Goal: Task Accomplishment & Management: Use online tool/utility

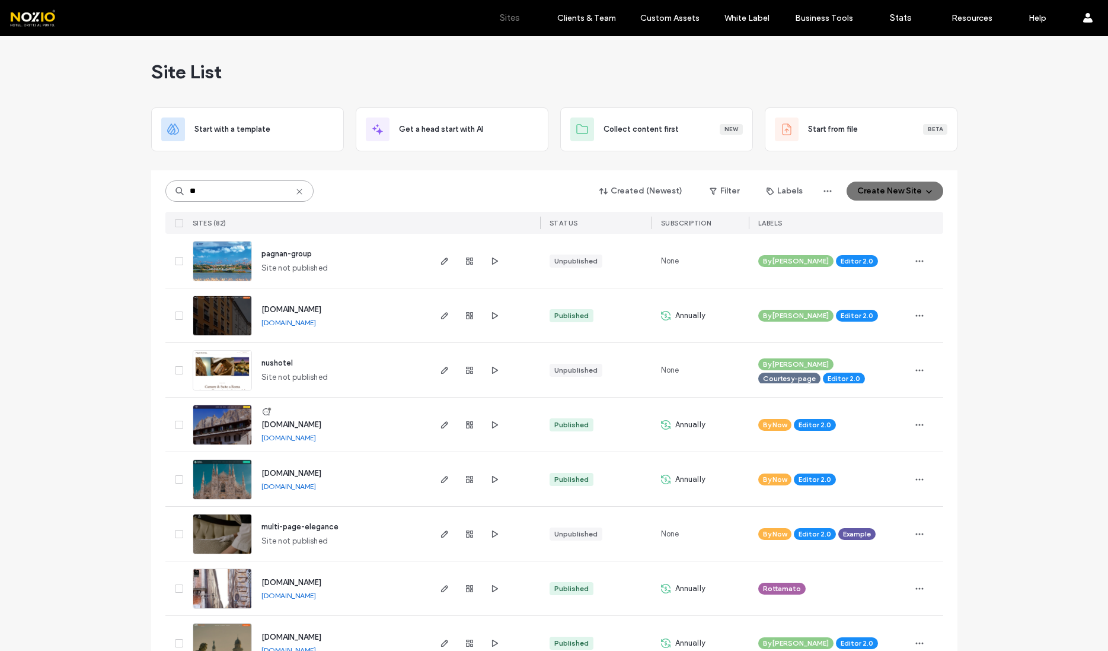
click at [215, 187] on input "**" at bounding box center [239, 190] width 148 height 21
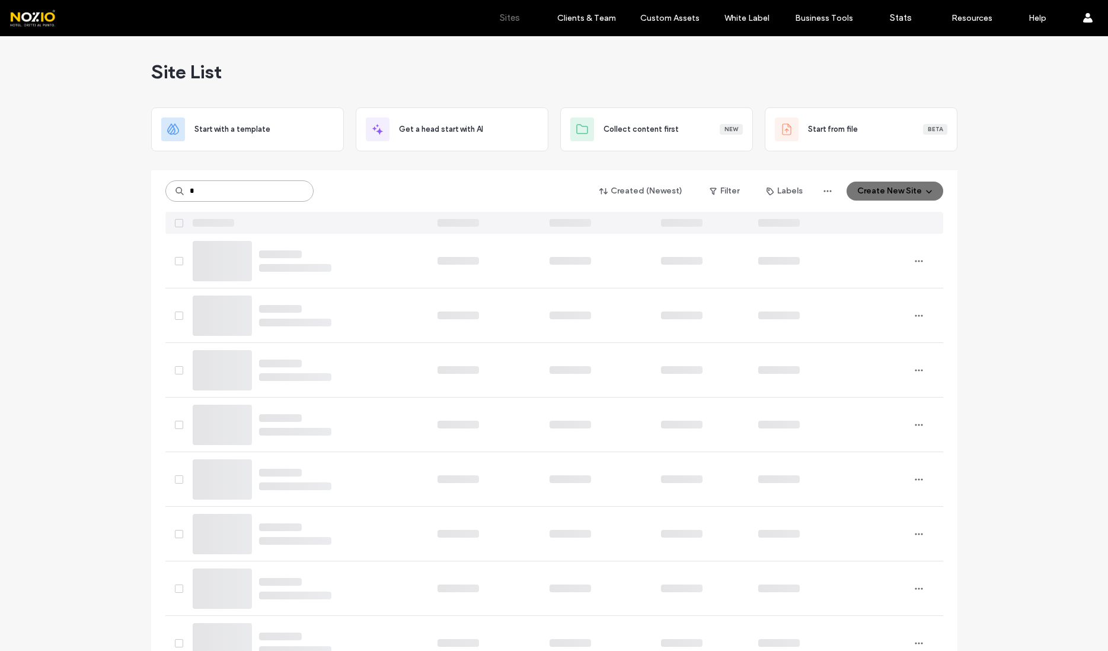
type input "*"
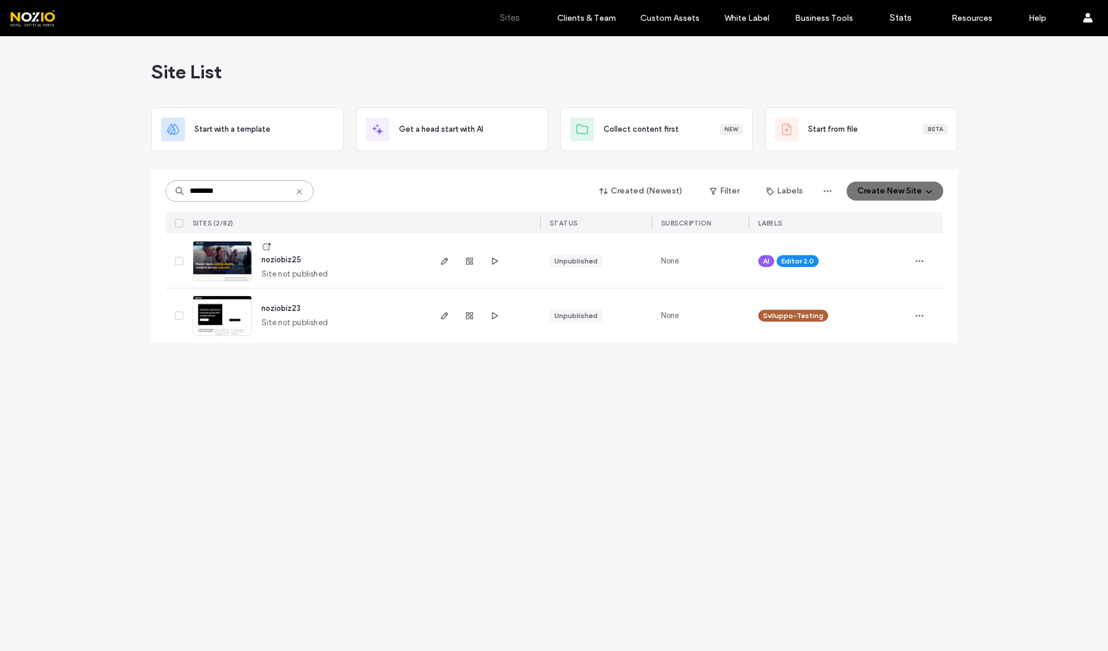
type input "********"
click at [268, 263] on span "noziobiz25" at bounding box center [282, 259] width 40 height 9
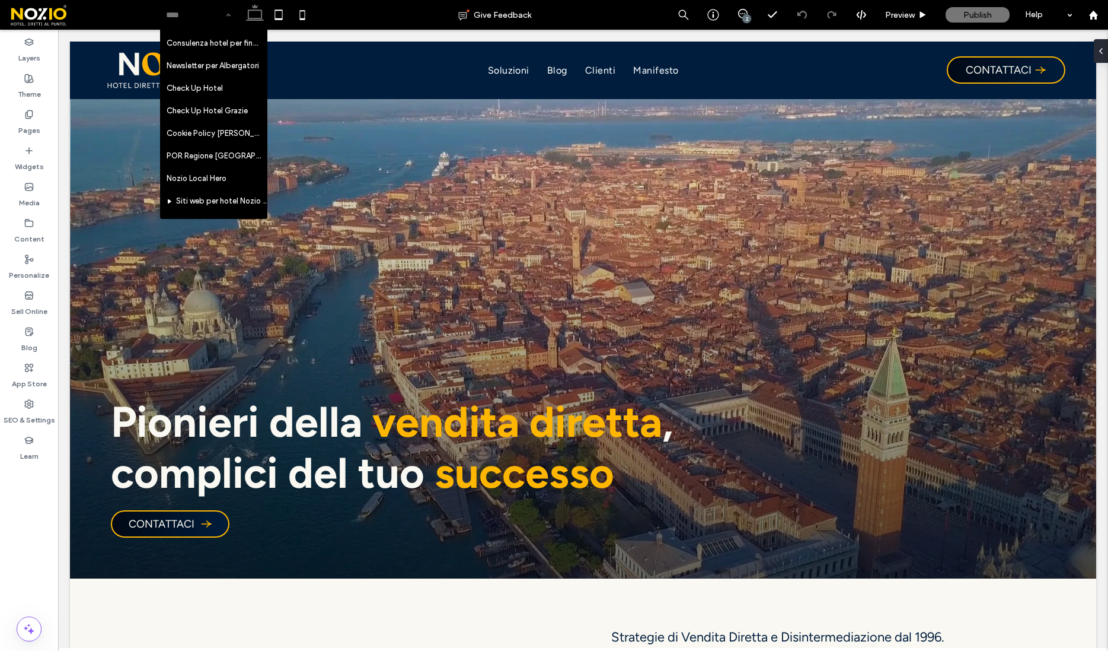
scroll to position [943, 0]
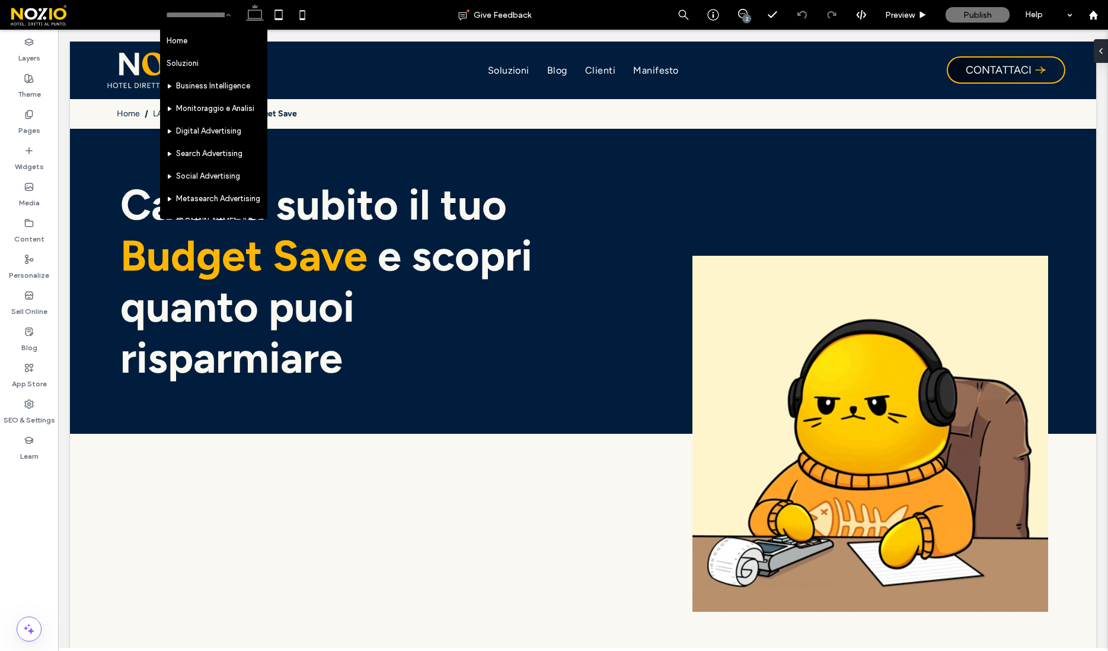
click at [202, 14] on input at bounding box center [195, 15] width 59 height 30
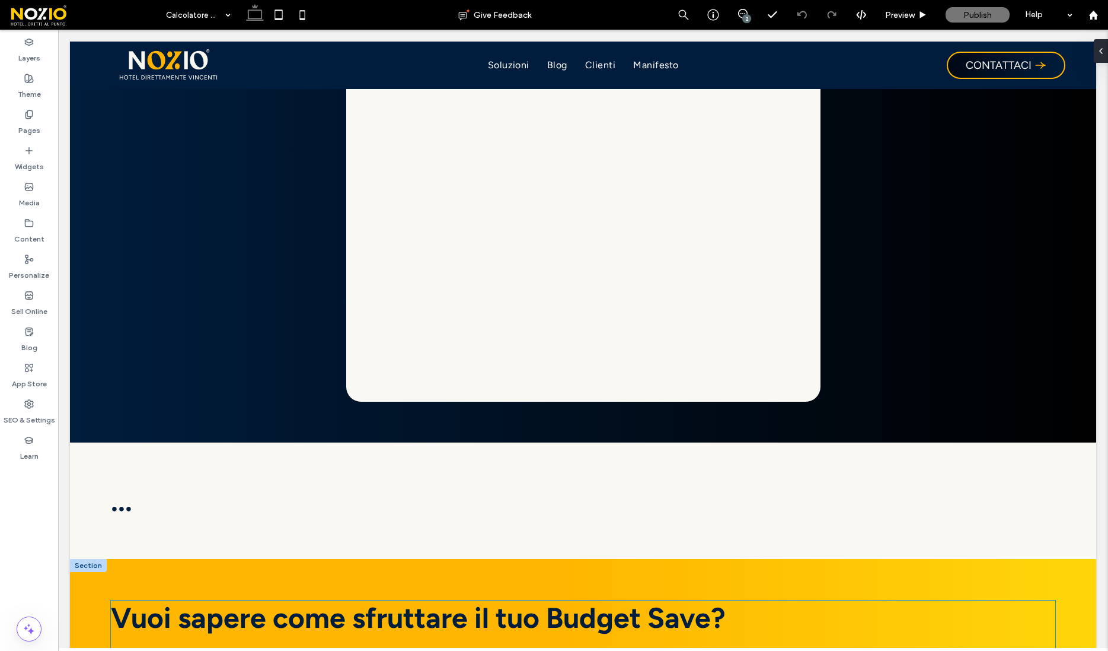
scroll to position [1484, 0]
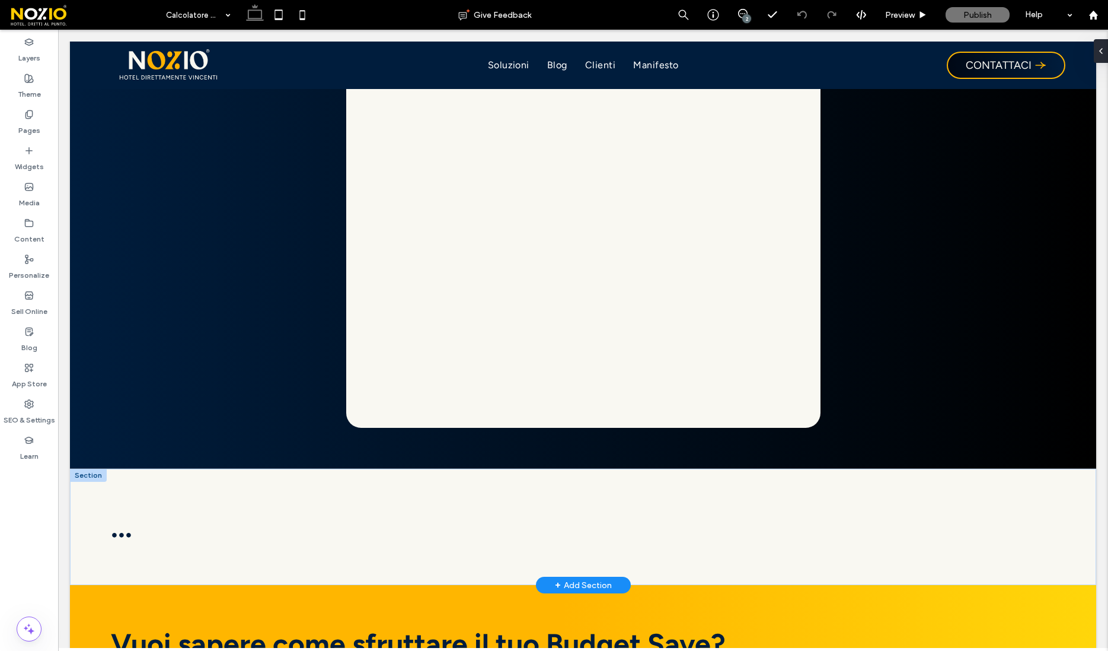
click at [95, 472] on div at bounding box center [88, 475] width 37 height 13
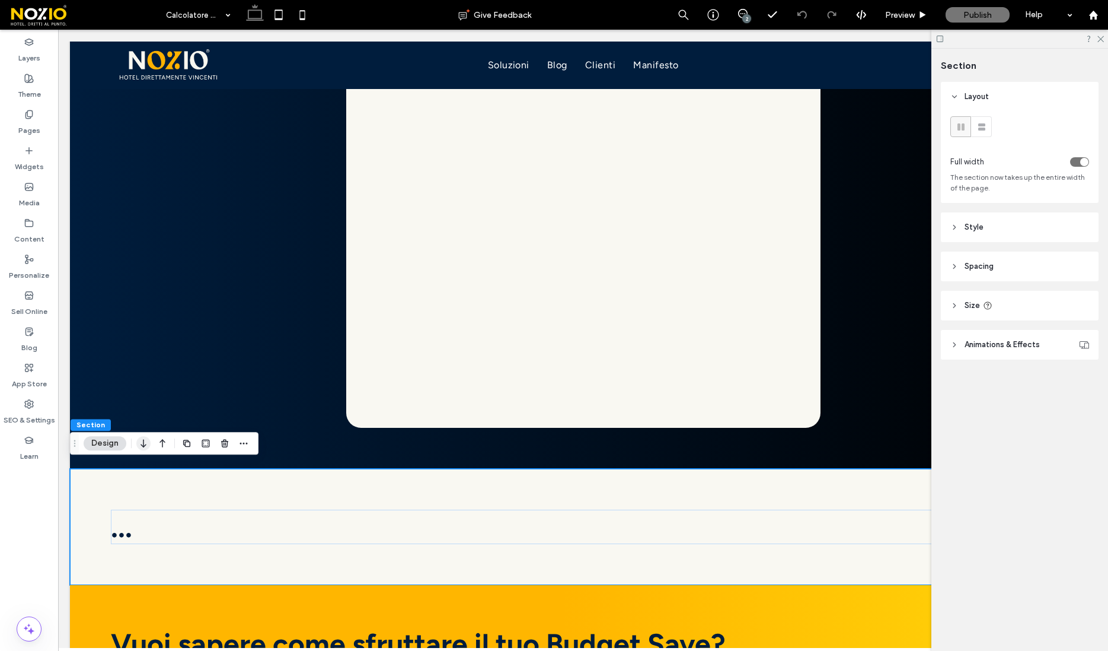
click at [146, 444] on icon "button" at bounding box center [143, 442] width 14 height 21
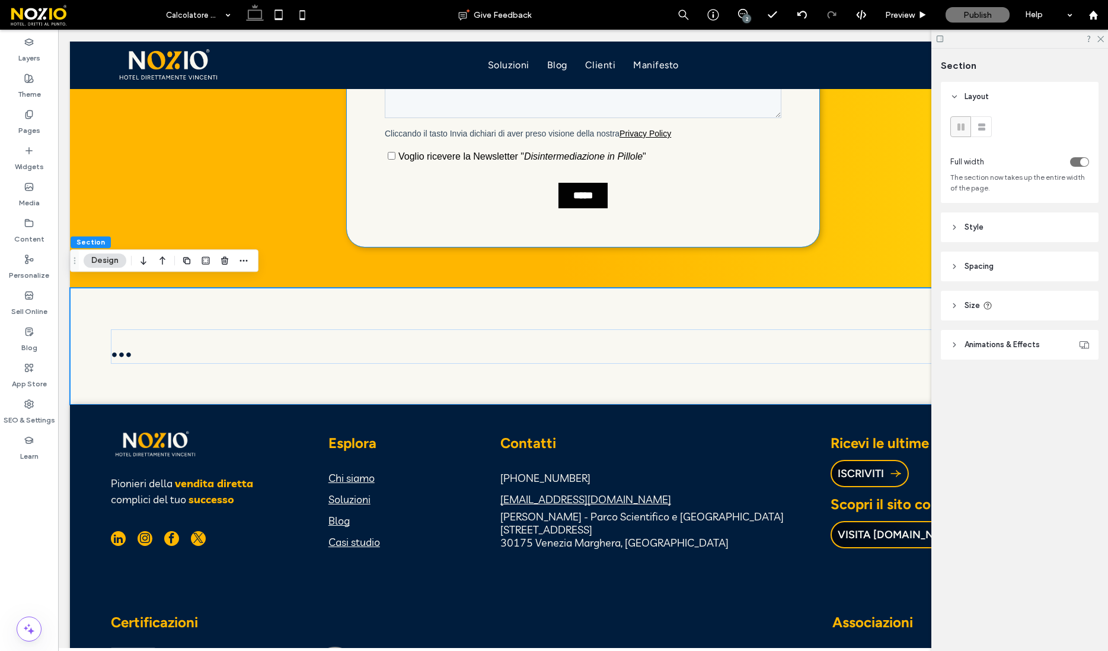
scroll to position [2433, 0]
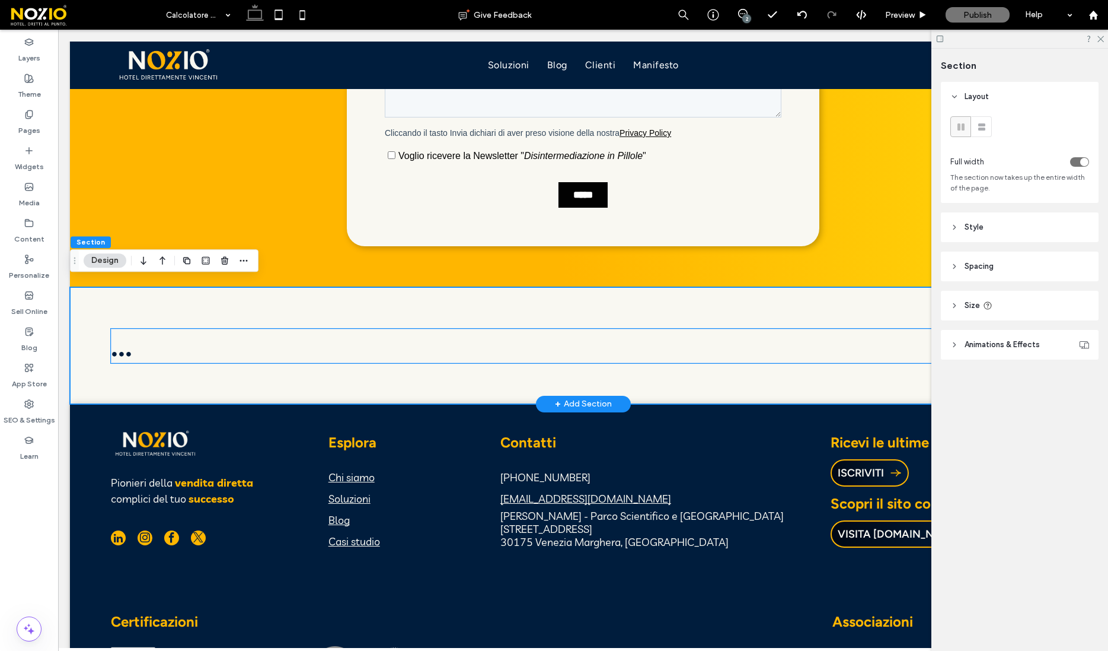
click at [157, 346] on h2 "..." at bounding box center [583, 346] width 945 height 34
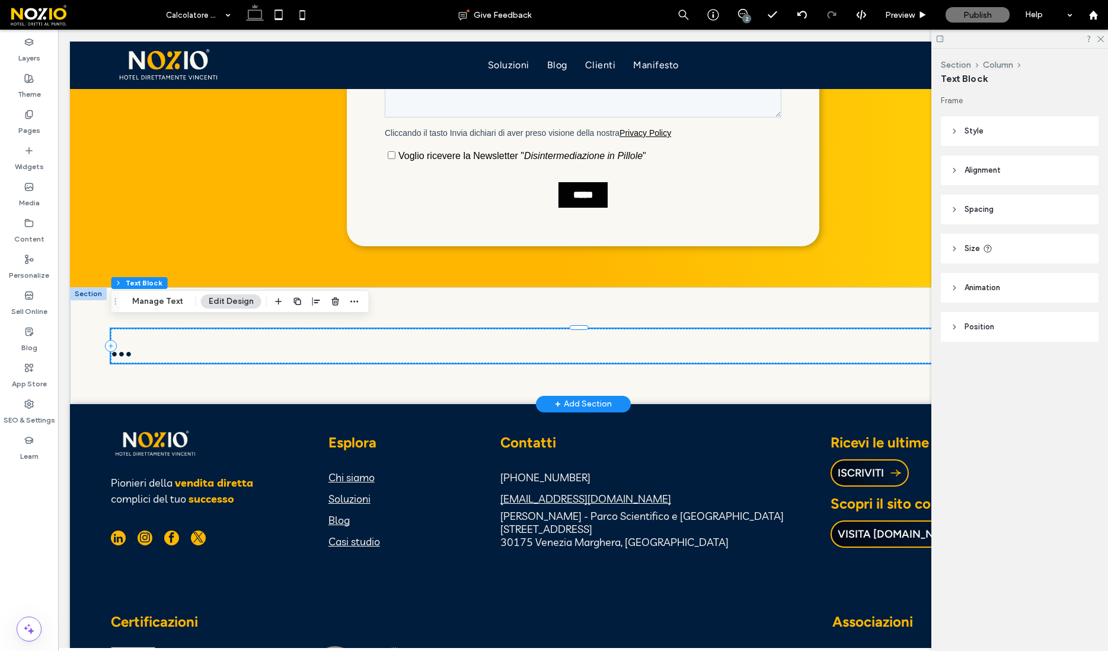
click at [123, 345] on strong "..." at bounding box center [121, 346] width 21 height 34
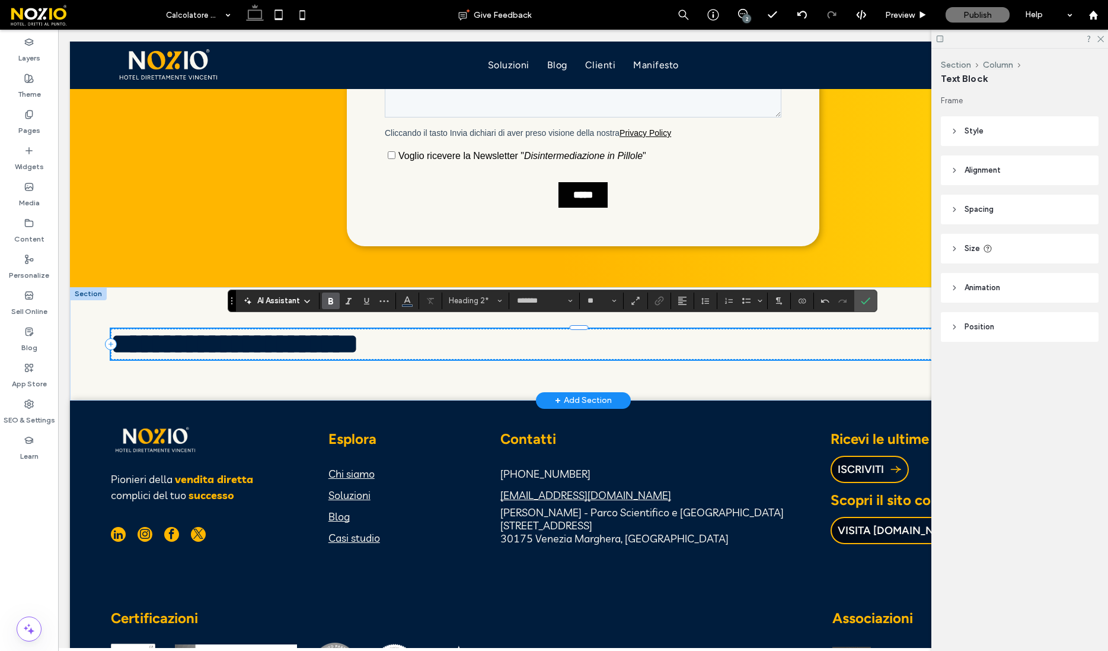
click at [359, 331] on strong "**********" at bounding box center [235, 344] width 248 height 28
click at [426, 342] on h2 "**********" at bounding box center [583, 344] width 945 height 31
click at [869, 298] on use "Confirm" at bounding box center [865, 300] width 9 height 7
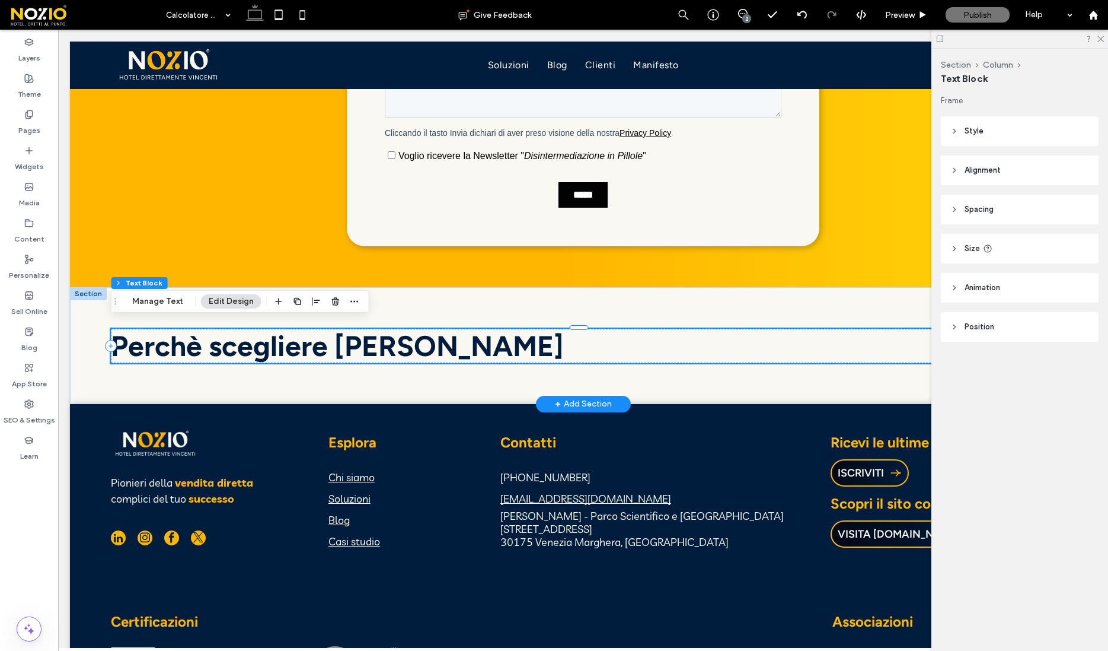
click at [463, 346] on h2 "Perchè scegliere [PERSON_NAME]" at bounding box center [583, 346] width 945 height 34
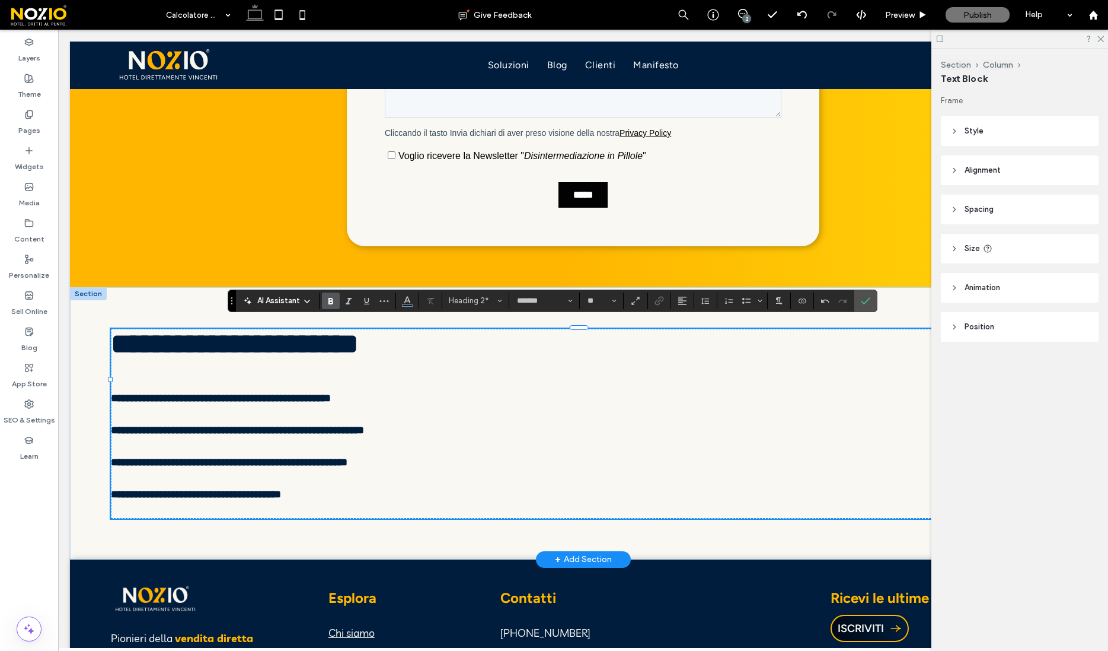
scroll to position [0, 0]
type input "******"
type input "**"
click at [486, 485] on div "**********" at bounding box center [583, 424] width 945 height 190
click at [440, 515] on p at bounding box center [583, 510] width 945 height 16
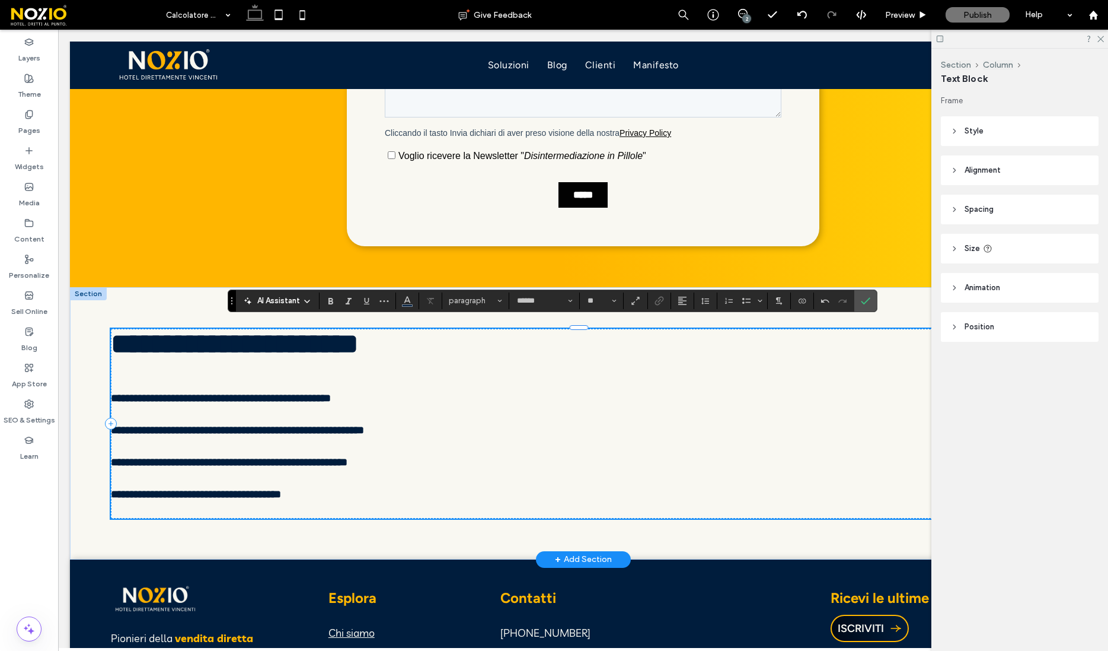
click at [435, 507] on p at bounding box center [583, 510] width 945 height 16
click at [412, 489] on p "**********" at bounding box center [583, 494] width 945 height 16
click at [400, 489] on p "**********" at bounding box center [583, 494] width 945 height 16
drag, startPoint x: 400, startPoint y: 489, endPoint x: 104, endPoint y: 394, distance: 311.3
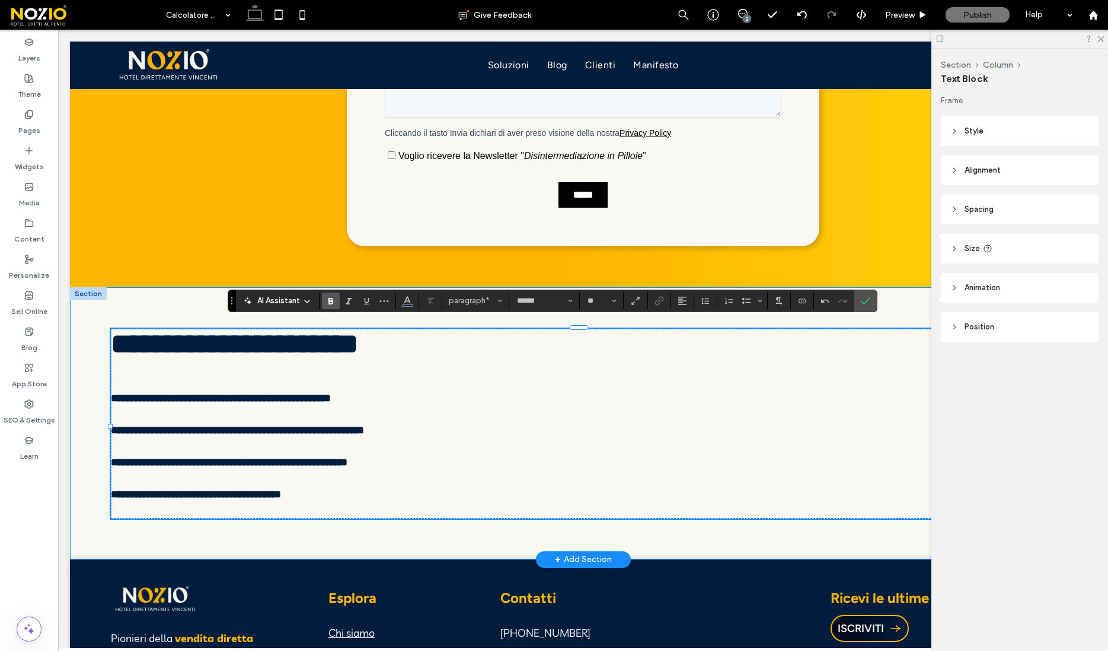
click at [104, 394] on div "**********" at bounding box center [583, 423] width 1027 height 272
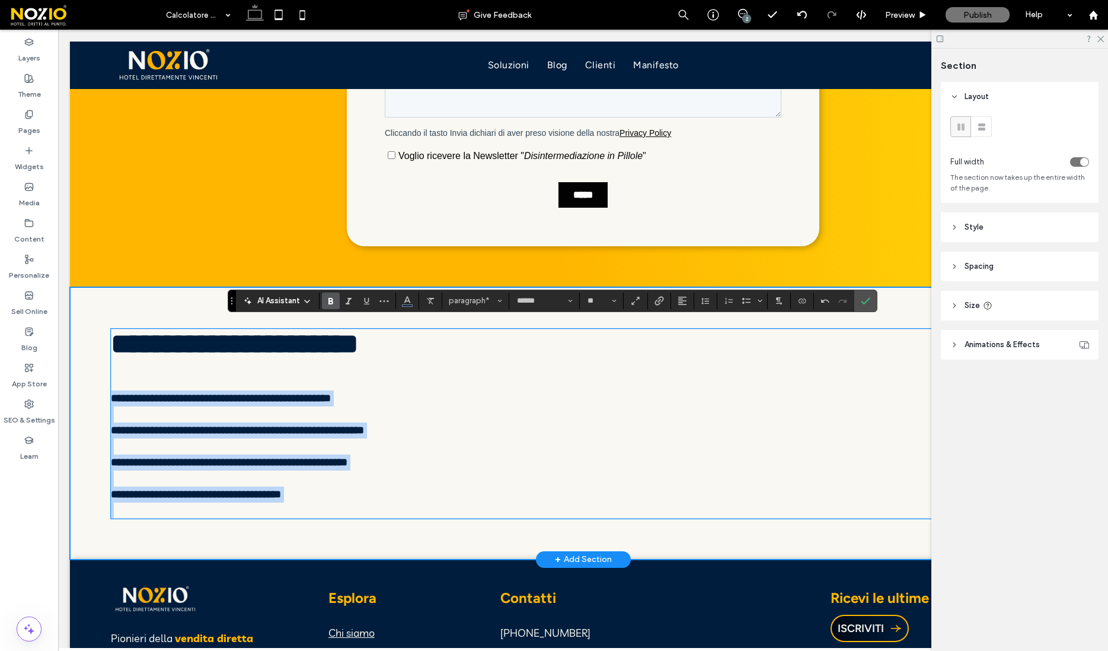
drag, startPoint x: 111, startPoint y: 396, endPoint x: 407, endPoint y: 526, distance: 323.2
click at [407, 527] on div "**********" at bounding box center [583, 423] width 1027 height 272
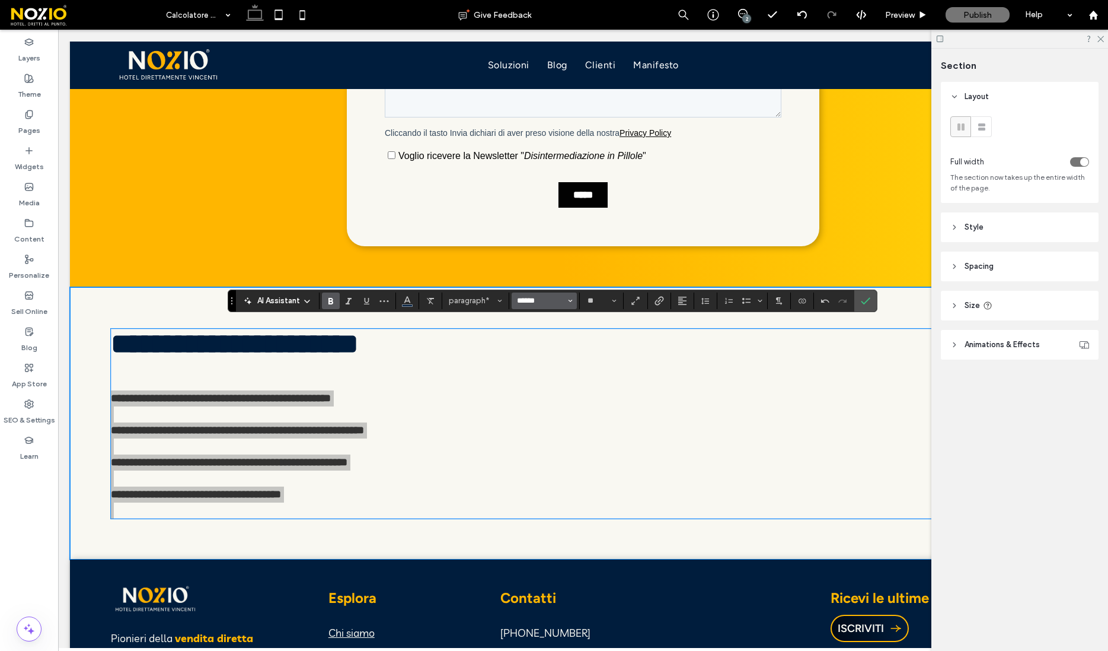
click at [535, 296] on input "******" at bounding box center [541, 300] width 50 height 9
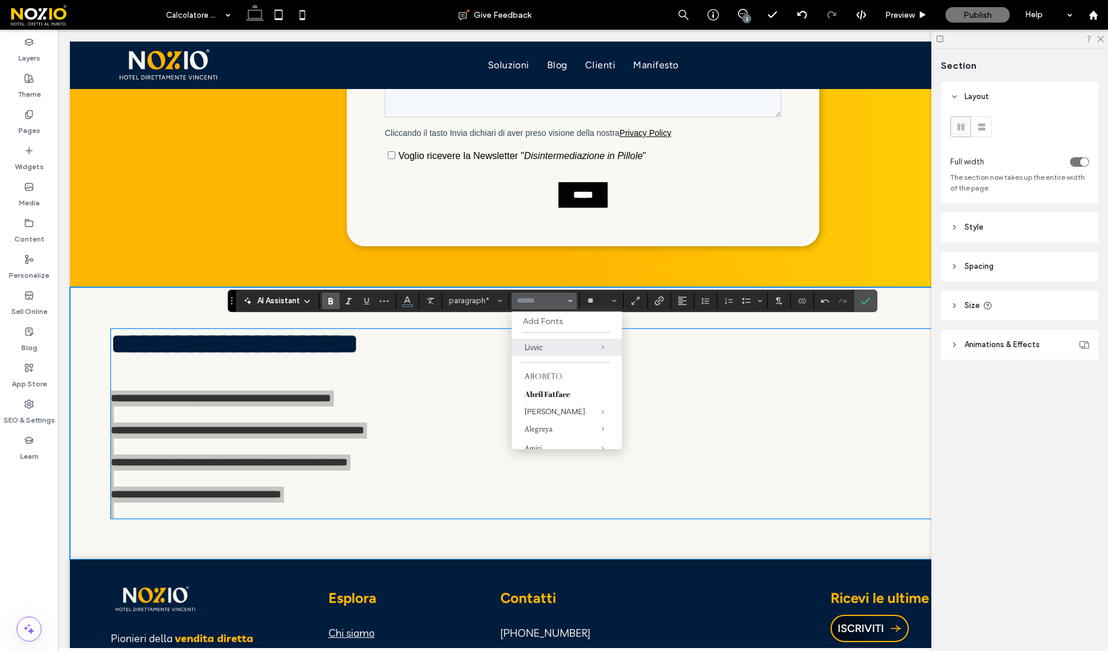
click at [527, 343] on div "Livvic" at bounding box center [567, 346] width 84 height 9
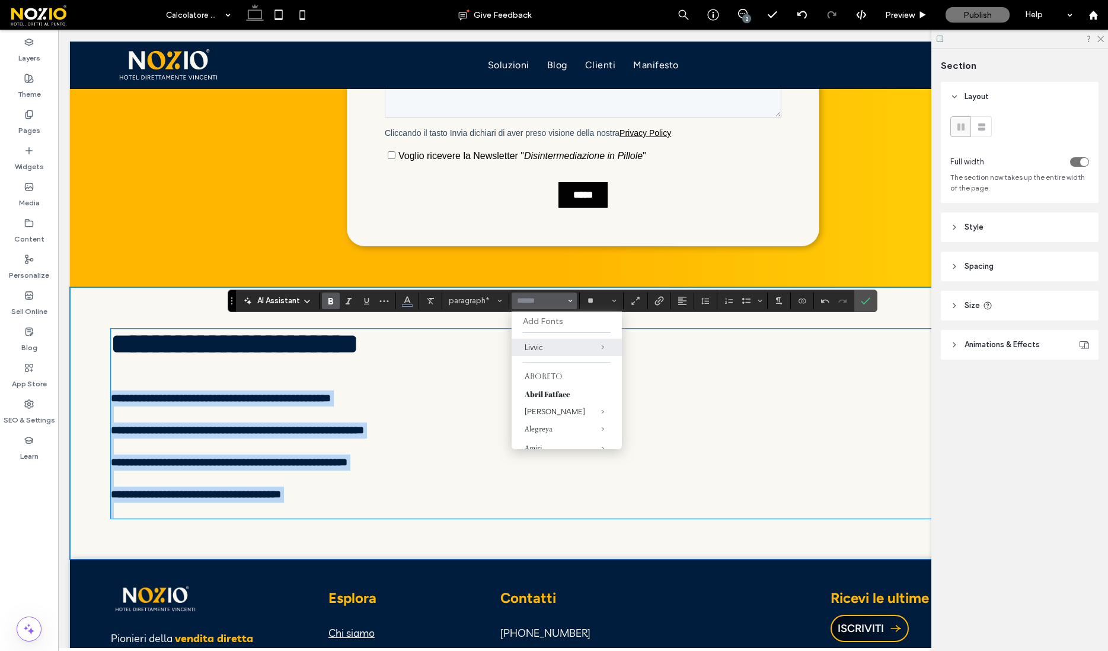
type input "******"
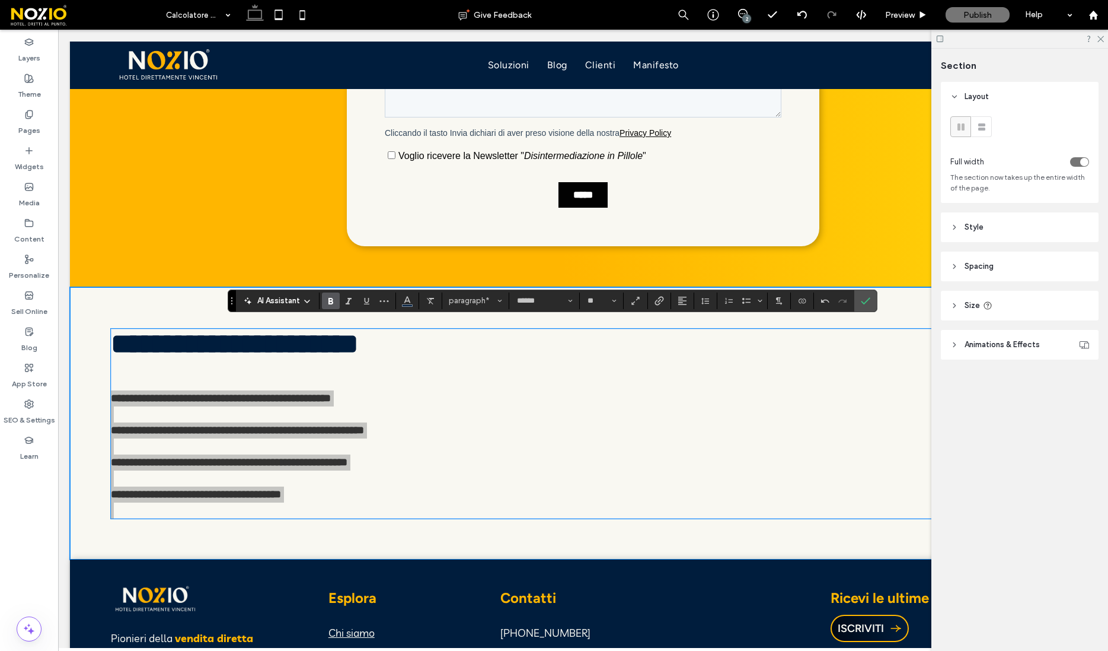
click at [332, 298] on use "Bold" at bounding box center [331, 301] width 5 height 7
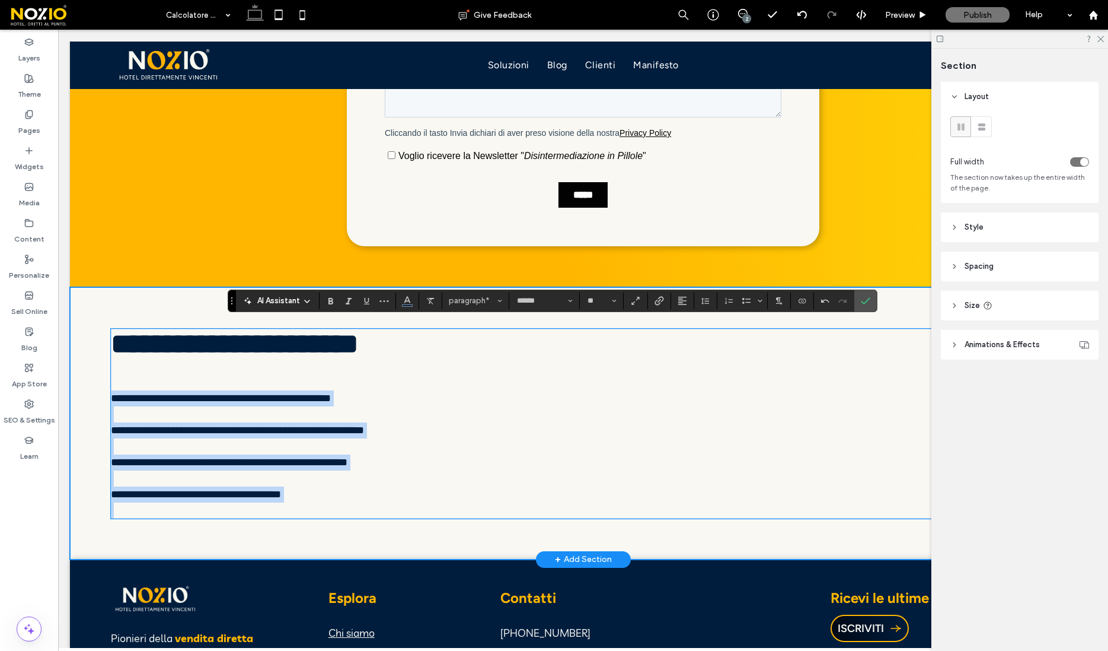
click at [313, 499] on p "**********" at bounding box center [583, 494] width 945 height 16
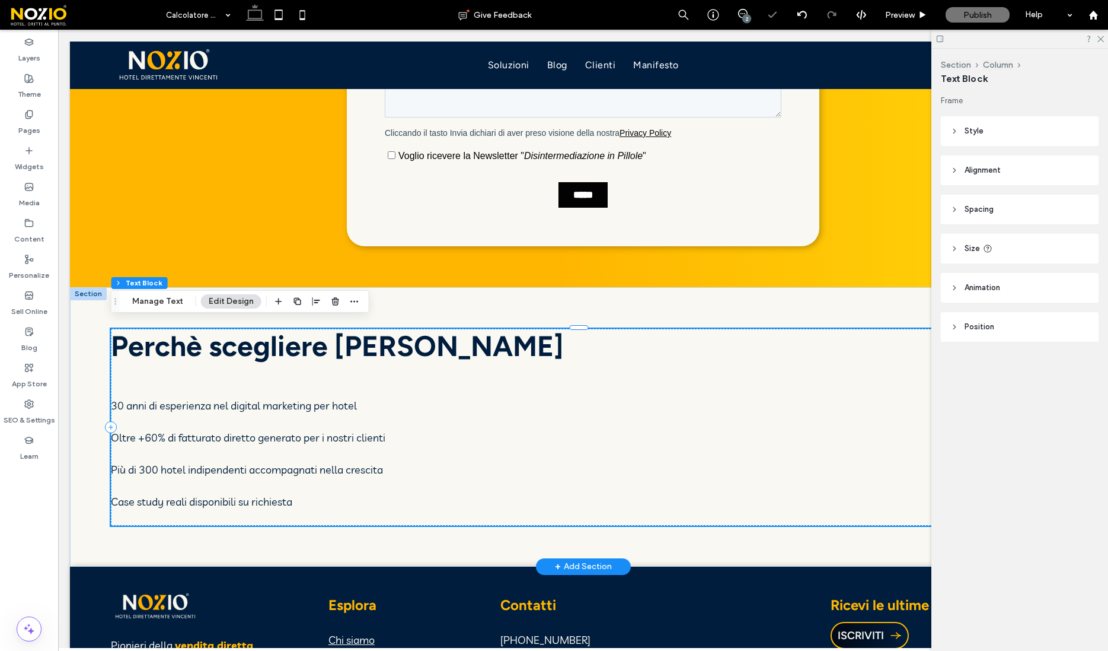
click at [302, 463] on span "Più di 300 hotel indipendenti accompagnati nella crescita" at bounding box center [247, 470] width 272 height 14
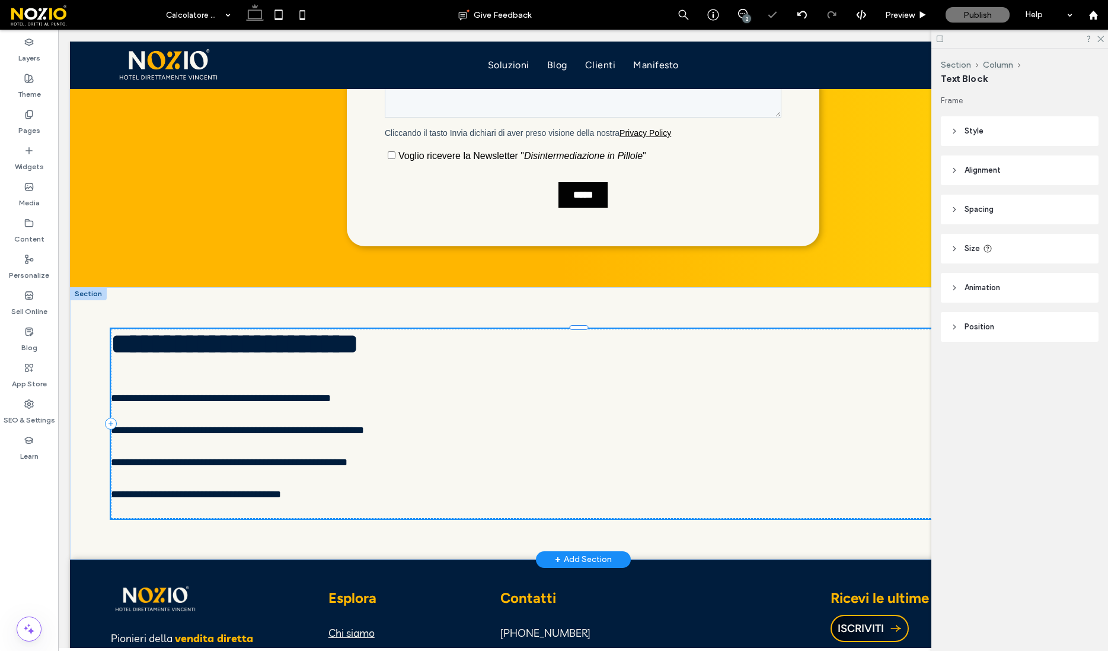
type input "******"
type input "**"
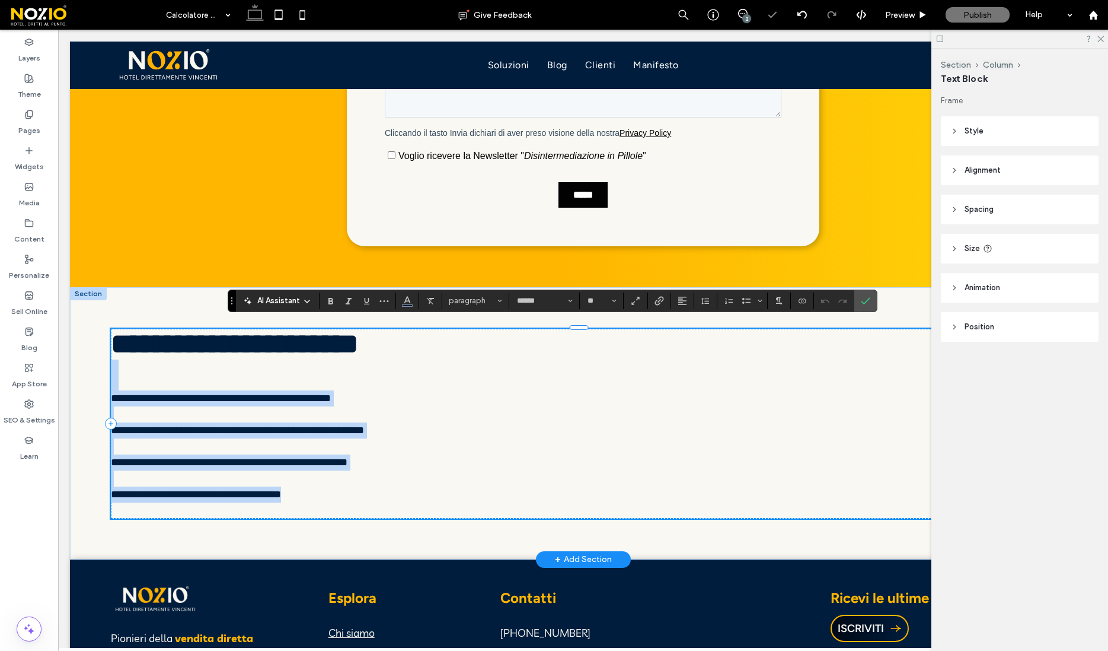
click at [297, 449] on p "**********" at bounding box center [583, 438] width 945 height 32
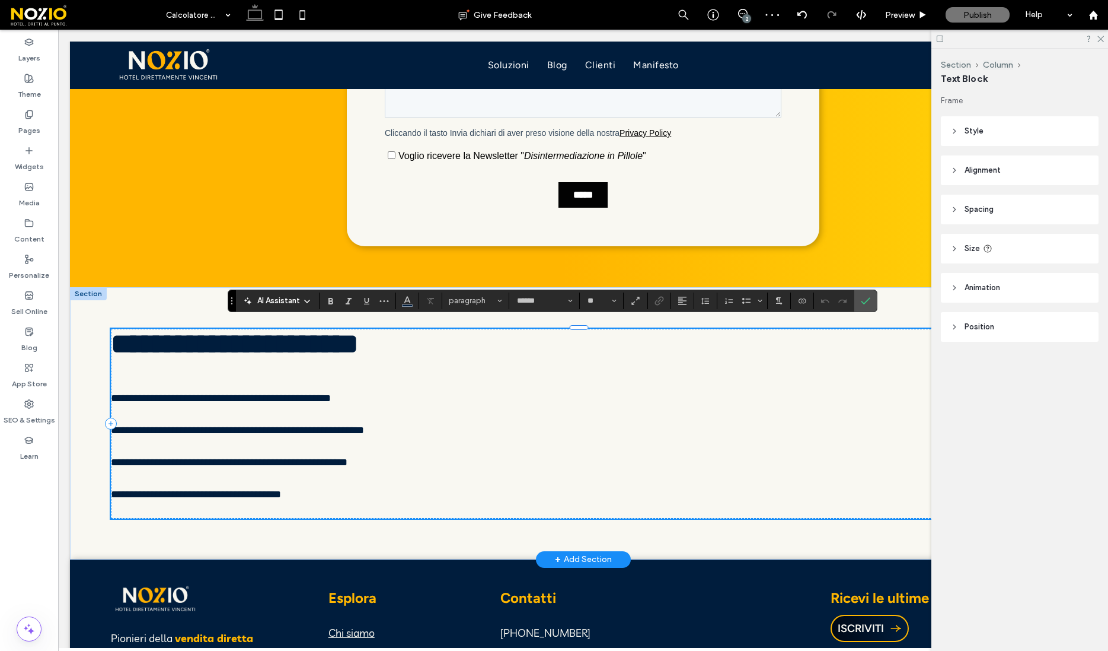
click at [291, 418] on p "**********" at bounding box center [583, 406] width 945 height 32
type input "*"
type input "******"
type input "**"
type input "*******"
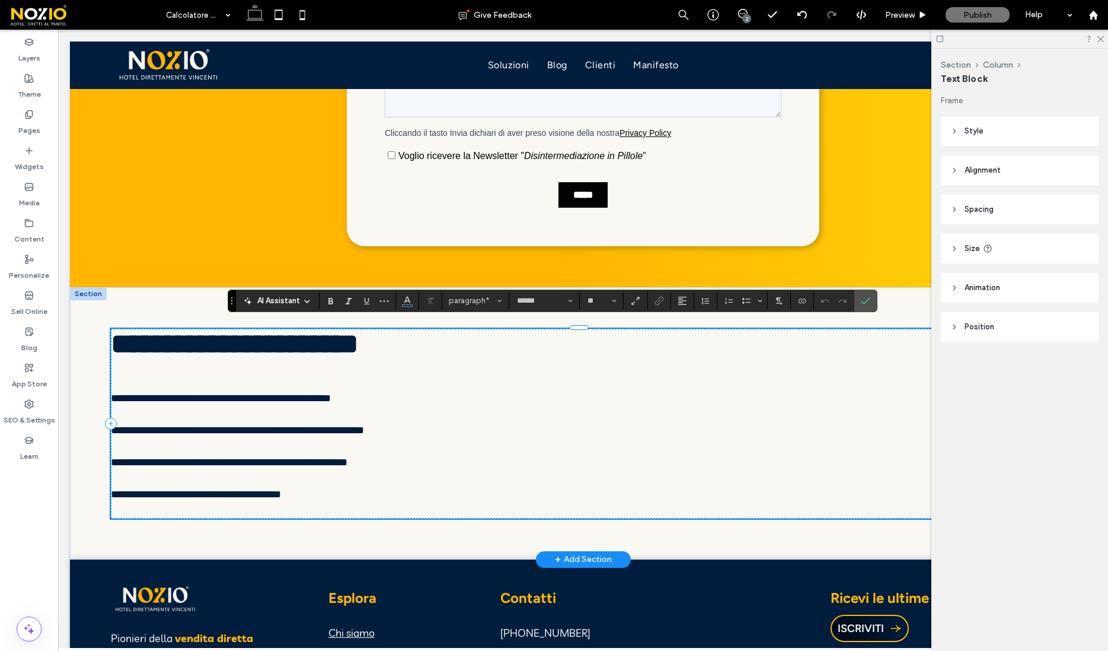
type input "**"
drag, startPoint x: 305, startPoint y: 492, endPoint x: 108, endPoint y: 387, distance: 223.9
click at [108, 387] on div "**********" at bounding box center [583, 423] width 1027 height 272
type input "******"
type input "**"
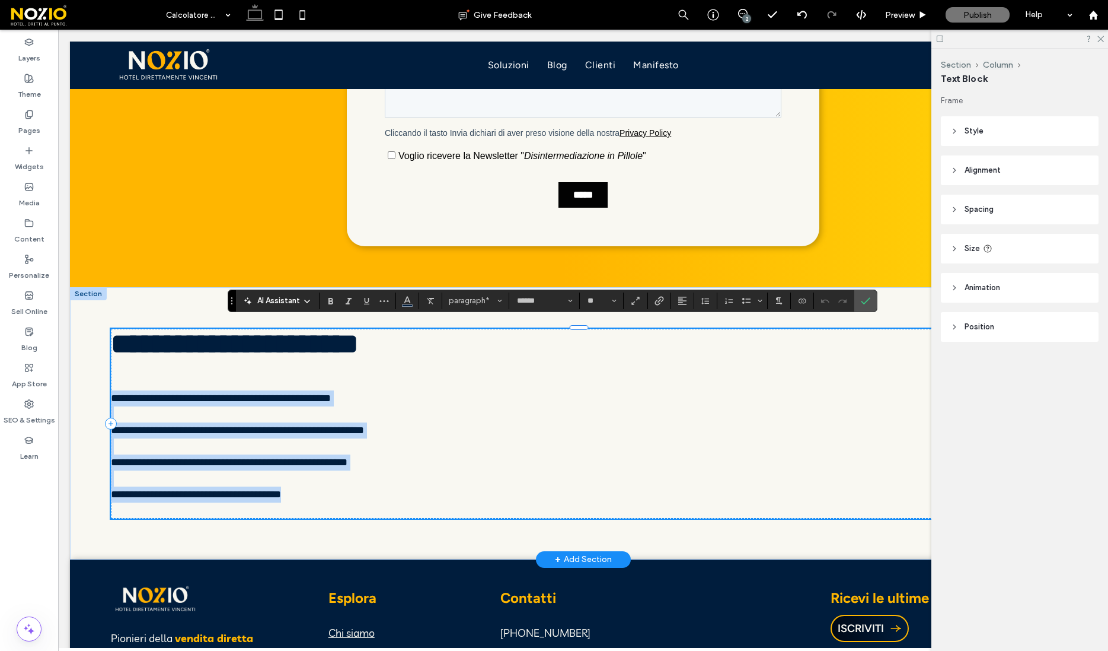
drag, startPoint x: 113, startPoint y: 397, endPoint x: 355, endPoint y: 498, distance: 262.9
click at [355, 498] on div "**********" at bounding box center [583, 424] width 945 height 190
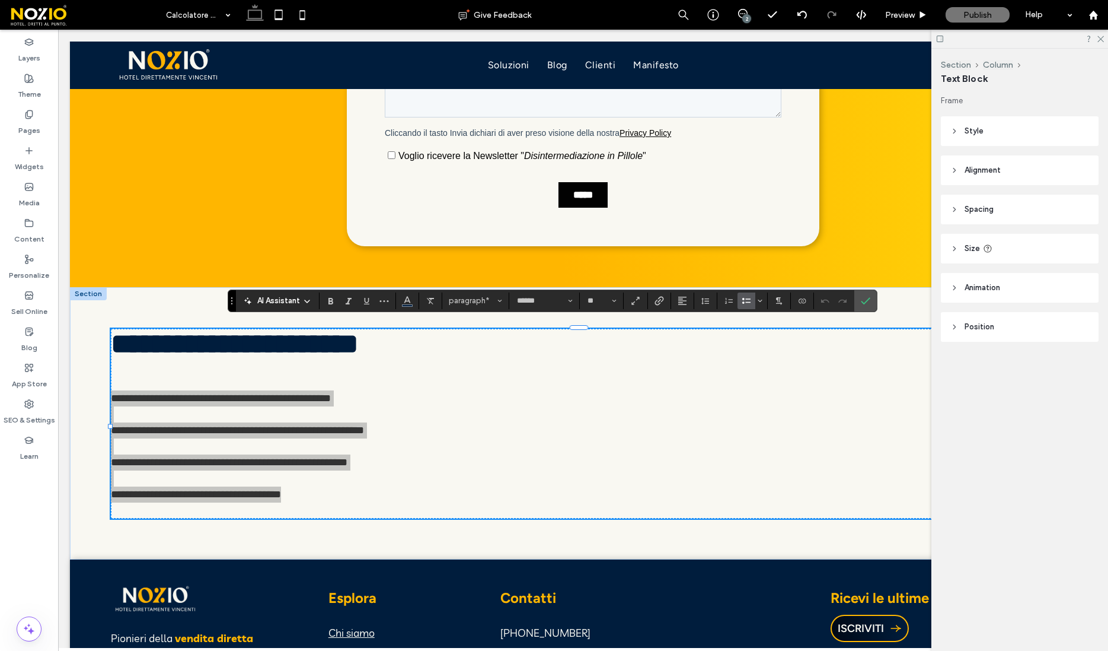
click at [744, 302] on use "Bulleted List" at bounding box center [747, 301] width 8 height 6
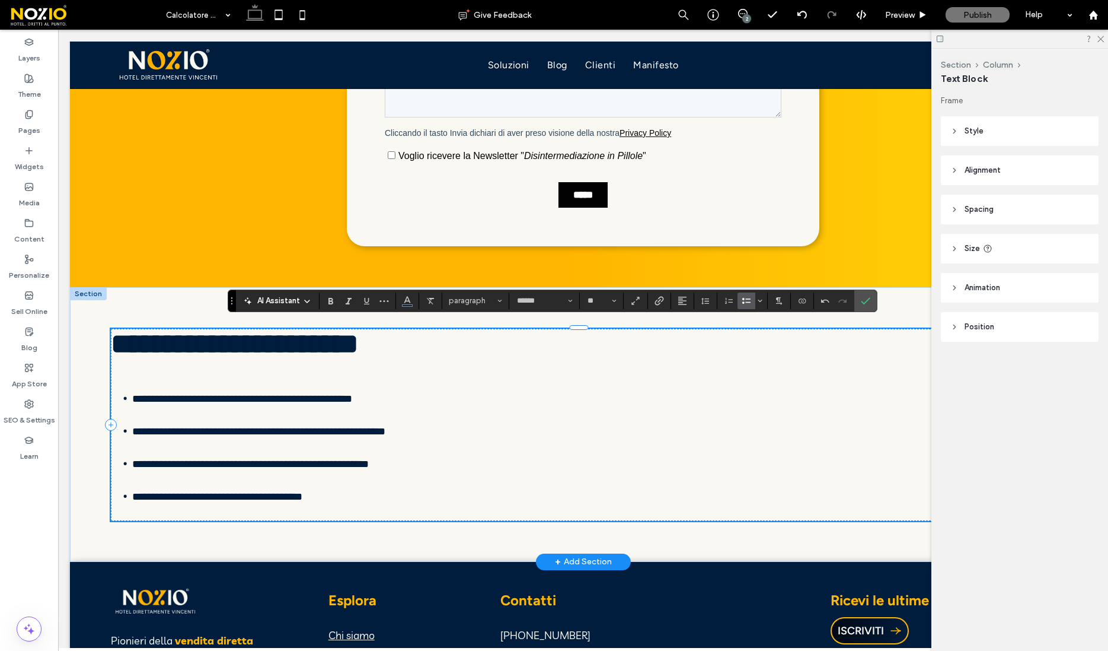
click at [678, 477] on li "**********" at bounding box center [593, 471] width 923 height 33
drag, startPoint x: 133, startPoint y: 494, endPoint x: 184, endPoint y: 497, distance: 51.1
click at [184, 497] on span "**********" at bounding box center [217, 496] width 170 height 11
click at [659, 302] on icon "Link" at bounding box center [659, 300] width 9 height 9
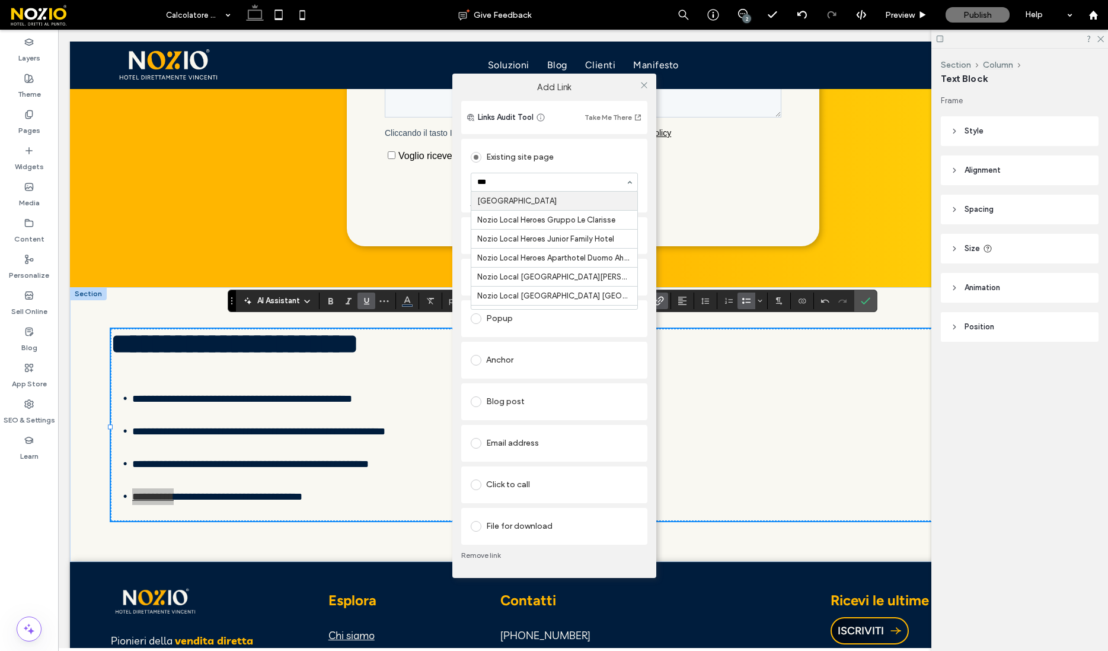
type input "****"
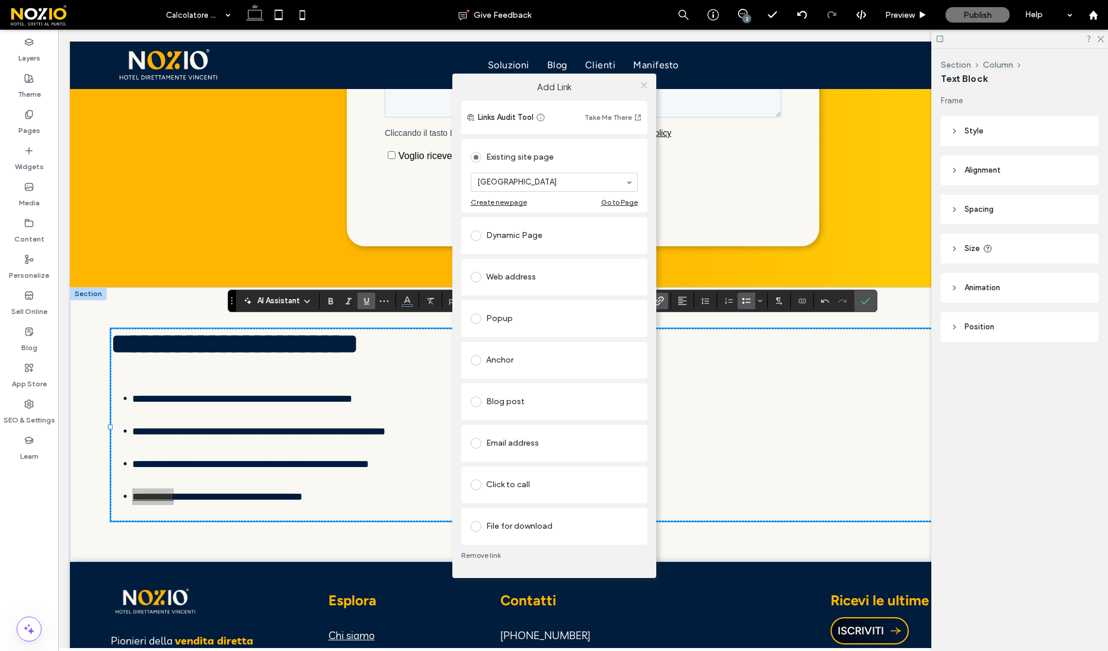
click at [645, 84] on icon at bounding box center [644, 85] width 9 height 9
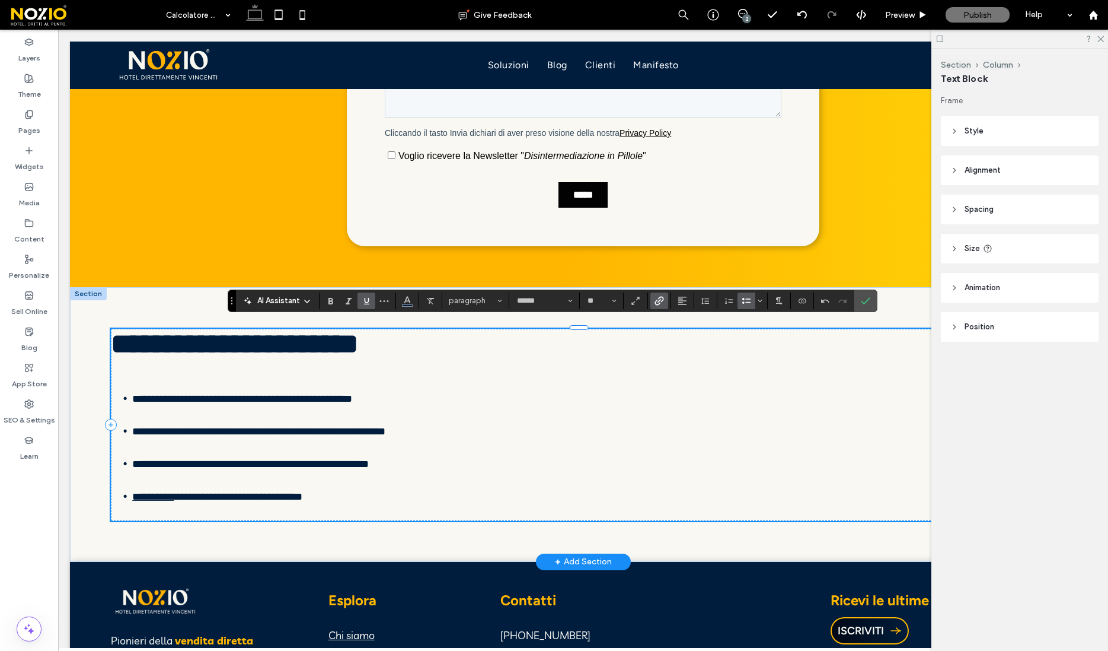
click at [546, 479] on li "**********" at bounding box center [593, 471] width 923 height 33
click at [865, 299] on icon "Confirm" at bounding box center [865, 300] width 9 height 9
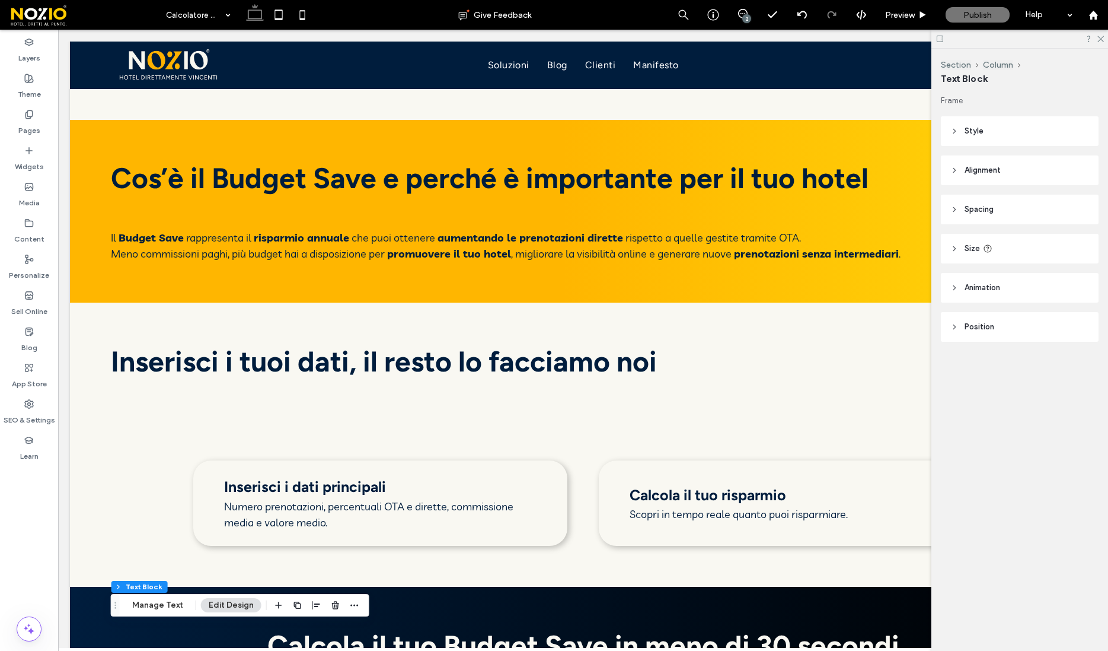
scroll to position [653, 0]
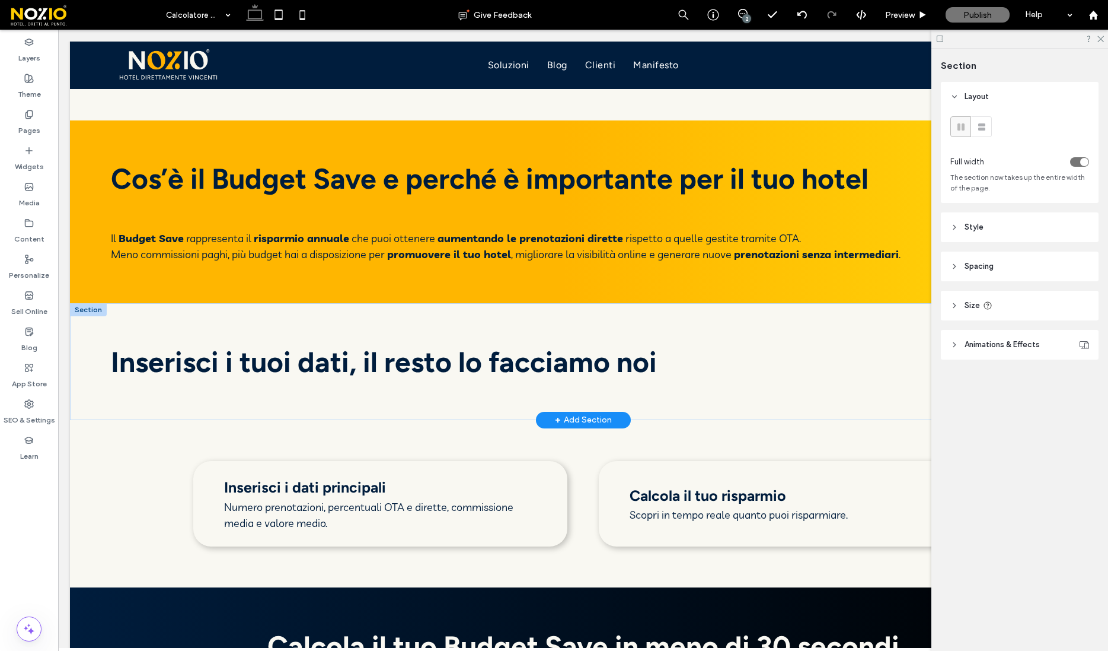
type input "***"
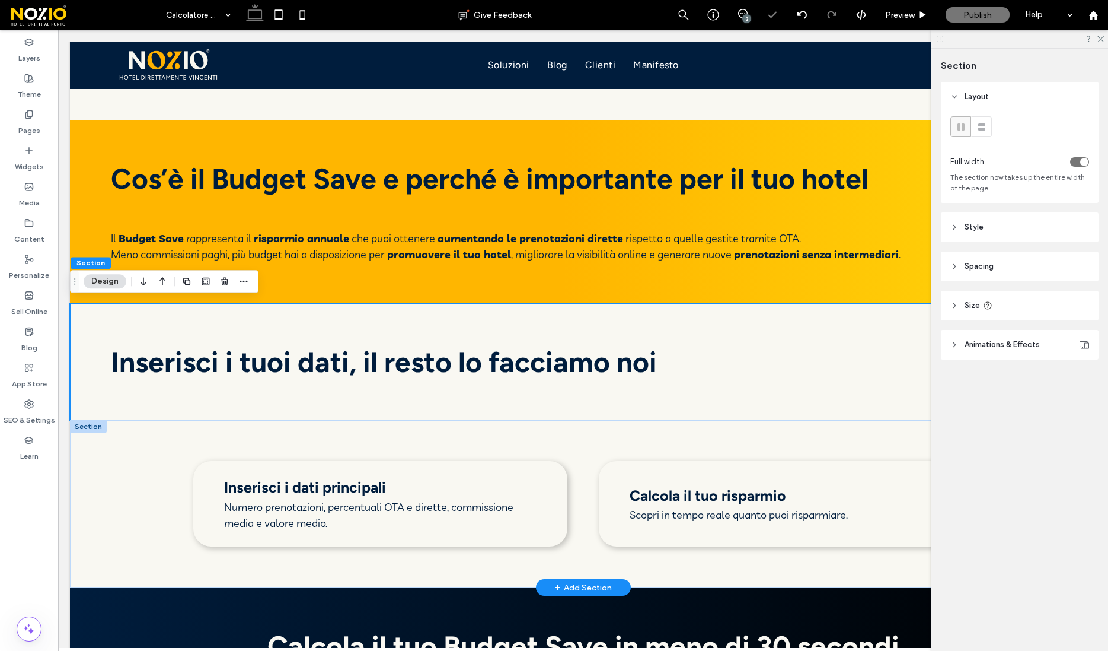
click at [87, 425] on div at bounding box center [88, 426] width 37 height 13
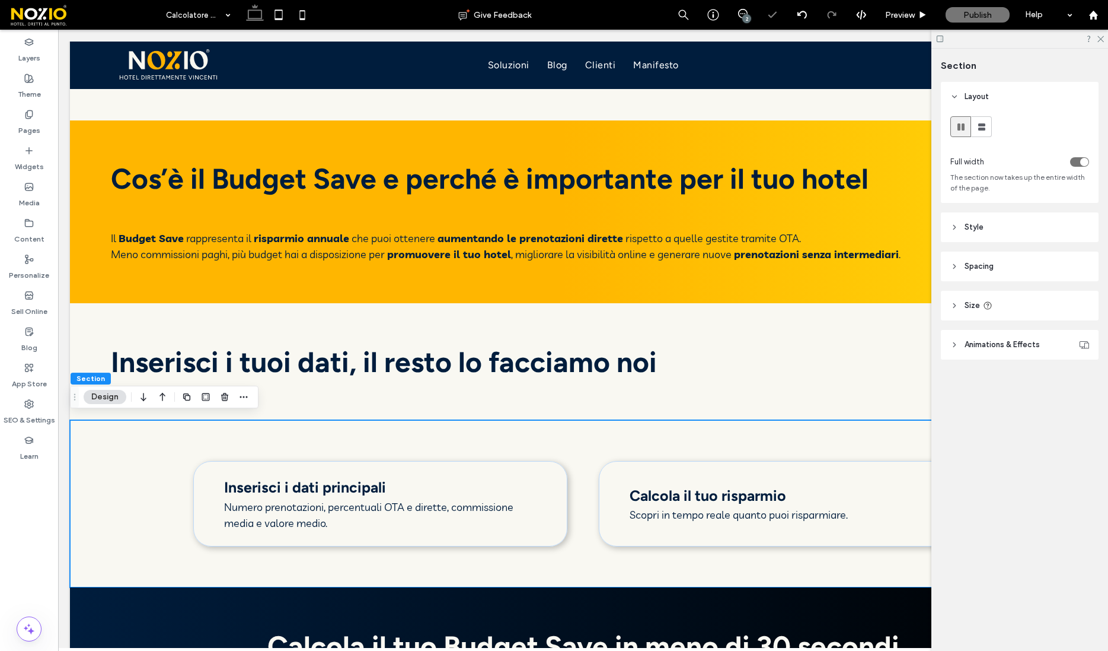
click at [1004, 262] on header "Spacing" at bounding box center [1020, 266] width 158 height 30
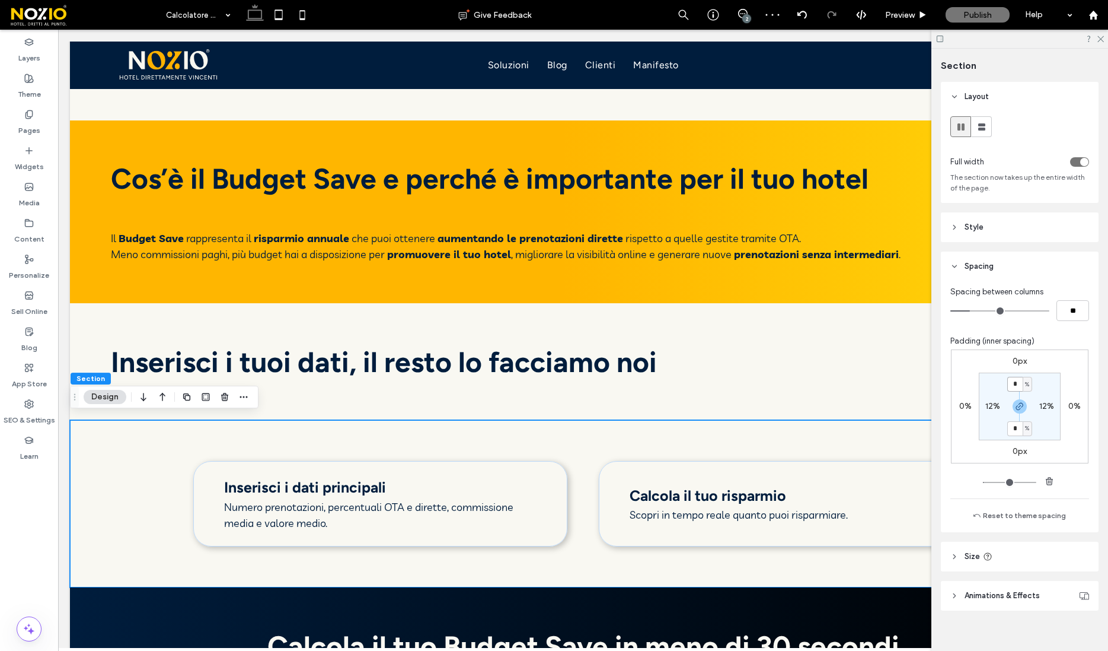
click at [1018, 380] on input "*" at bounding box center [1015, 384] width 15 height 15
click at [1017, 404] on use "button" at bounding box center [1020, 406] width 7 height 7
click at [1017, 392] on section "* % 12% 4% 12%" at bounding box center [1020, 406] width 82 height 68
click at [1017, 387] on input "*" at bounding box center [1015, 384] width 15 height 15
type input "*"
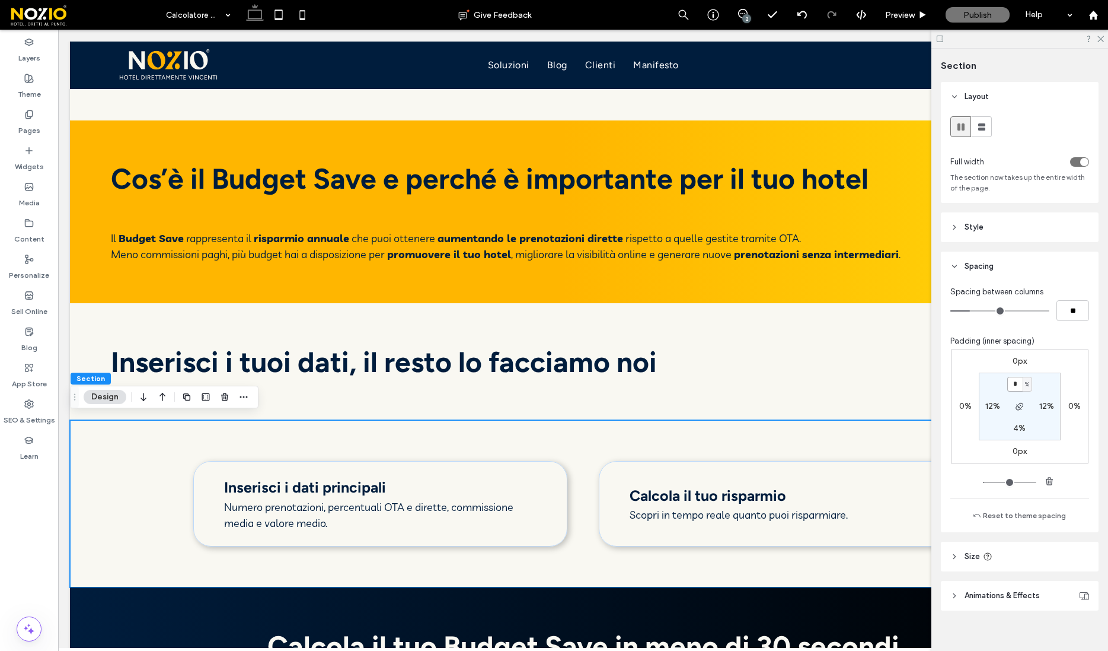
type input "*"
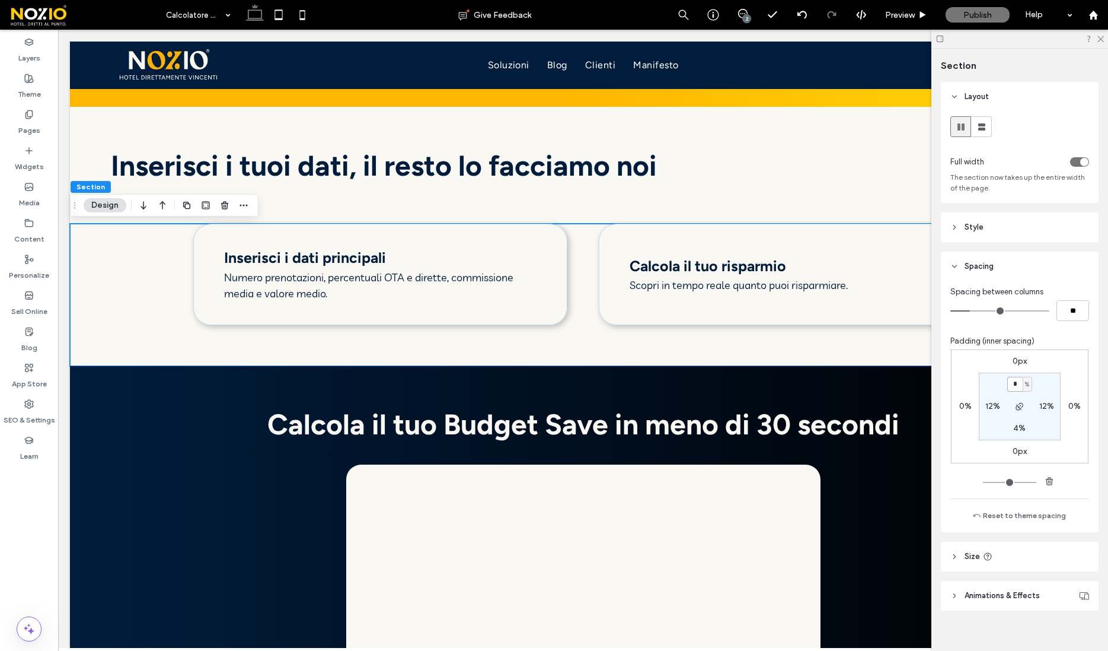
scroll to position [861, 0]
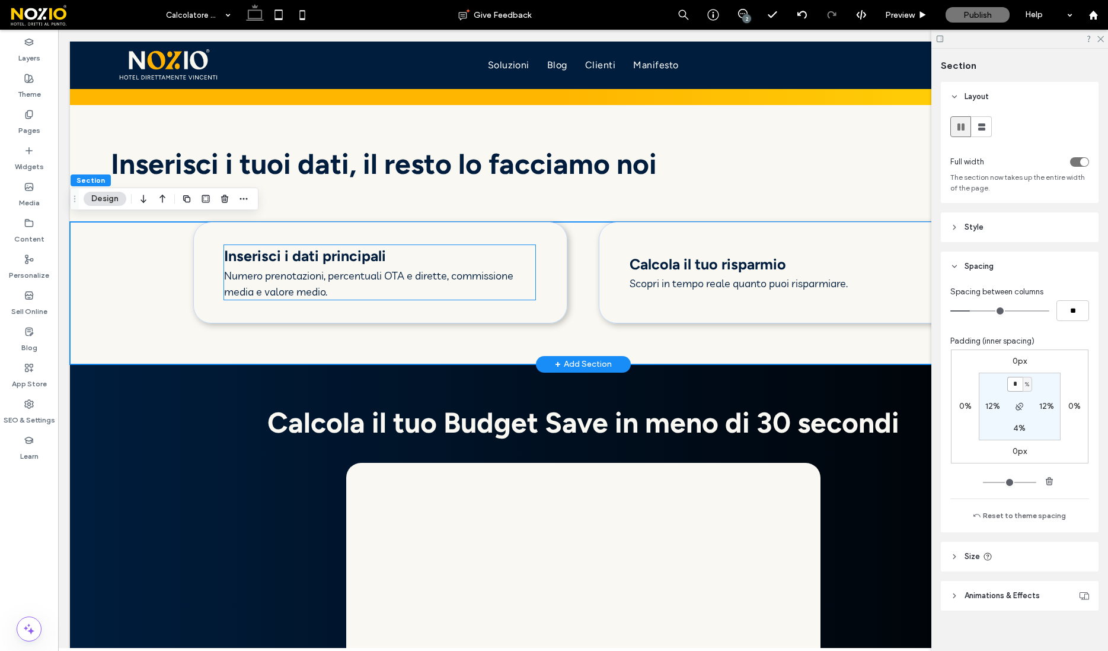
click at [396, 253] on h3 "Inserisci i dati principali" at bounding box center [379, 256] width 311 height 23
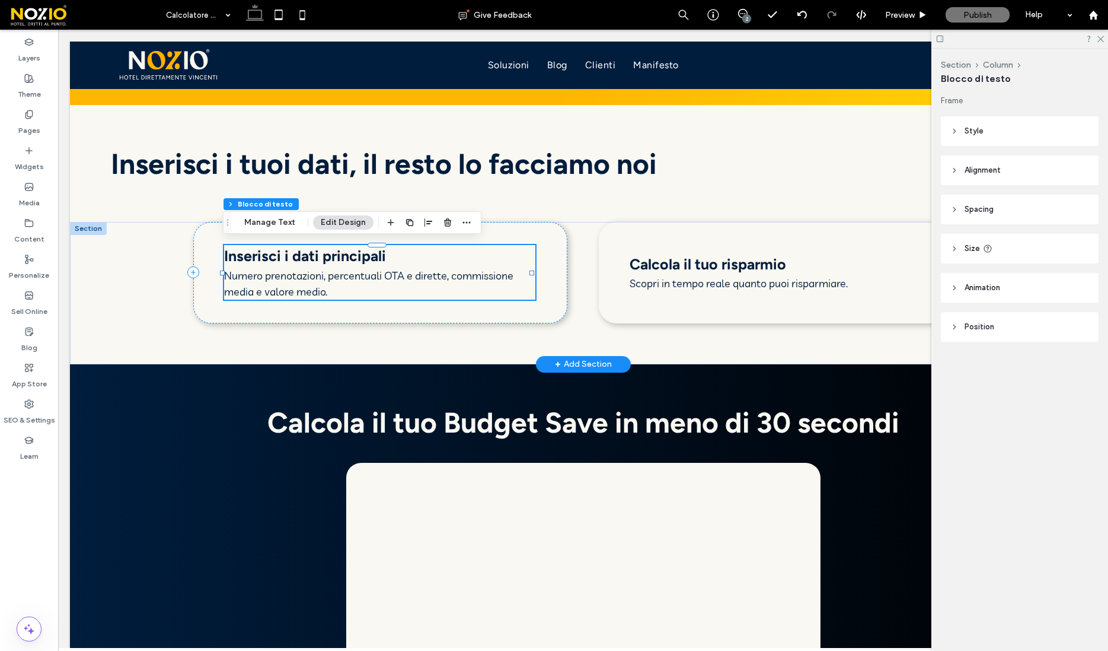
click at [391, 260] on h3 "Inserisci i dati principali" at bounding box center [379, 256] width 311 height 23
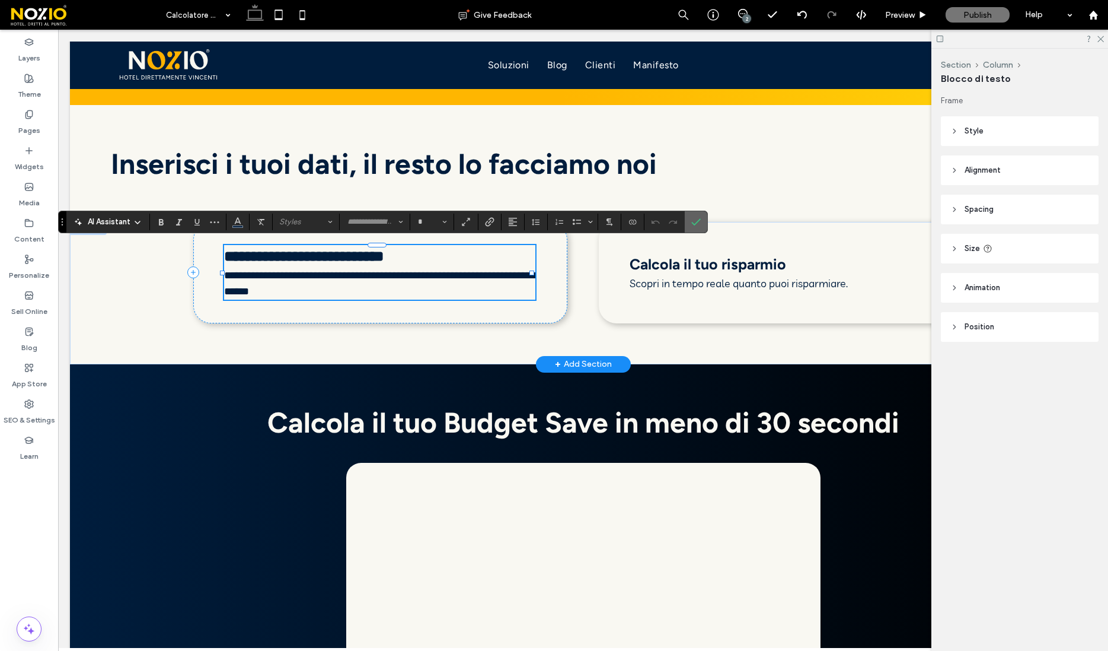
click at [699, 221] on icon "Confirm" at bounding box center [696, 221] width 9 height 9
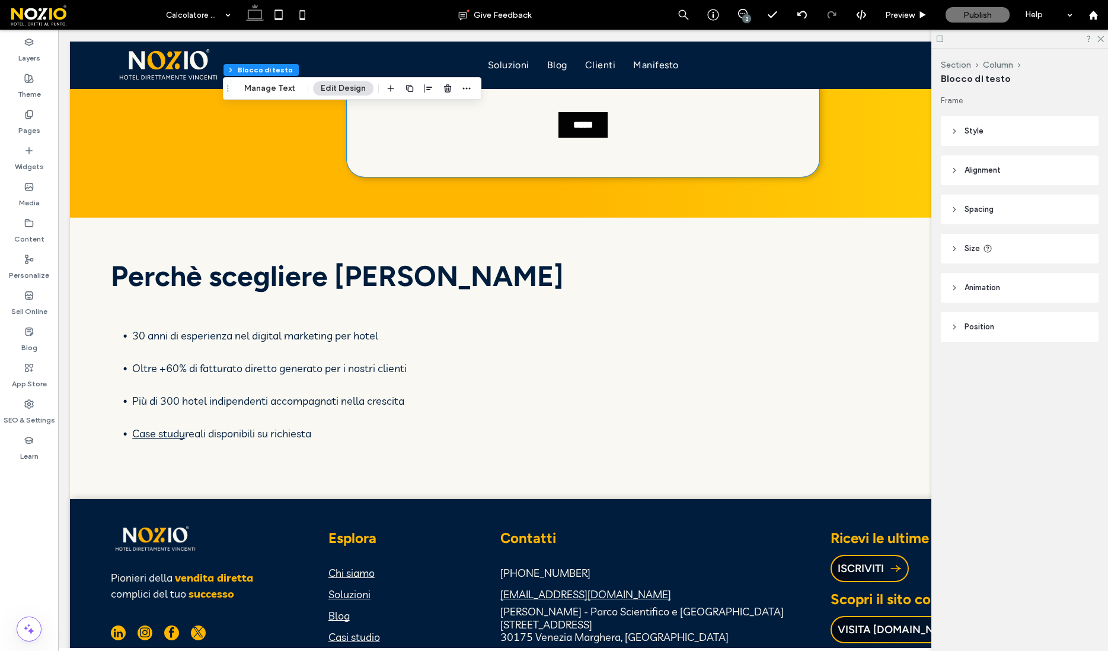
scroll to position [2695, 0]
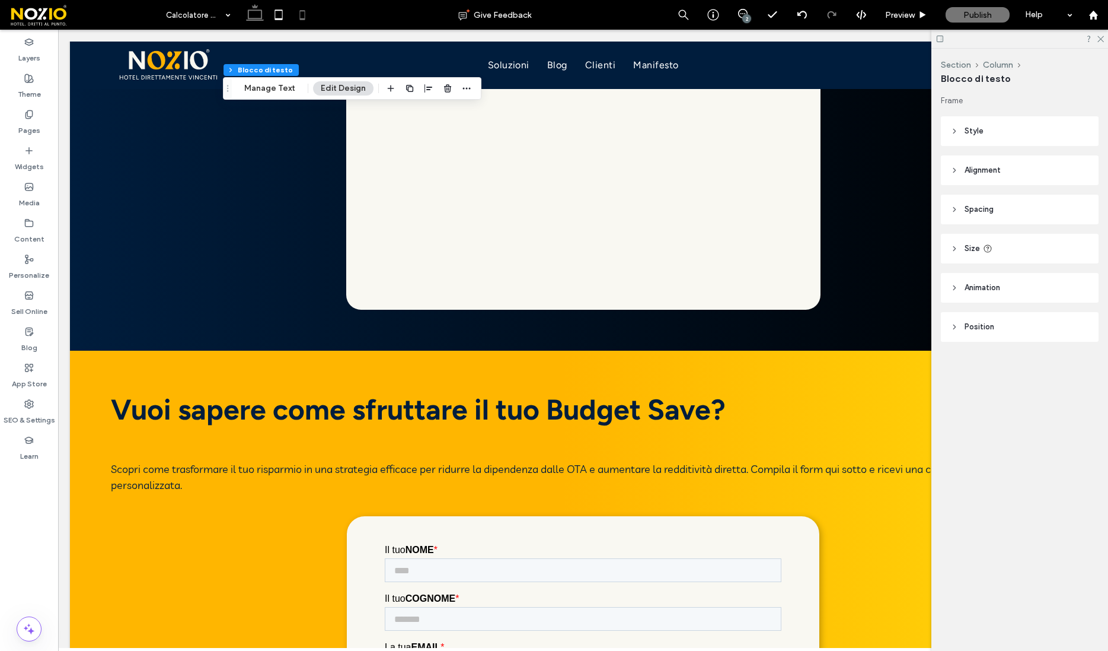
click at [303, 9] on icon at bounding box center [303, 15] width 24 height 24
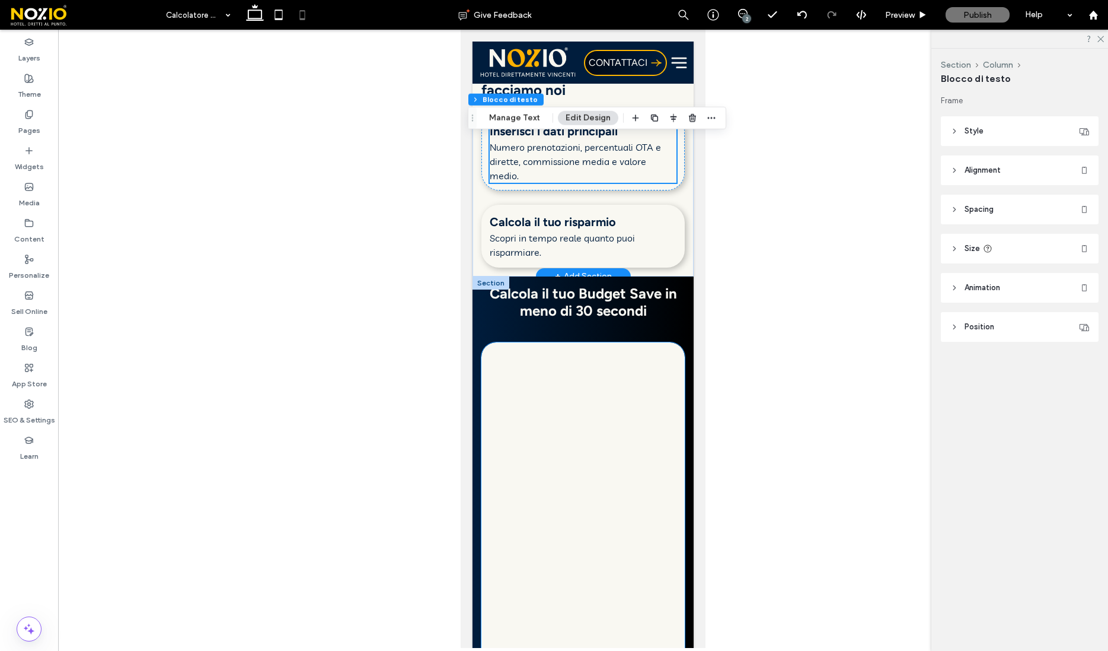
scroll to position [618, 0]
click at [493, 352] on div "Calcola il tuo Budget Save in meno di 30 secondi" at bounding box center [583, 638] width 203 height 709
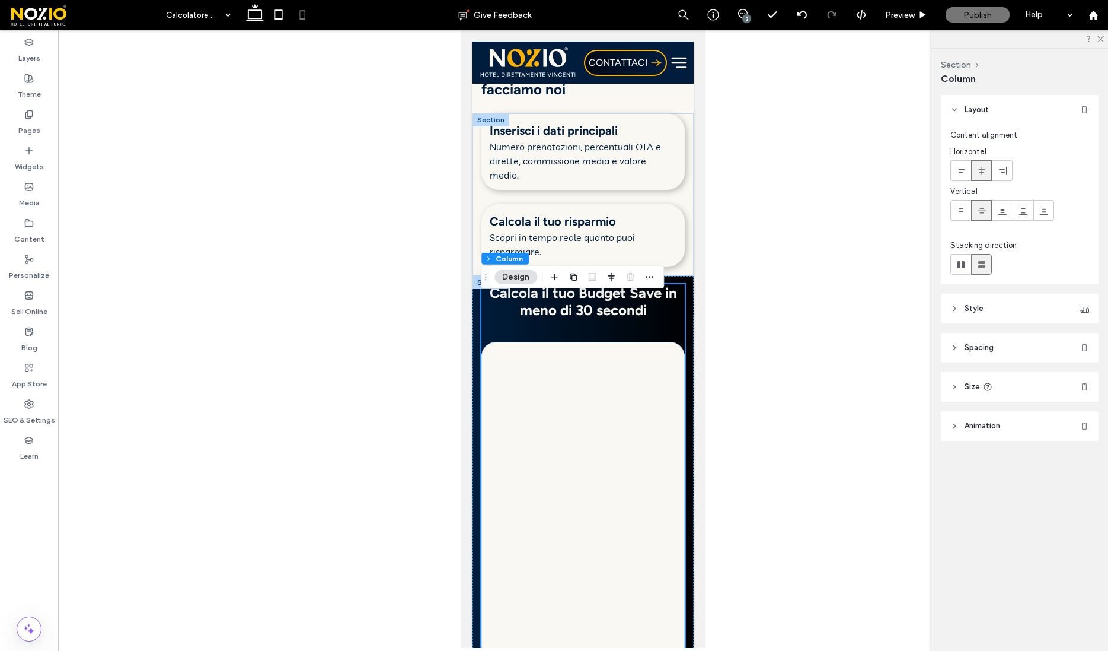
click at [973, 347] on span "Spacing" at bounding box center [979, 348] width 29 height 12
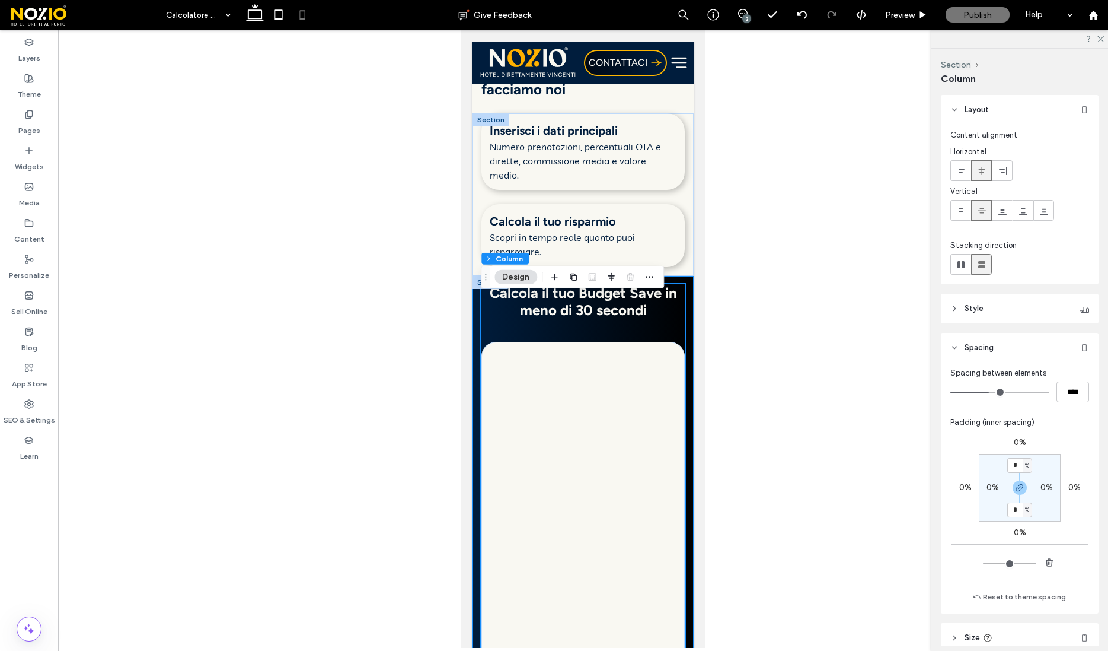
click at [477, 321] on div "Calcola il tuo Budget Save in meno di 30 secondi" at bounding box center [583, 639] width 221 height 726
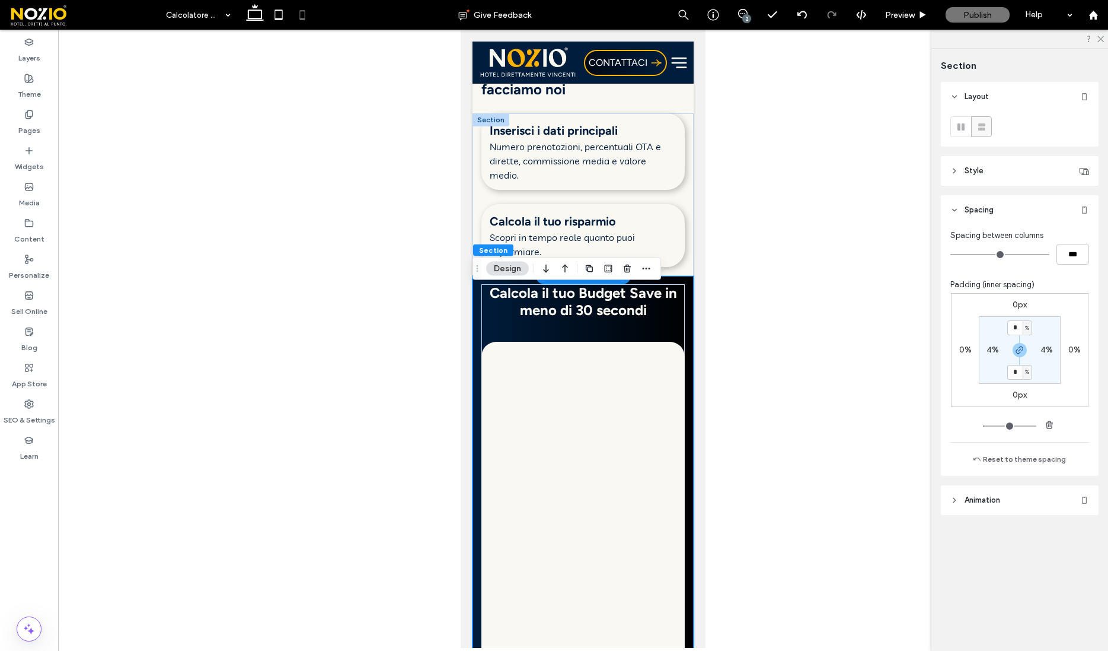
click at [994, 353] on label "4%" at bounding box center [993, 350] width 12 height 10
type input "*"
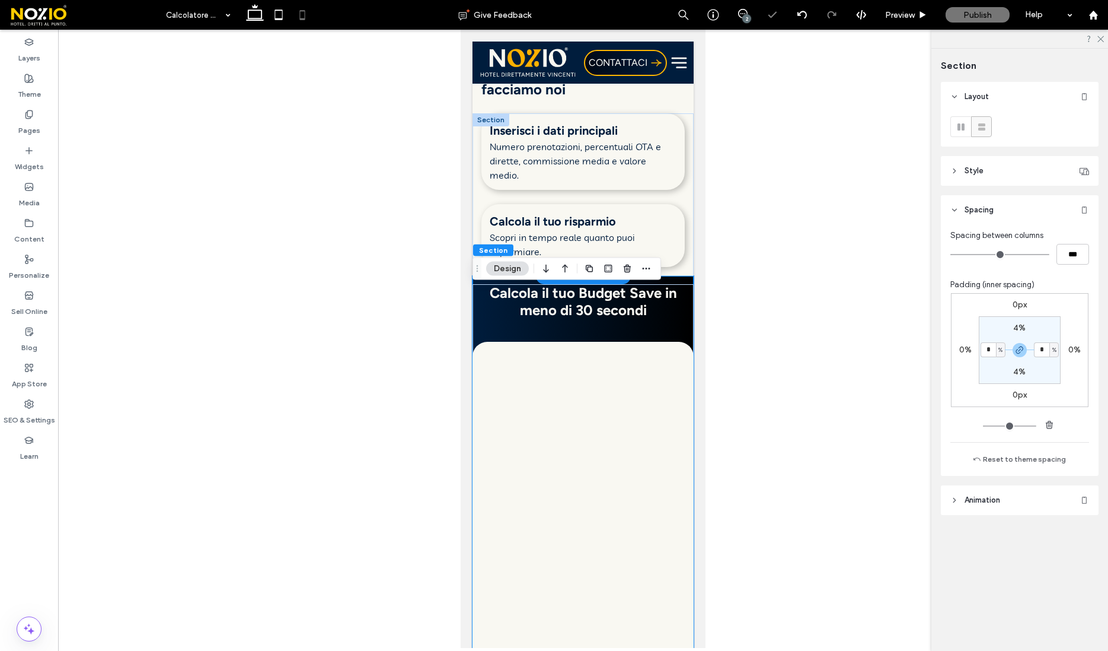
click at [770, 352] on div at bounding box center [583, 339] width 1050 height 618
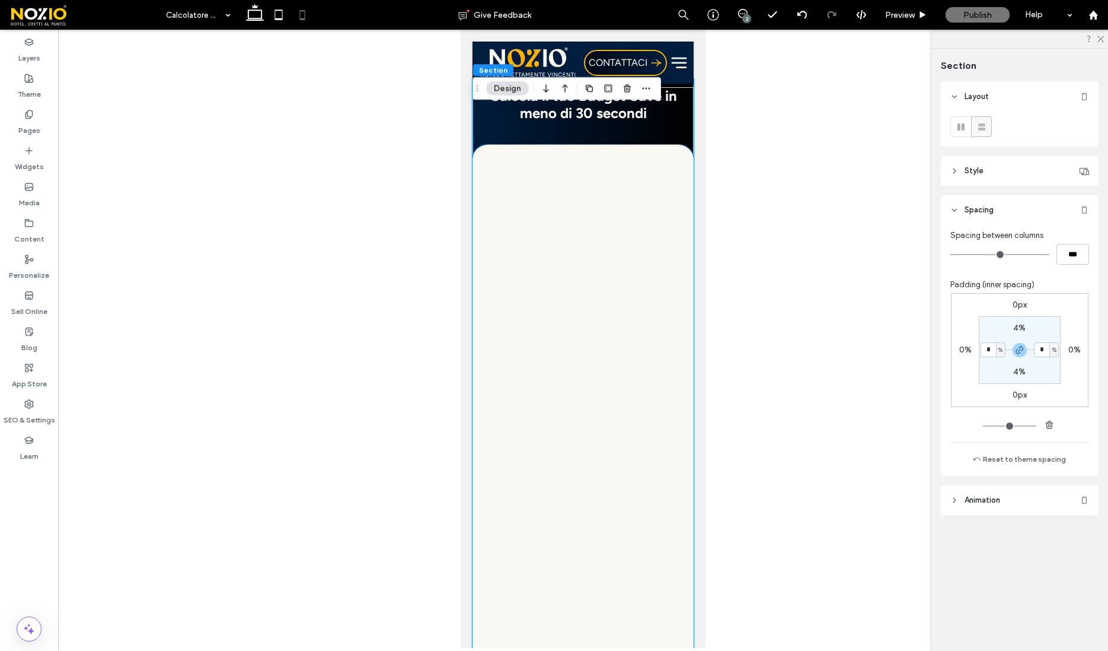
scroll to position [796, 0]
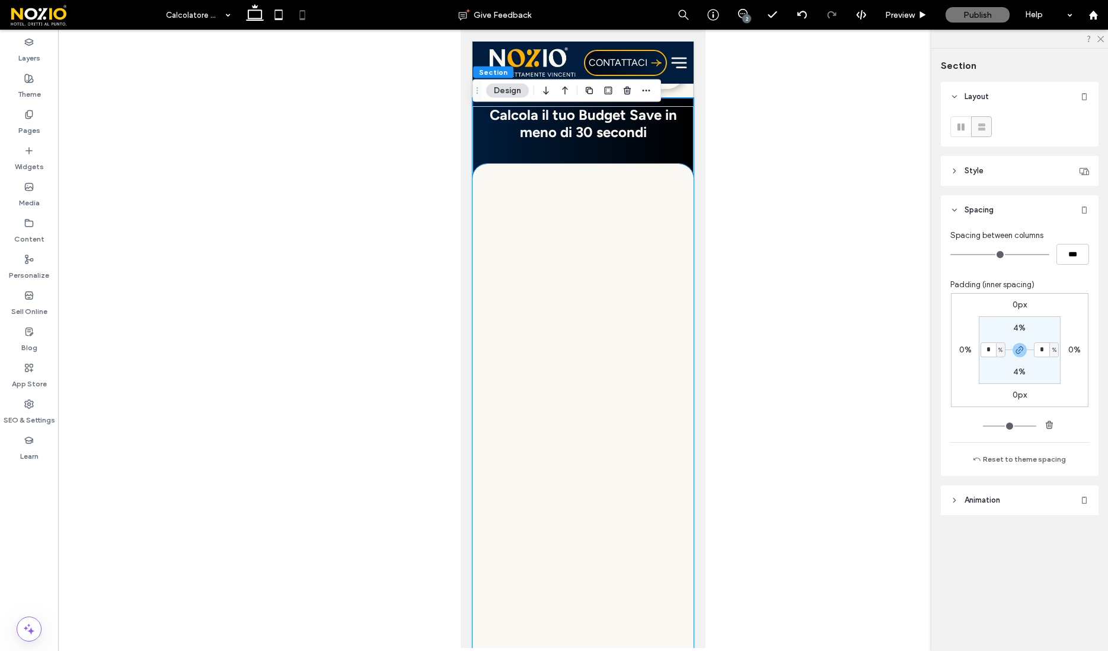
click at [538, 218] on div at bounding box center [583, 489] width 202 height 632
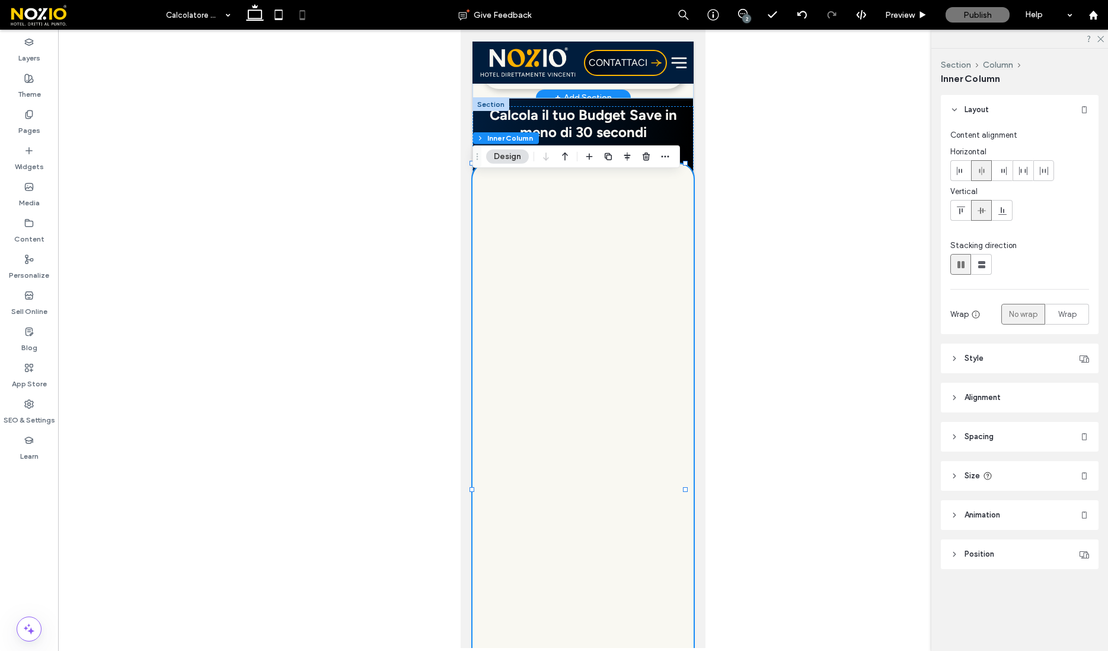
click at [532, 195] on div at bounding box center [583, 489] width 202 height 632
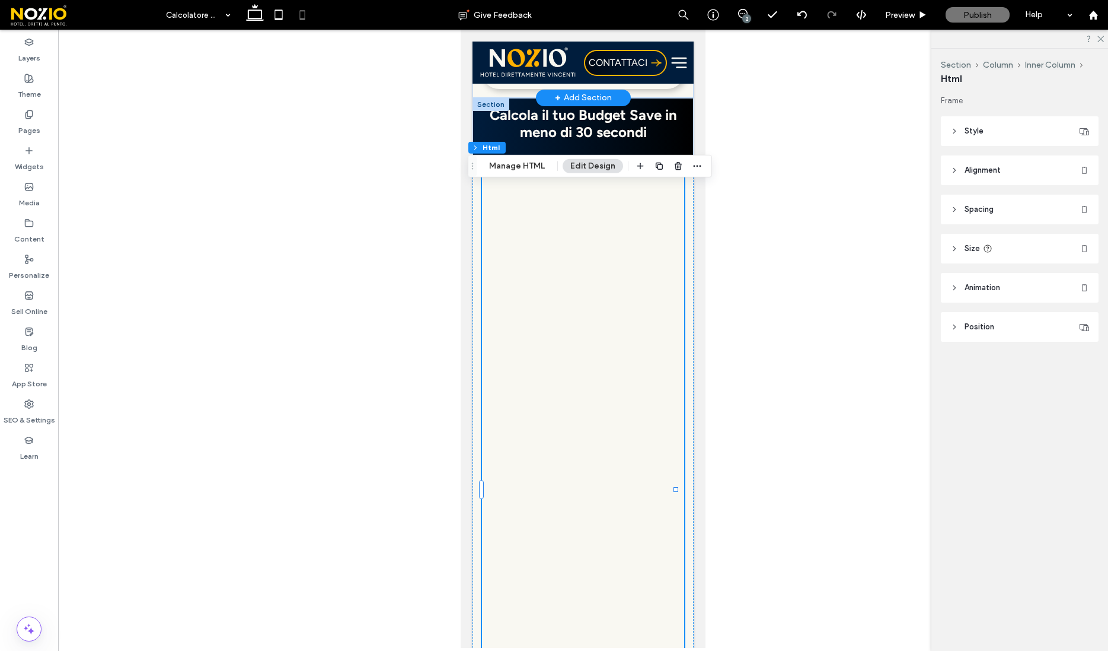
click at [984, 213] on span "Spacing" at bounding box center [979, 209] width 29 height 12
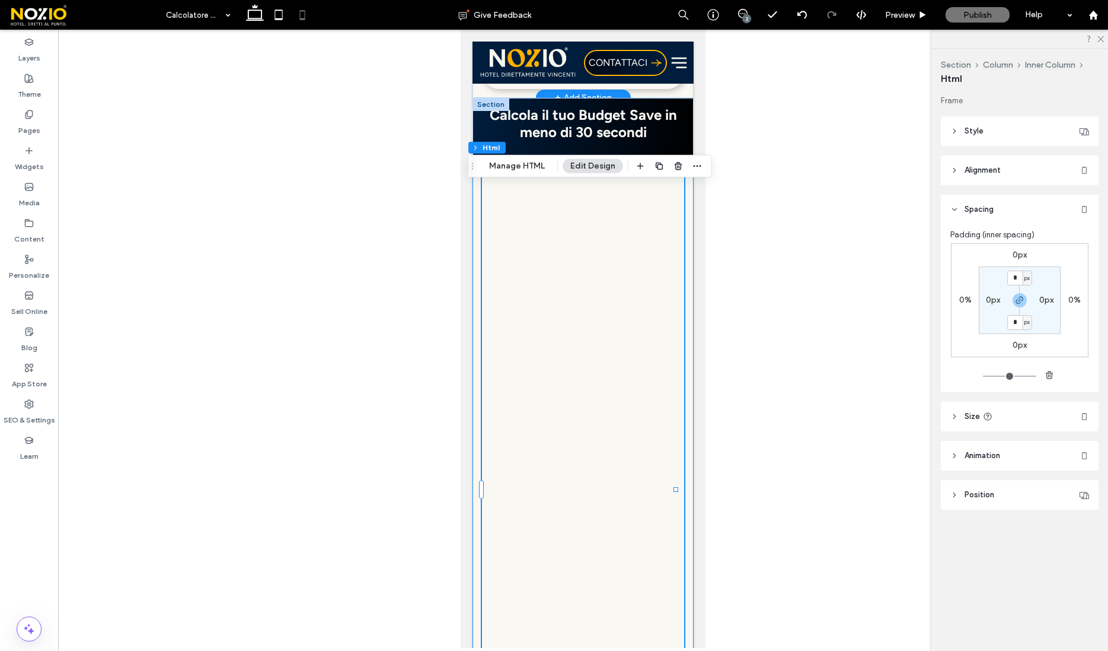
click at [495, 182] on div at bounding box center [583, 489] width 221 height 651
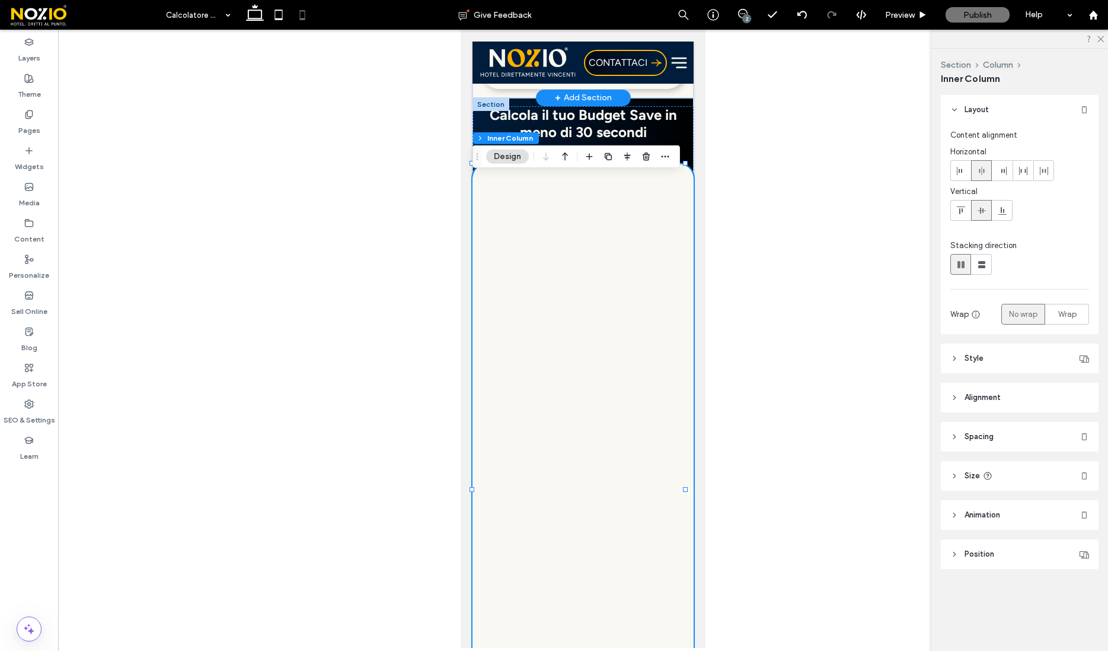
click at [993, 428] on header "Spacing" at bounding box center [1020, 437] width 158 height 30
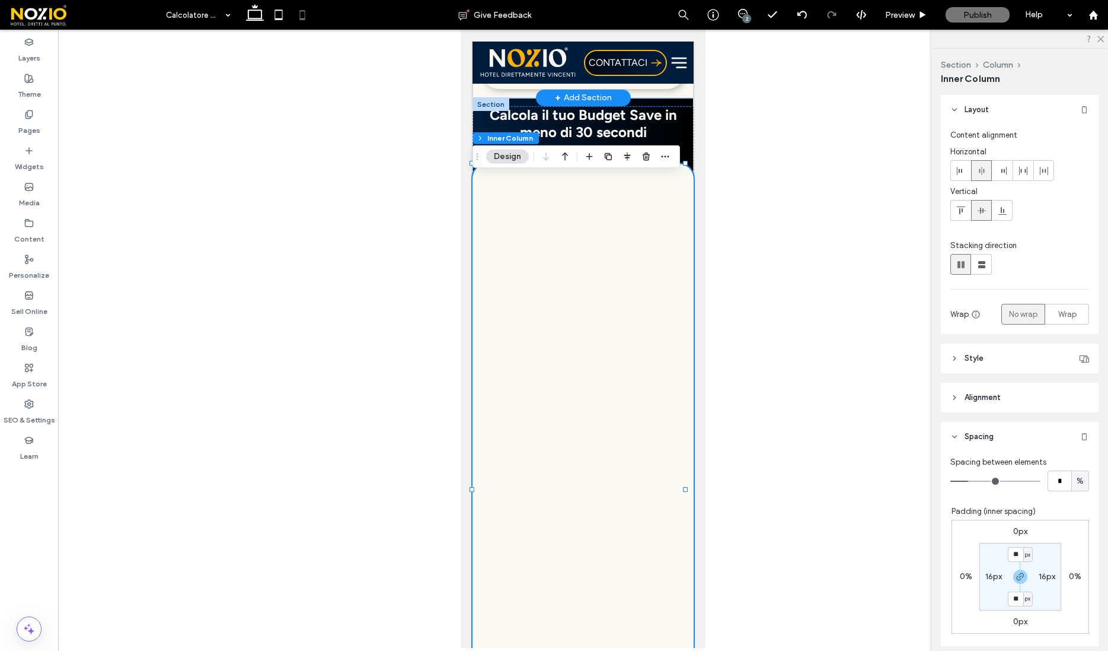
click at [986, 579] on label "16px" at bounding box center [994, 576] width 17 height 10
type input "*"
click at [1036, 576] on input "*" at bounding box center [1042, 576] width 15 height 15
type input "*"
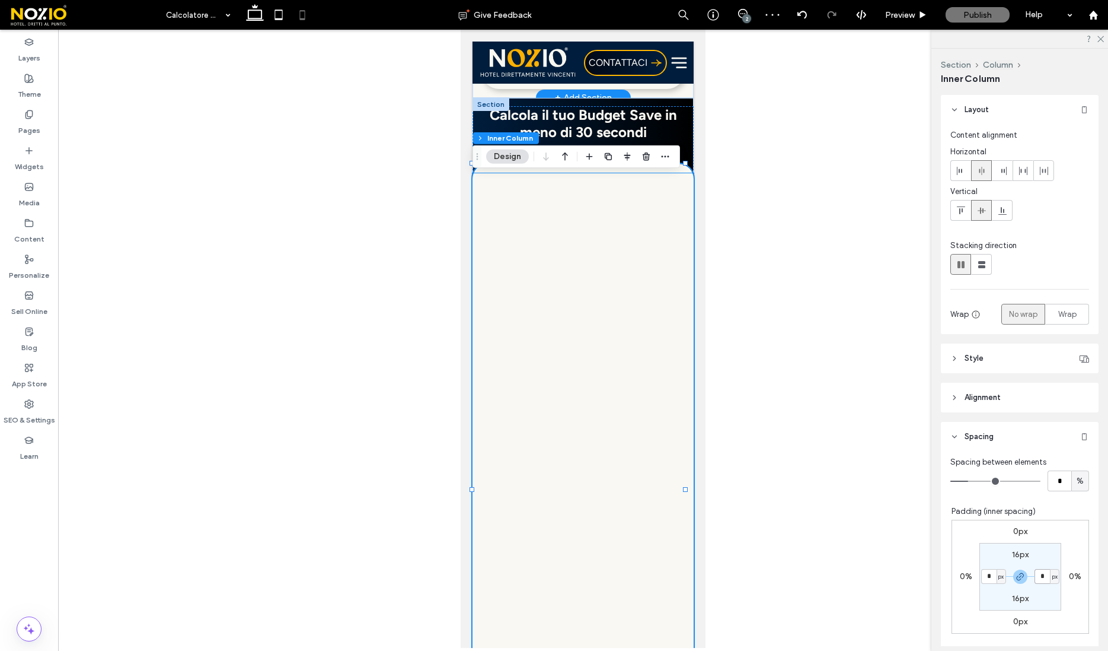
click at [652, 186] on div at bounding box center [583, 489] width 221 height 632
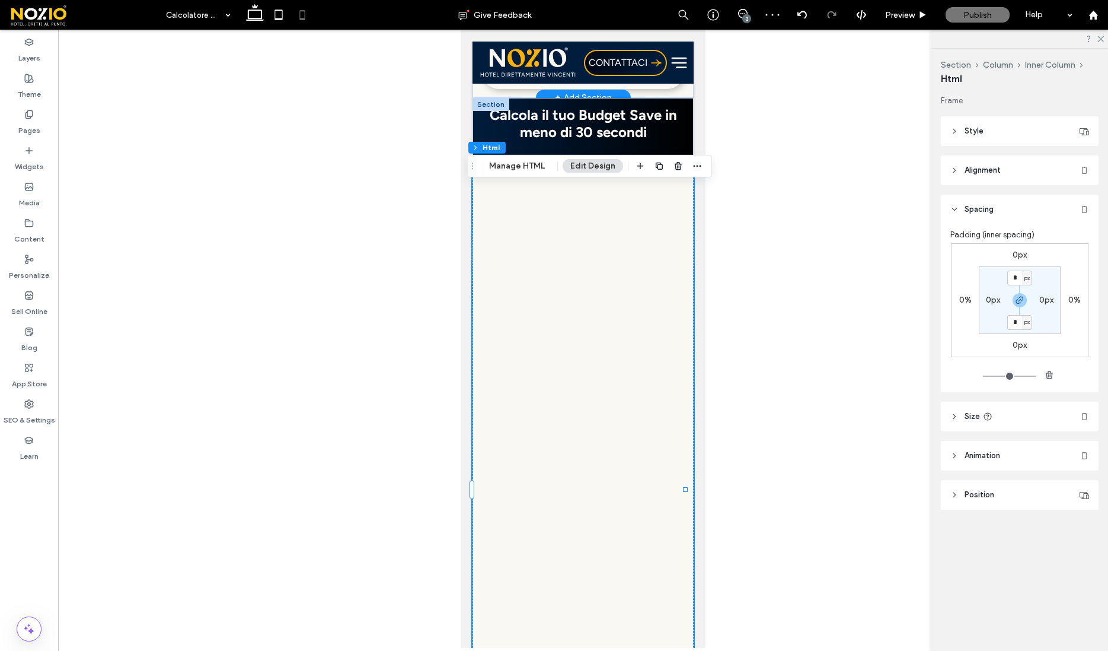
click at [645, 205] on div at bounding box center [583, 489] width 221 height 632
click at [646, 181] on div at bounding box center [583, 489] width 221 height 651
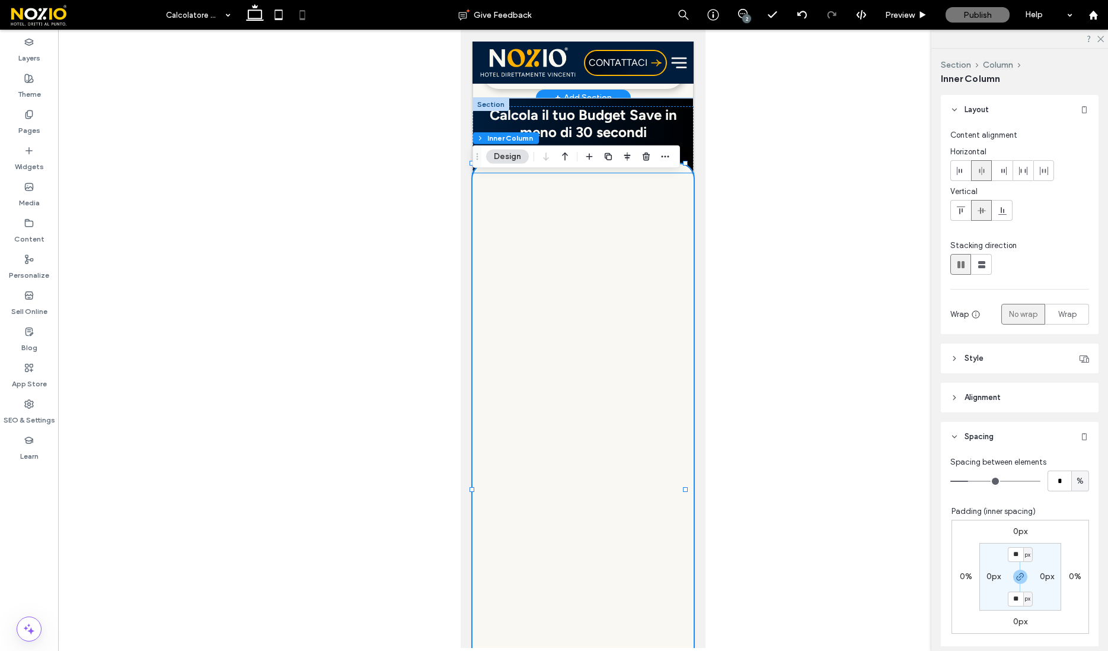
click at [639, 197] on div at bounding box center [583, 489] width 221 height 632
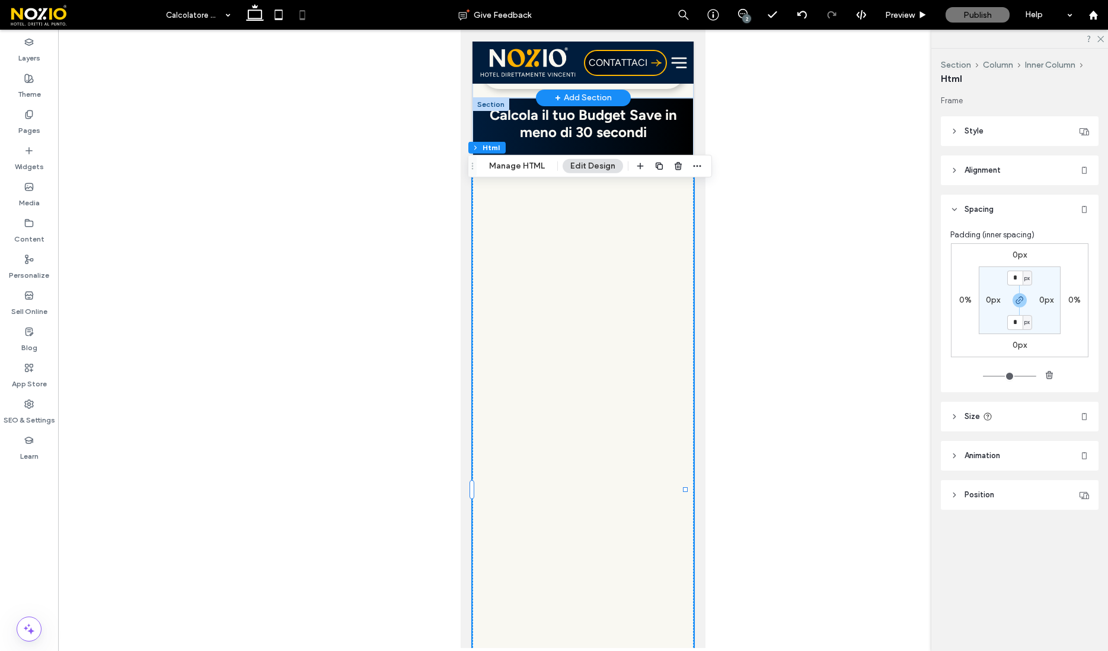
click at [979, 413] on span "Size" at bounding box center [972, 416] width 15 height 12
click at [545, 181] on div at bounding box center [583, 489] width 221 height 651
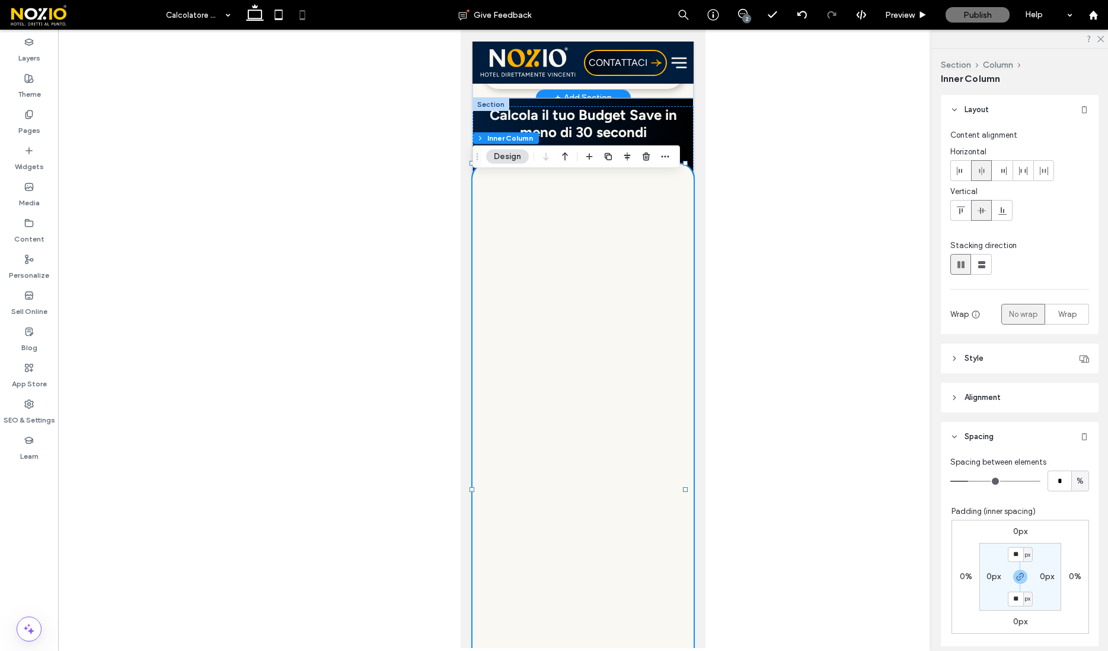
click at [545, 181] on div at bounding box center [583, 489] width 221 height 651
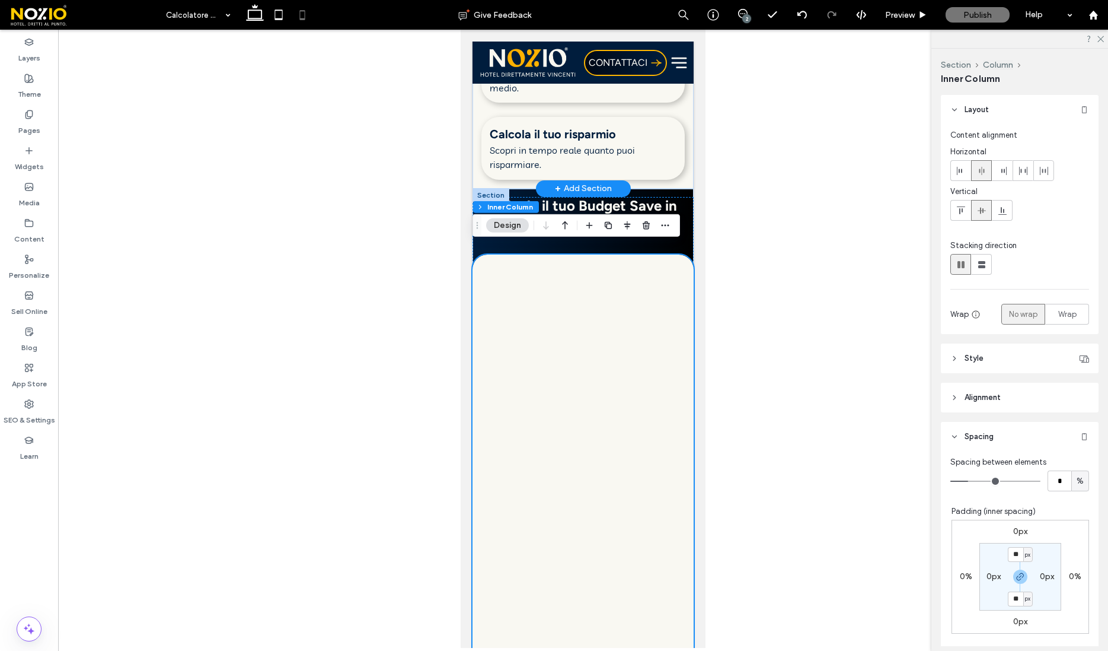
scroll to position [697, 0]
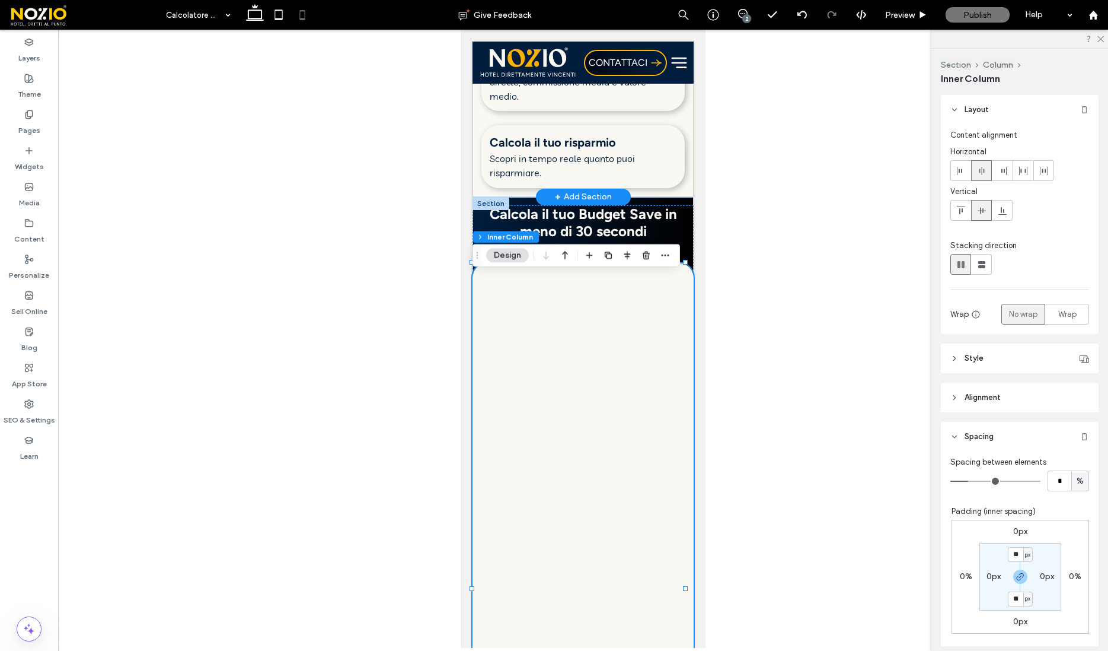
click at [744, 202] on div at bounding box center [583, 339] width 1050 height 618
click at [388, 311] on div at bounding box center [583, 339] width 1050 height 618
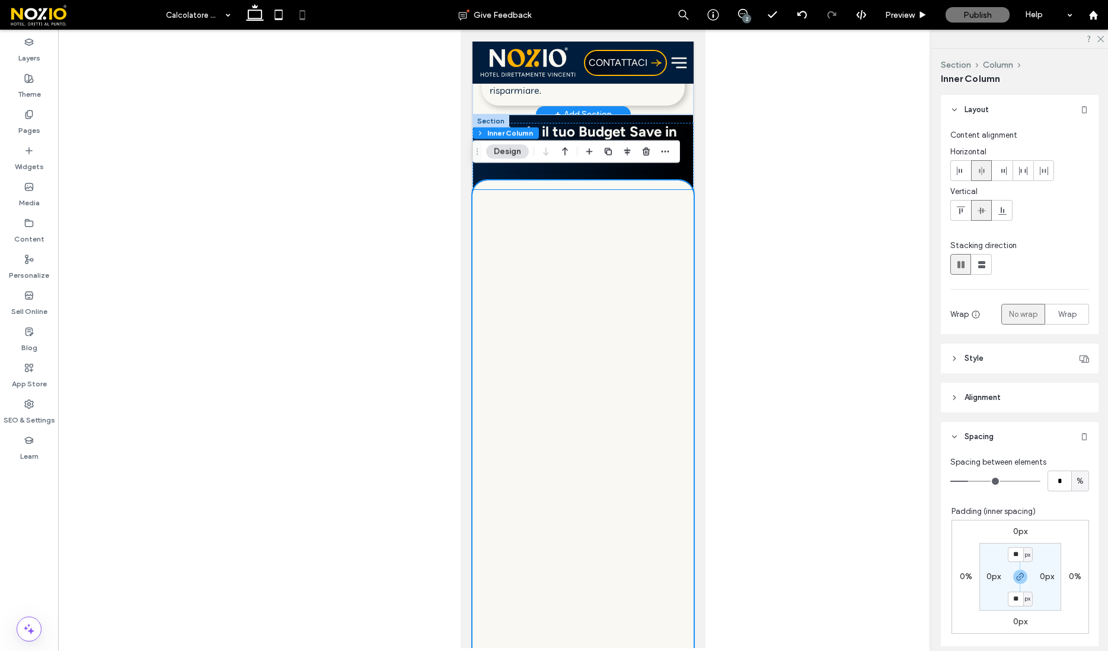
scroll to position [769, 0]
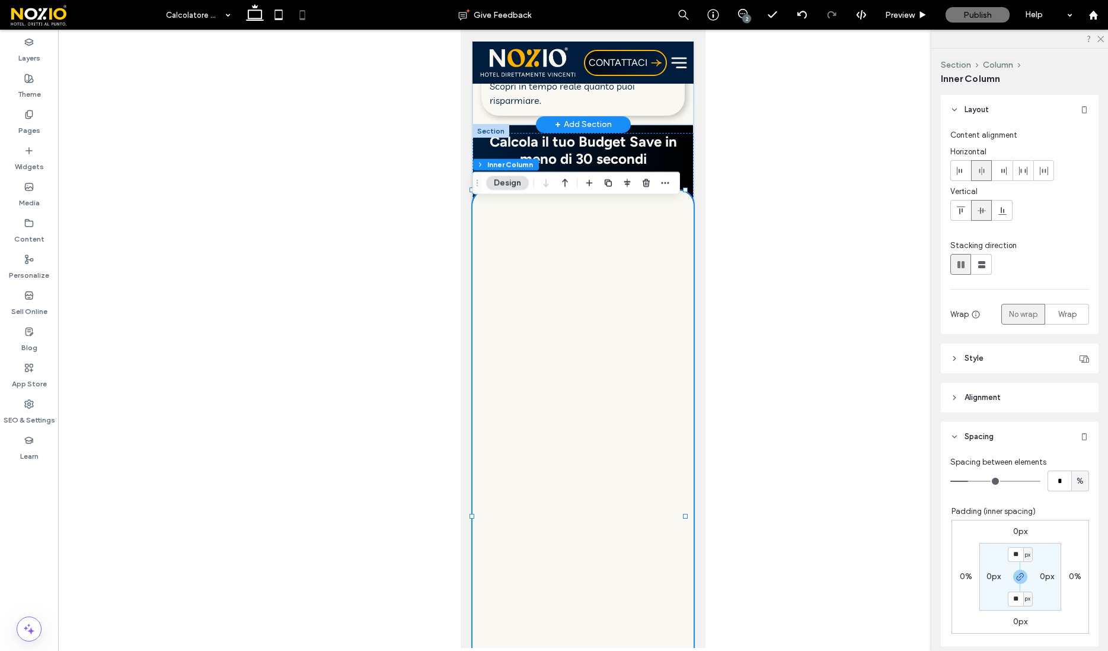
click at [839, 243] on div at bounding box center [583, 339] width 1050 height 618
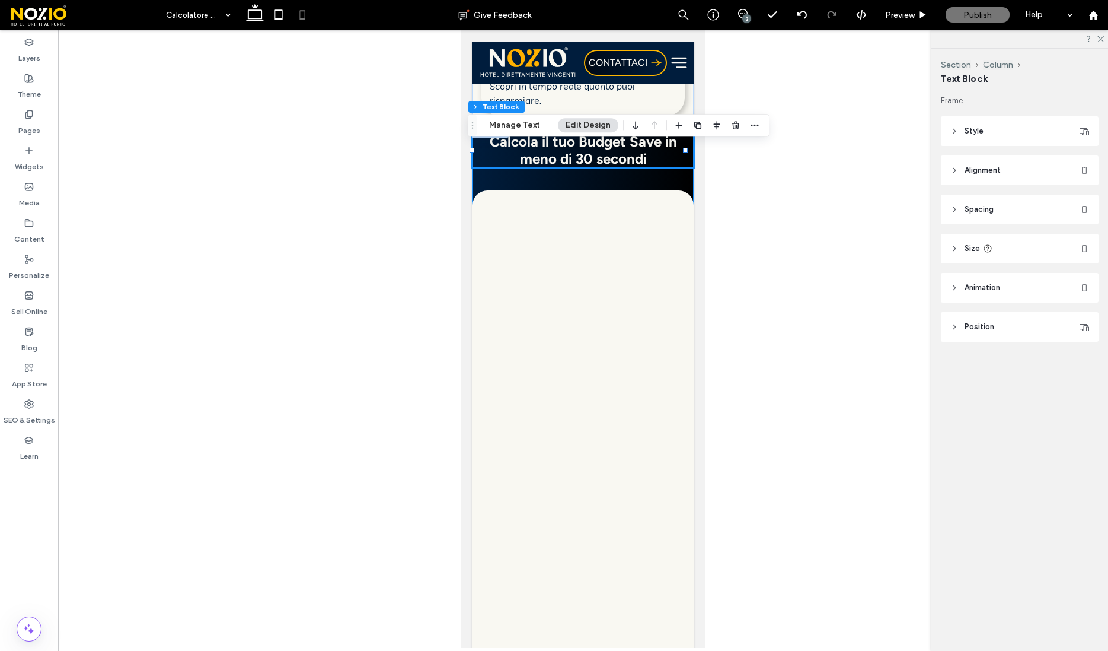
click at [497, 187] on div "Calcola il tuo Budget Save in meno di 30 secondi" at bounding box center [583, 487] width 221 height 709
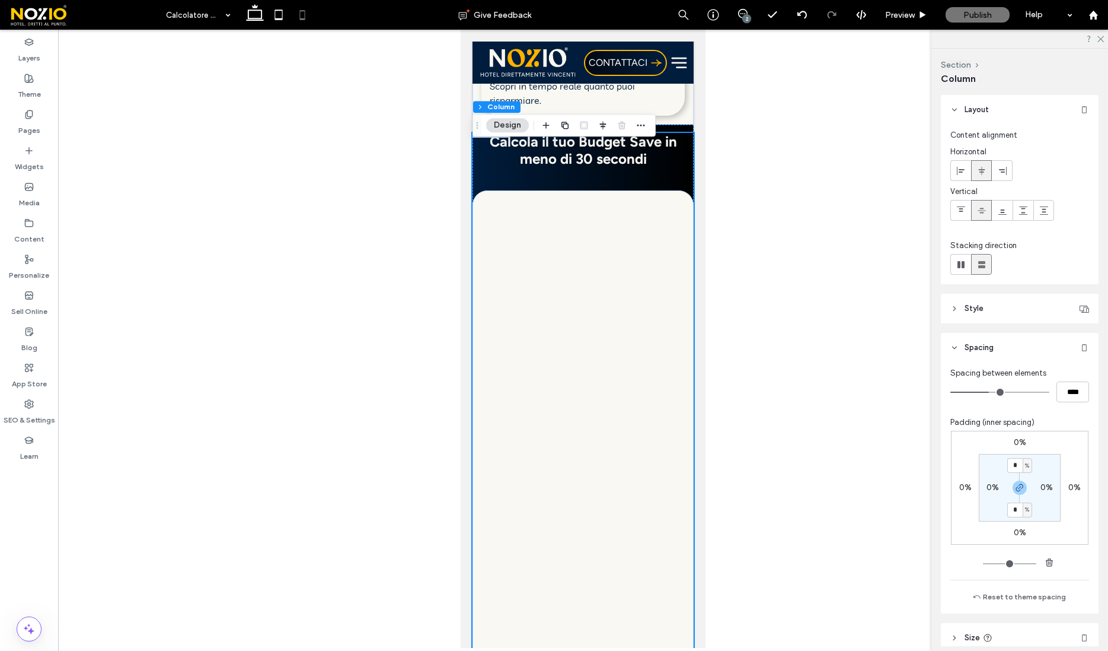
click at [491, 187] on div "Calcola il tuo Budget Save in meno di 30 secondi" at bounding box center [583, 487] width 221 height 709
click at [561, 141] on div "Calcola il tuo Budget Save in meno di 30 secondi" at bounding box center [583, 488] width 221 height 726
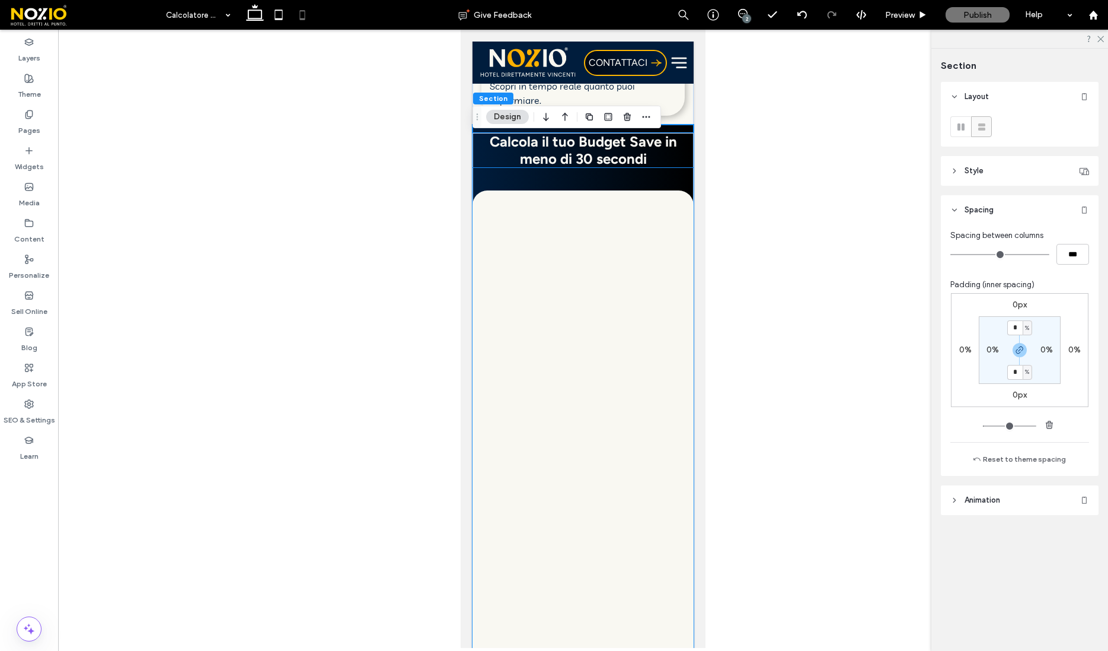
click at [522, 159] on strong "Calcola il tuo Budget Save in meno di 30 secondi" at bounding box center [583, 150] width 187 height 34
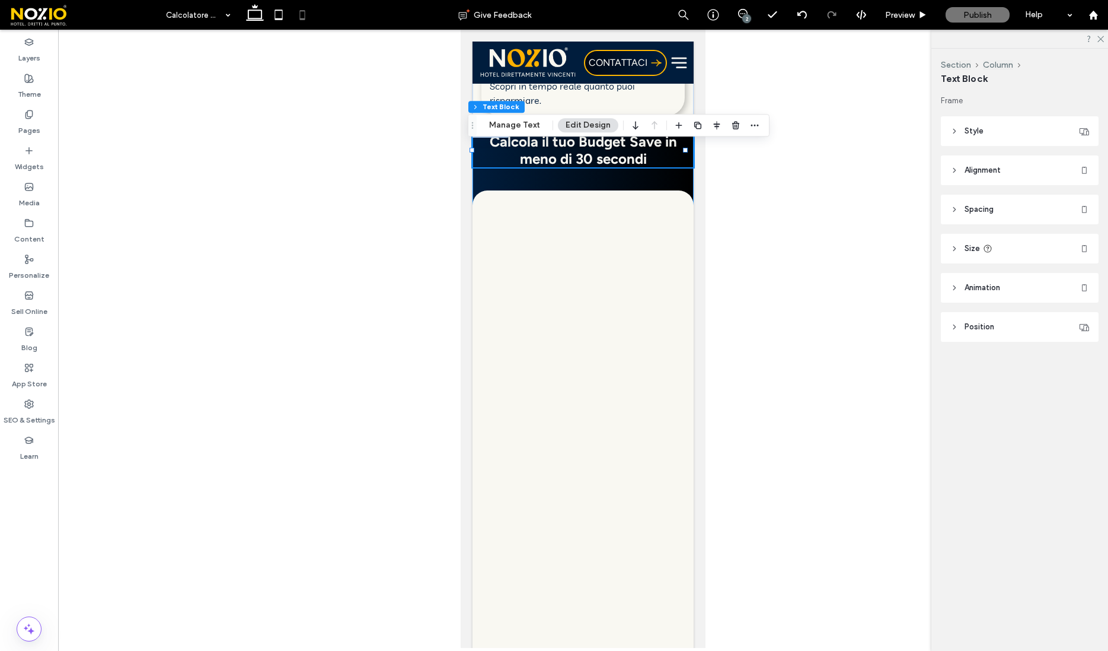
click at [527, 193] on div "Calcola il tuo Budget Save in meno di 30 secondi" at bounding box center [583, 487] width 221 height 709
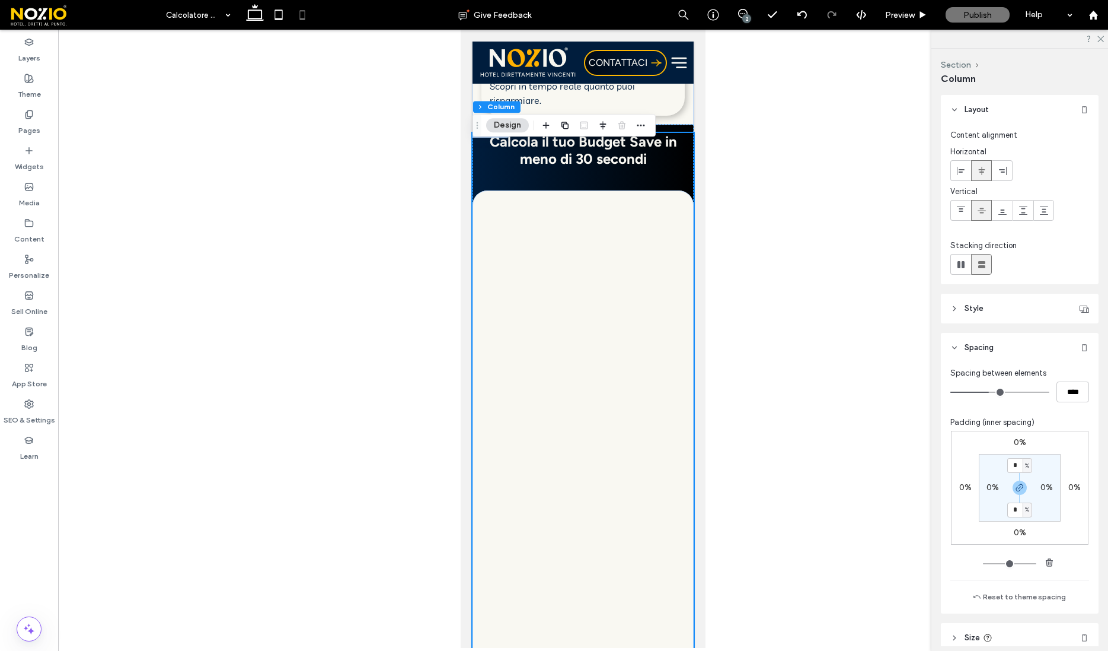
click at [527, 196] on div "Calcola il tuo Budget Save in meno di 30 secondi" at bounding box center [583, 487] width 221 height 709
click at [493, 138] on div at bounding box center [491, 131] width 37 height 13
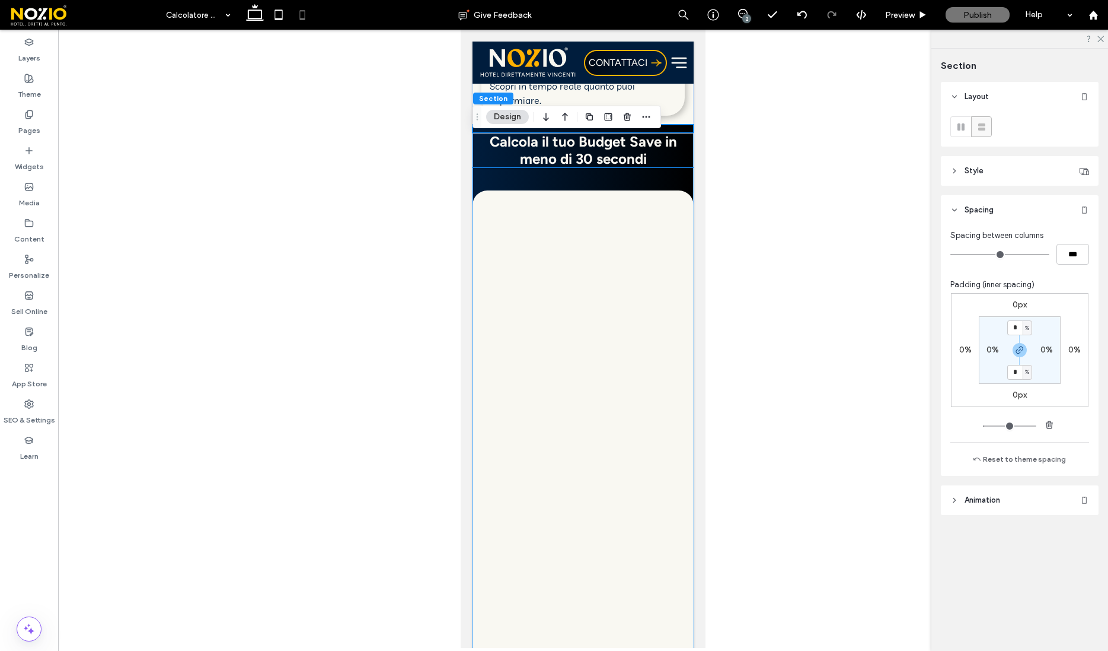
click at [550, 167] on strong "Calcola il tuo Budget Save in meno di 30 secondi" at bounding box center [583, 150] width 187 height 34
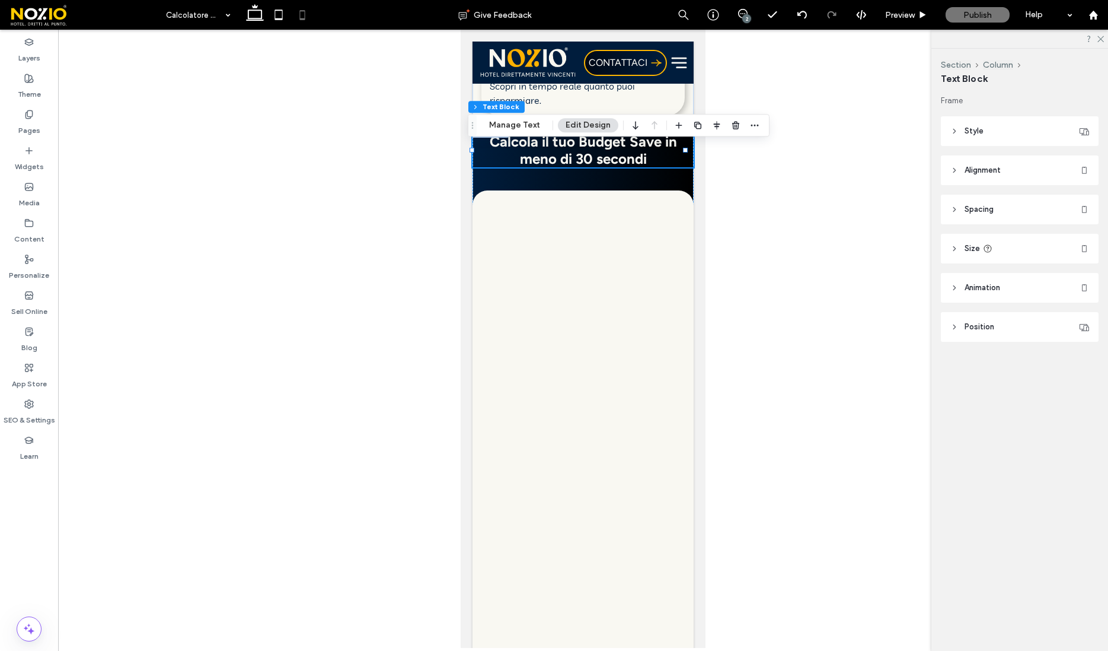
click at [977, 329] on span "Position" at bounding box center [980, 327] width 30 height 12
click at [993, 208] on span "Spacing" at bounding box center [979, 209] width 29 height 12
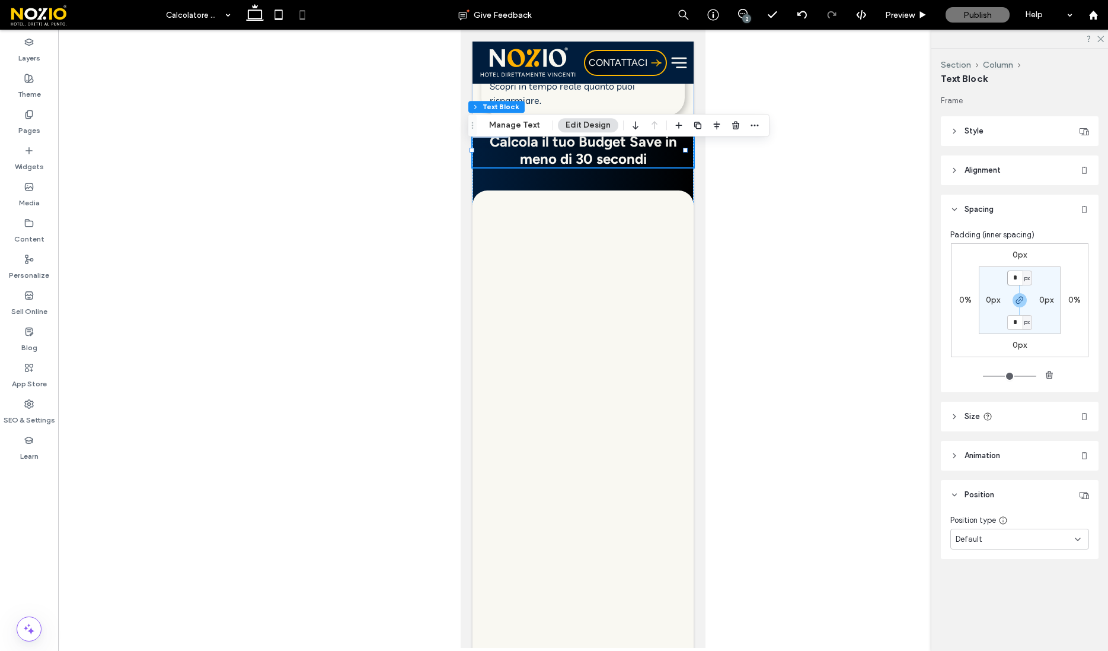
click at [1018, 279] on input "*" at bounding box center [1015, 277] width 15 height 15
type input "**"
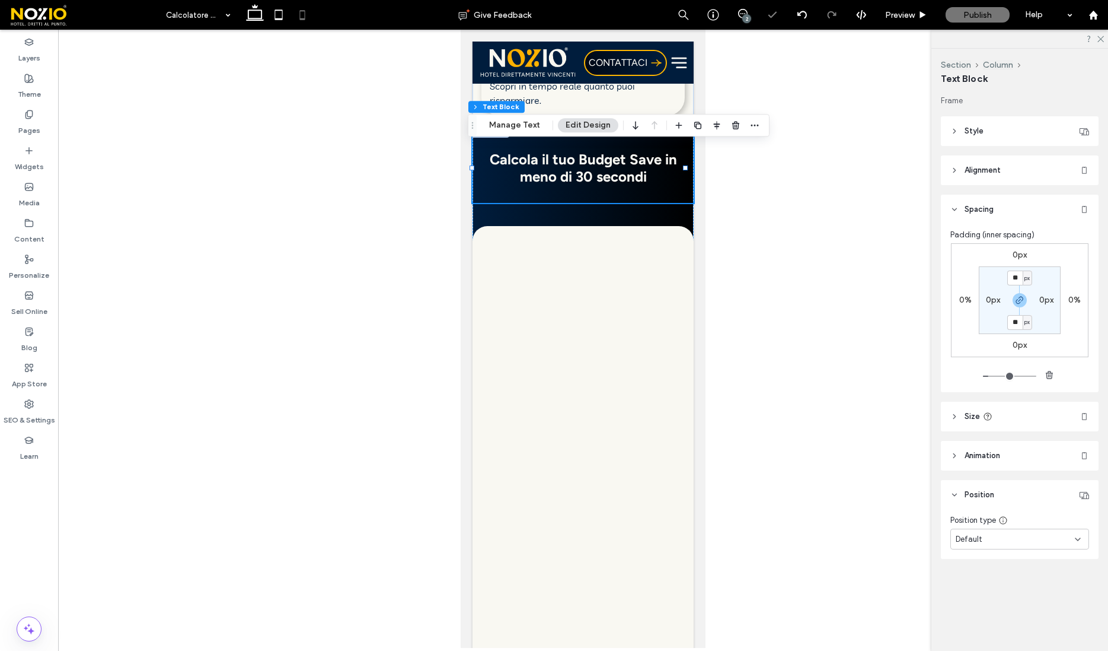
click at [848, 230] on div at bounding box center [583, 339] width 1050 height 618
click at [793, 176] on div at bounding box center [583, 339] width 1050 height 618
click at [791, 175] on div at bounding box center [583, 339] width 1050 height 618
click at [971, 407] on header "Size" at bounding box center [1020, 417] width 158 height 30
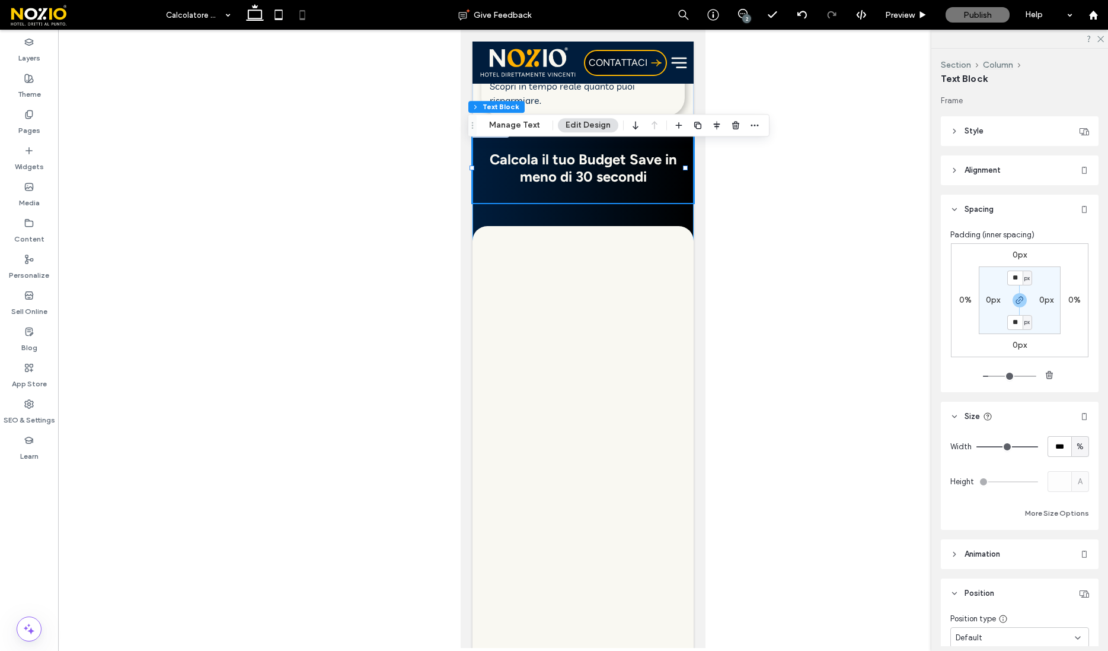
drag, startPoint x: 563, startPoint y: 221, endPoint x: 562, endPoint y: 214, distance: 6.6
click at [563, 220] on div "Calcola il tuo Budget Save in meno di 30 secondi" at bounding box center [583, 505] width 221 height 744
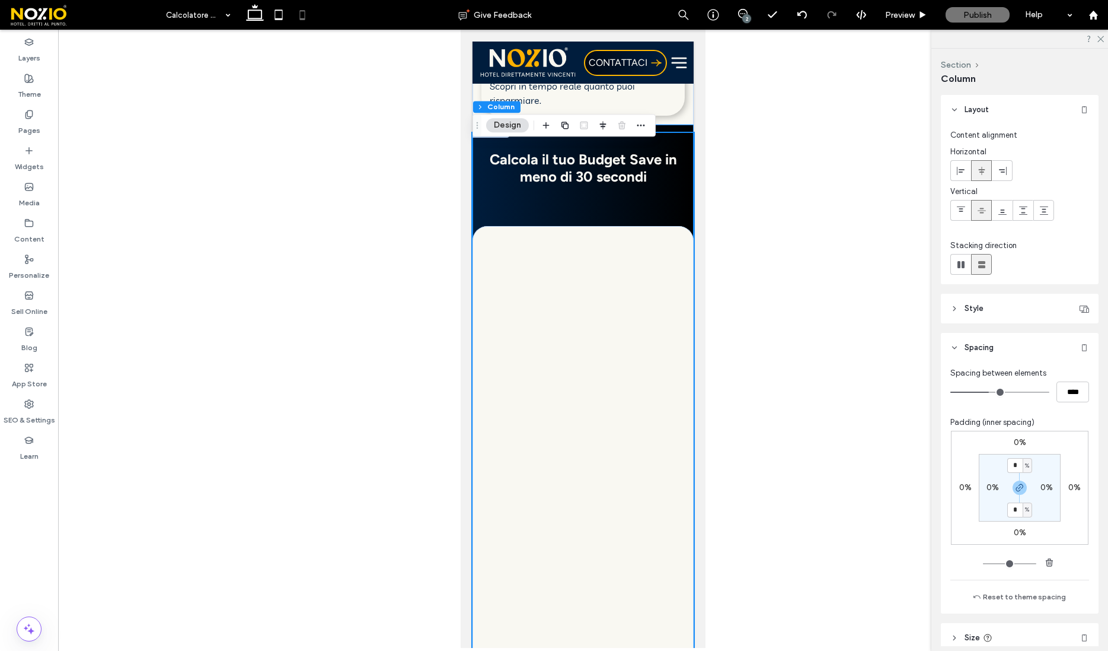
click at [551, 141] on div "Calcola il tuo Budget Save in meno di 30 secondi" at bounding box center [583, 506] width 221 height 762
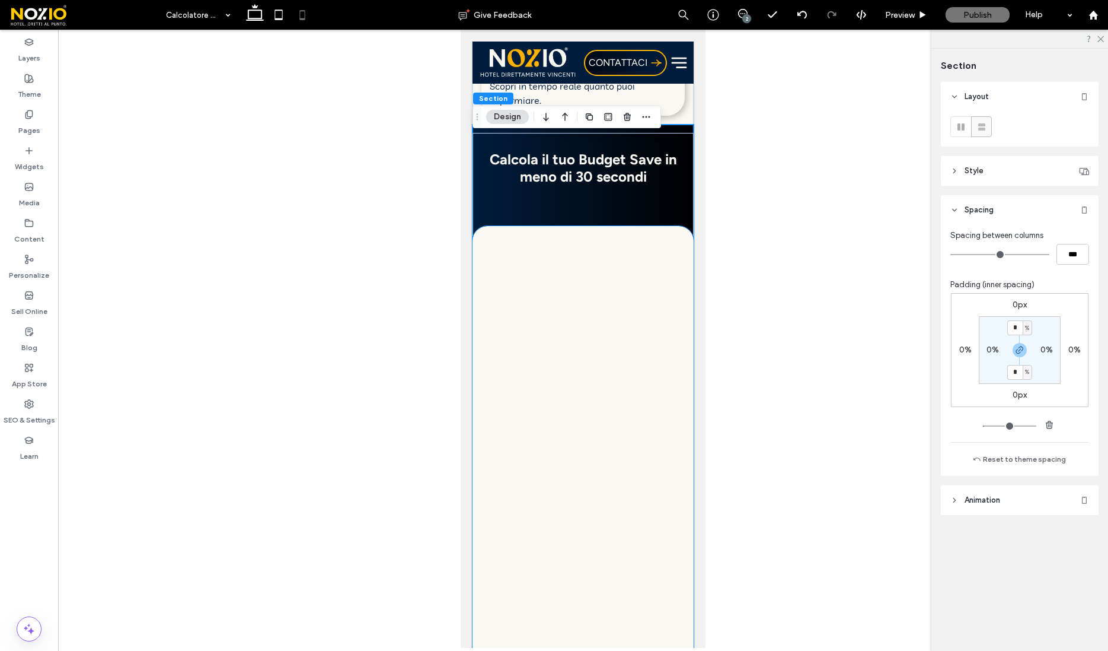
click at [548, 249] on div at bounding box center [583, 551] width 221 height 632
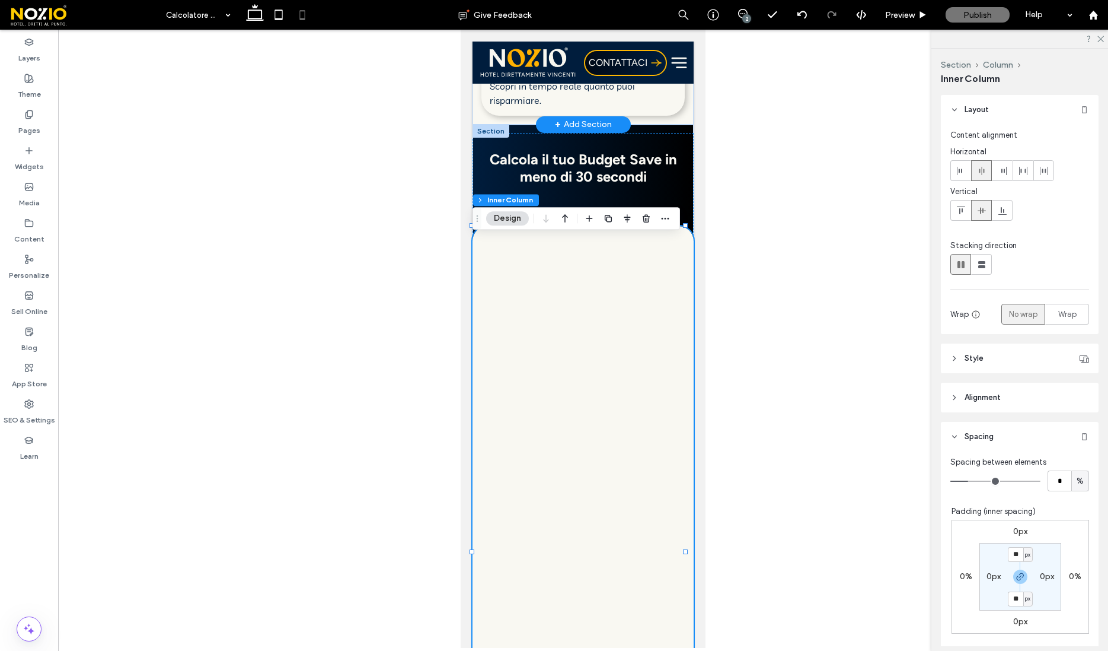
type input "*"
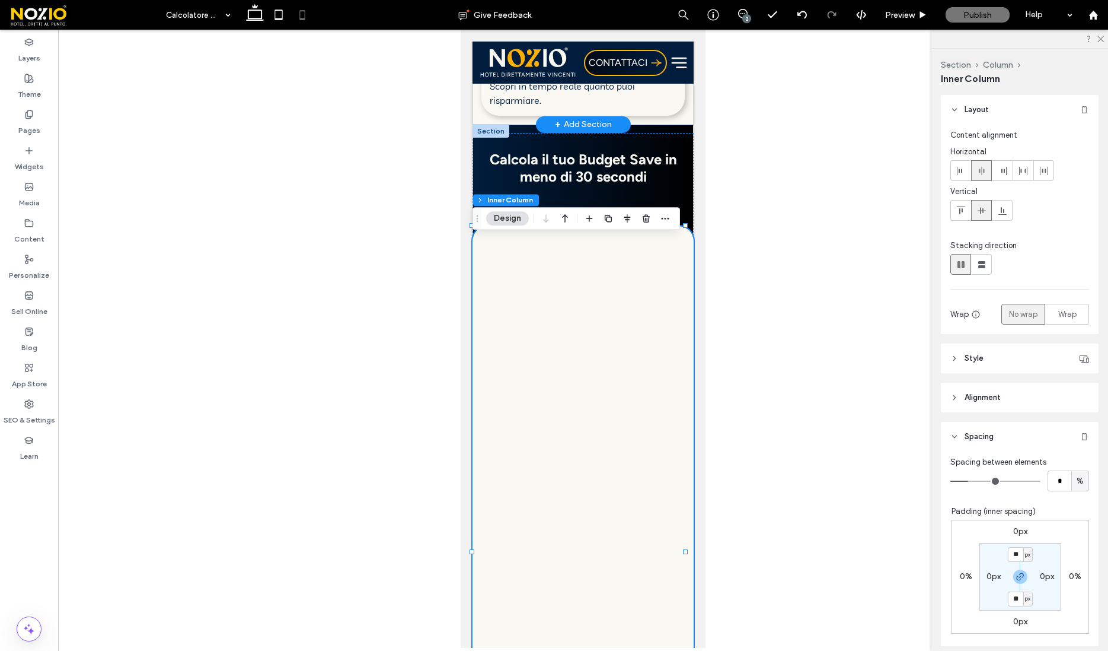
type input "*"
drag, startPoint x: 970, startPoint y: 482, endPoint x: 948, endPoint y: 482, distance: 21.9
type input "*"
click at [951, 482] on input "range" at bounding box center [996, 480] width 90 height 1
click at [657, 176] on strong "Calcola il tuo Budget Save in meno di 30 secondi" at bounding box center [583, 168] width 187 height 34
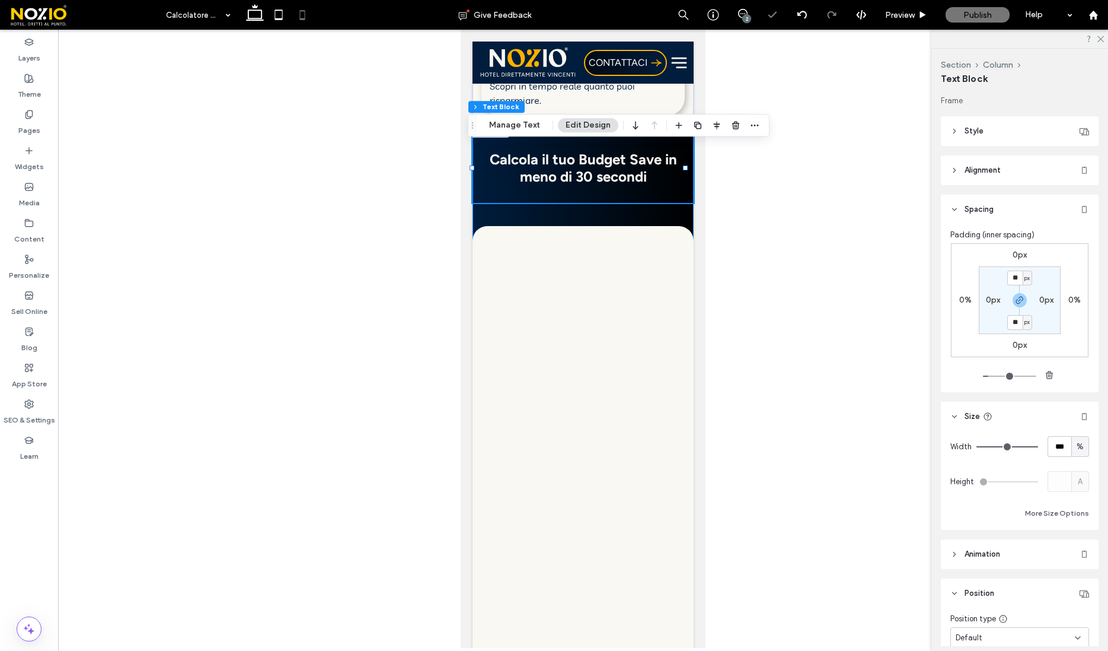
click at [595, 237] on div "Calcola il tuo Budget Save in meno di 30 secondi" at bounding box center [583, 505] width 221 height 744
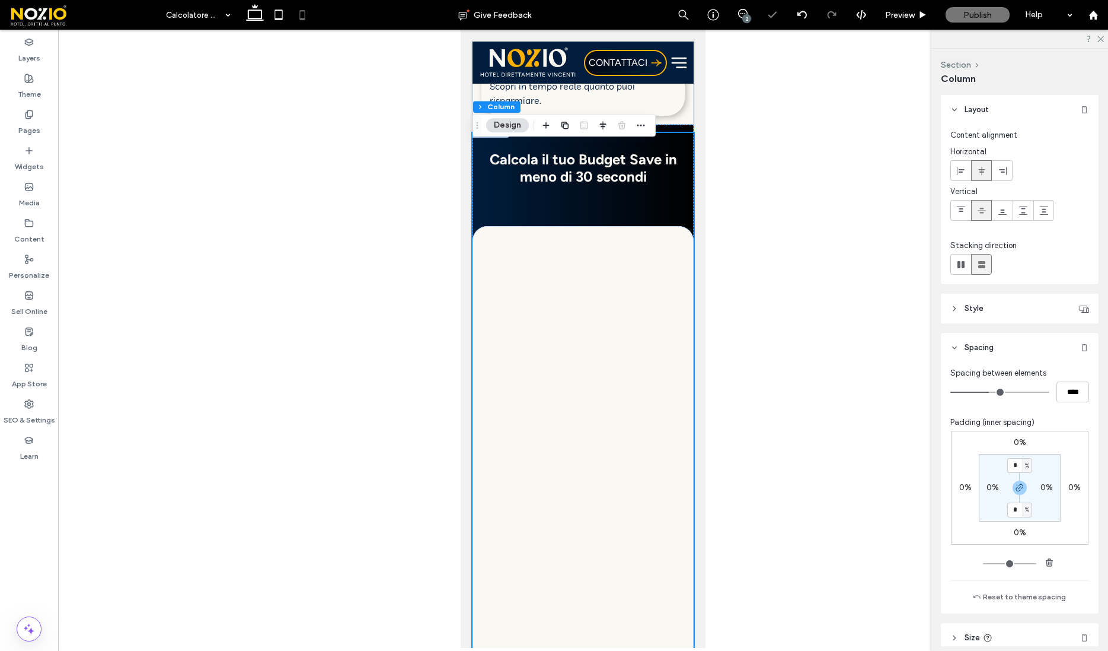
click at [595, 230] on div "Calcola il tuo Budget Save in meno di 30 secondi" at bounding box center [583, 505] width 221 height 744
click at [600, 185] on strong "Calcola il tuo Budget Save in meno di 30 secondi" at bounding box center [583, 168] width 187 height 34
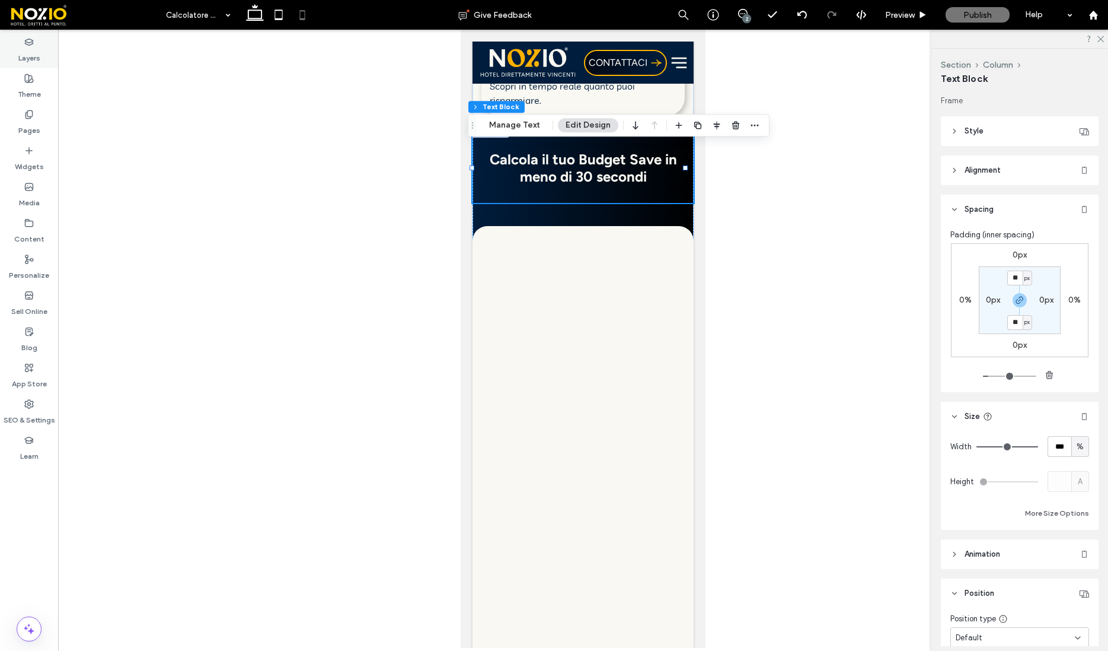
click at [34, 57] on label "Layers" at bounding box center [29, 55] width 22 height 17
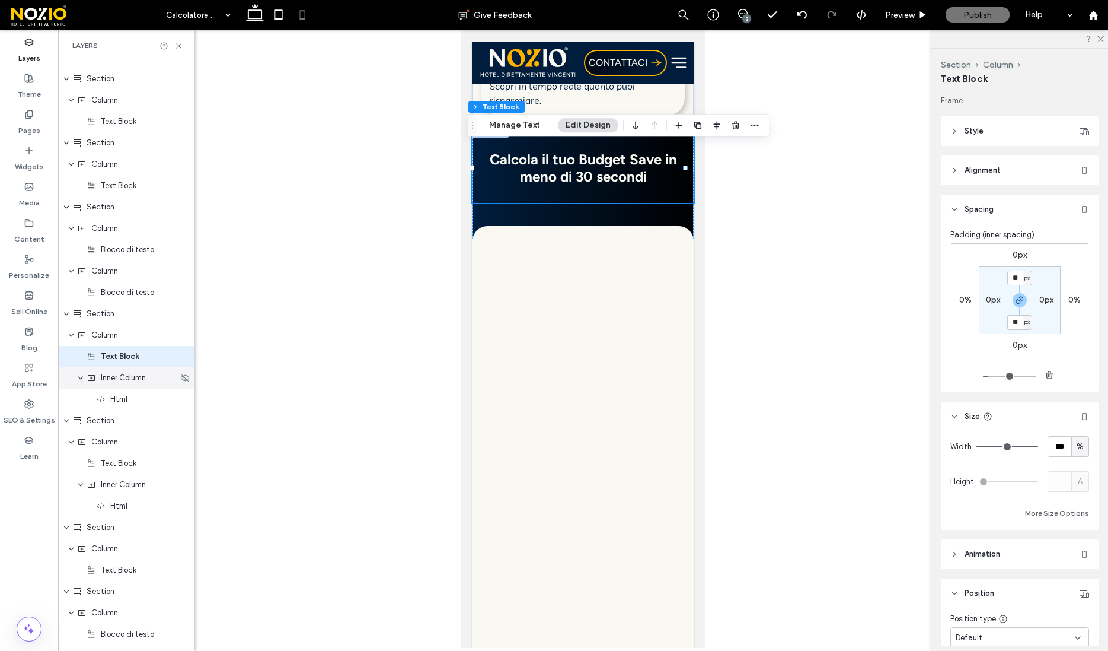
scroll to position [1274, 0]
click at [118, 383] on div "Inner Column" at bounding box center [126, 377] width 136 height 21
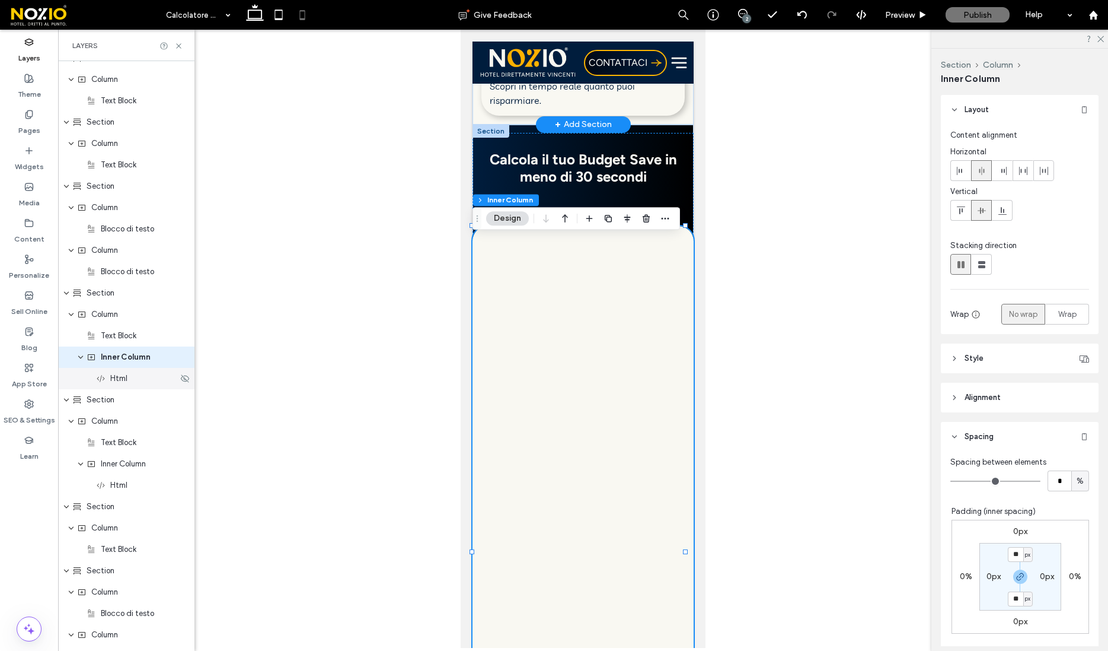
scroll to position [1296, 0]
click at [119, 364] on div "Inner Column" at bounding box center [126, 355] width 136 height 21
click at [123, 335] on span "Text Block" at bounding box center [119, 335] width 36 height 12
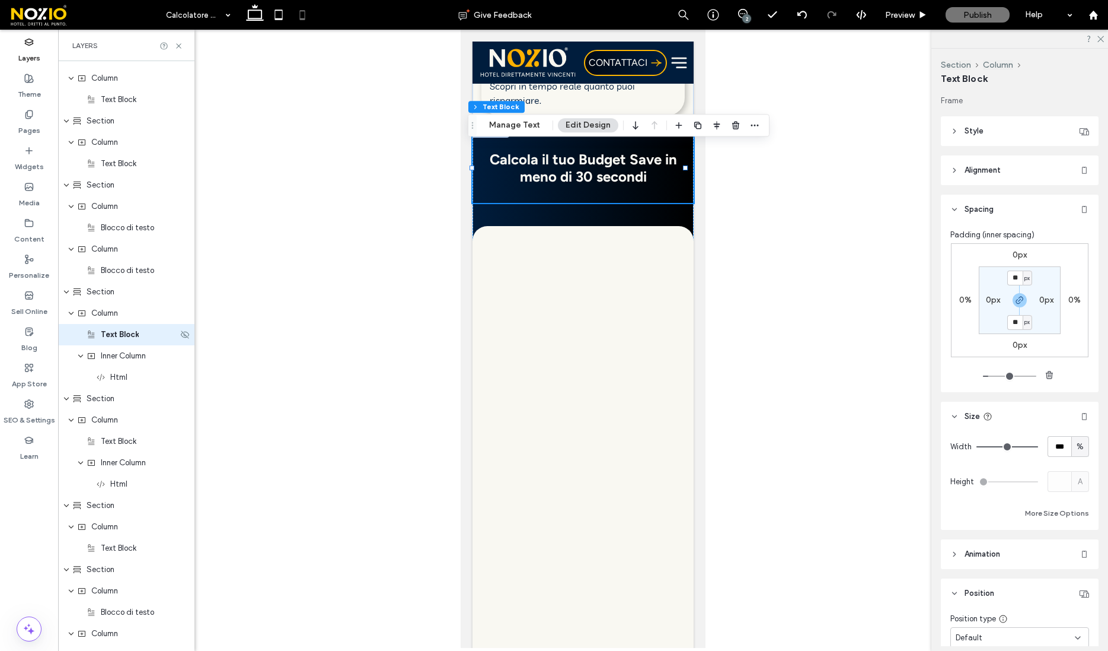
scroll to position [1274, 0]
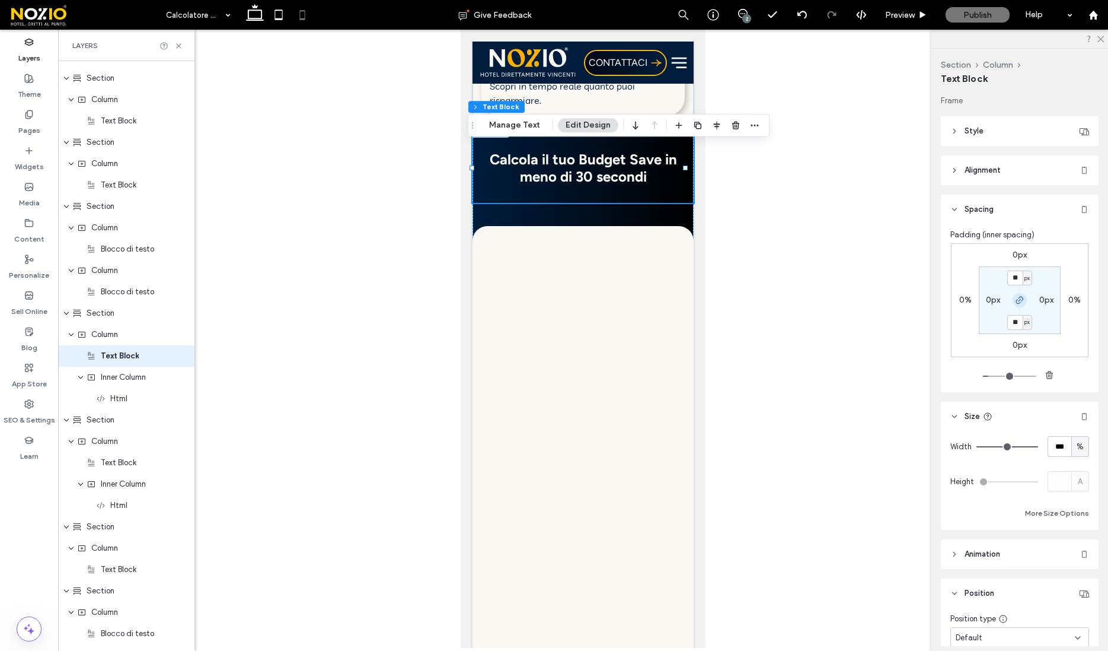
click at [1015, 303] on icon "button" at bounding box center [1019, 299] width 9 height 9
click at [1015, 320] on label "30px" at bounding box center [1020, 322] width 18 height 10
click at [1011, 323] on input "**" at bounding box center [1015, 322] width 15 height 15
type input "*"
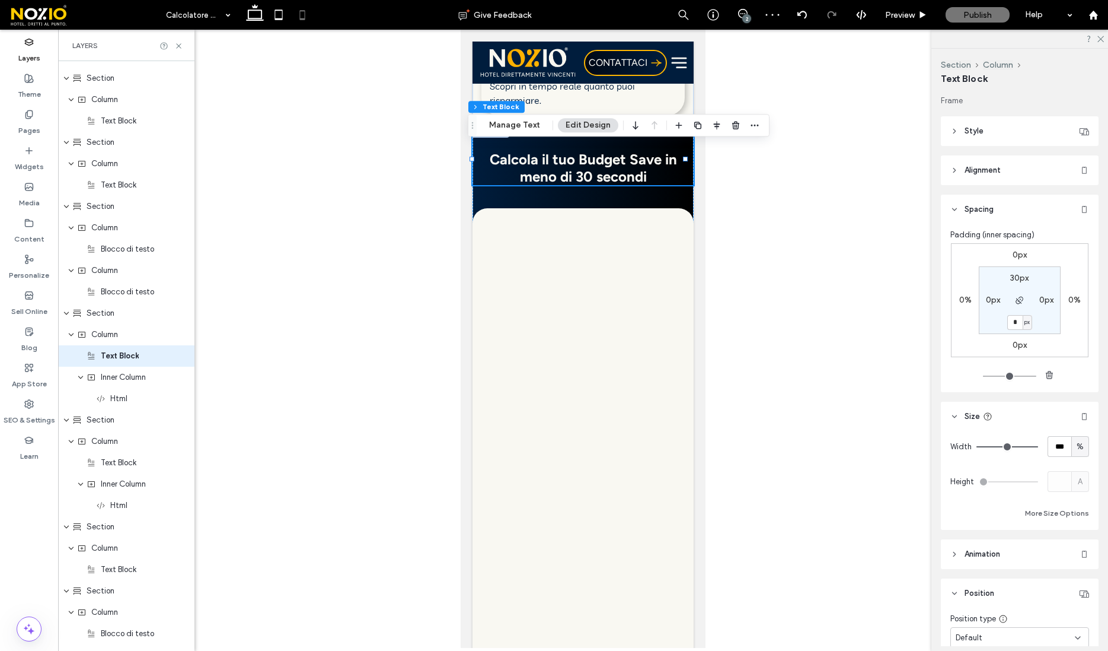
click at [1015, 272] on section "30px 0px * px 0px" at bounding box center [1020, 300] width 82 height 68
click at [1014, 276] on label "30px" at bounding box center [1020, 278] width 18 height 10
type input "**"
click at [1011, 278] on input "**" at bounding box center [1015, 277] width 15 height 15
type input "**"
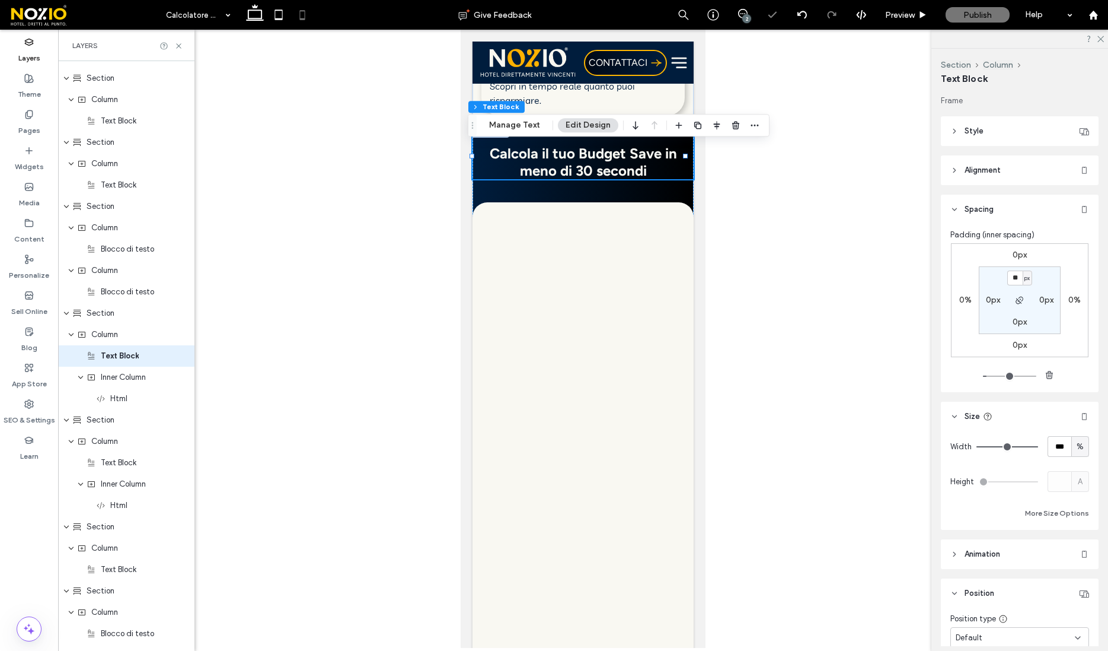
click at [787, 188] on div at bounding box center [583, 339] width 1050 height 618
click at [251, 10] on use at bounding box center [255, 12] width 18 height 17
type input "*"
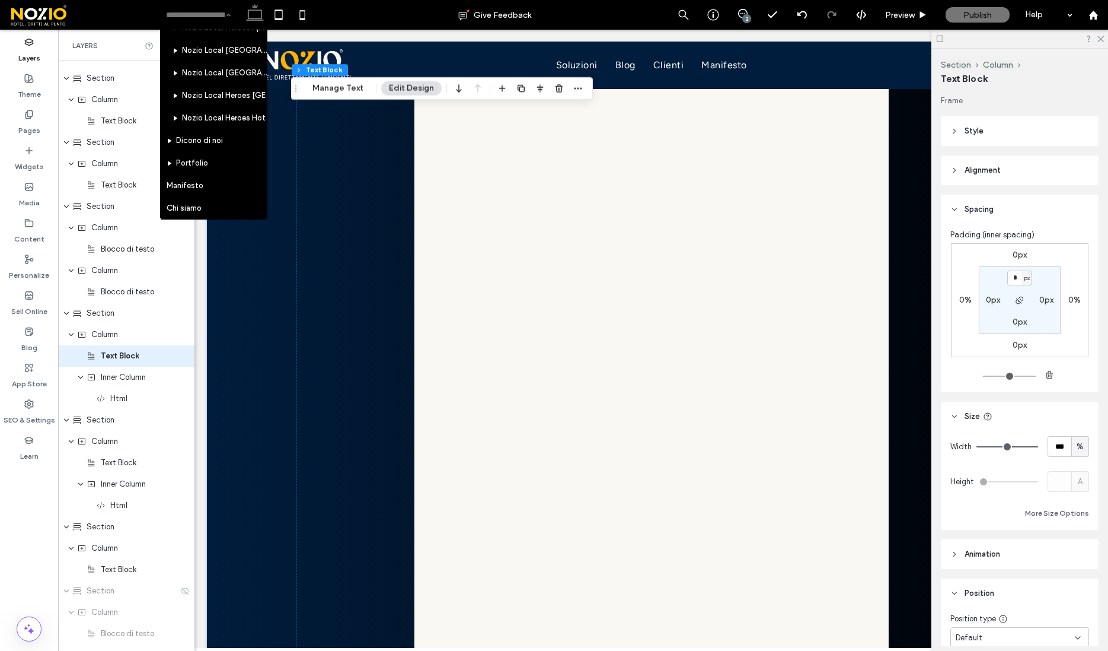
scroll to position [943, 0]
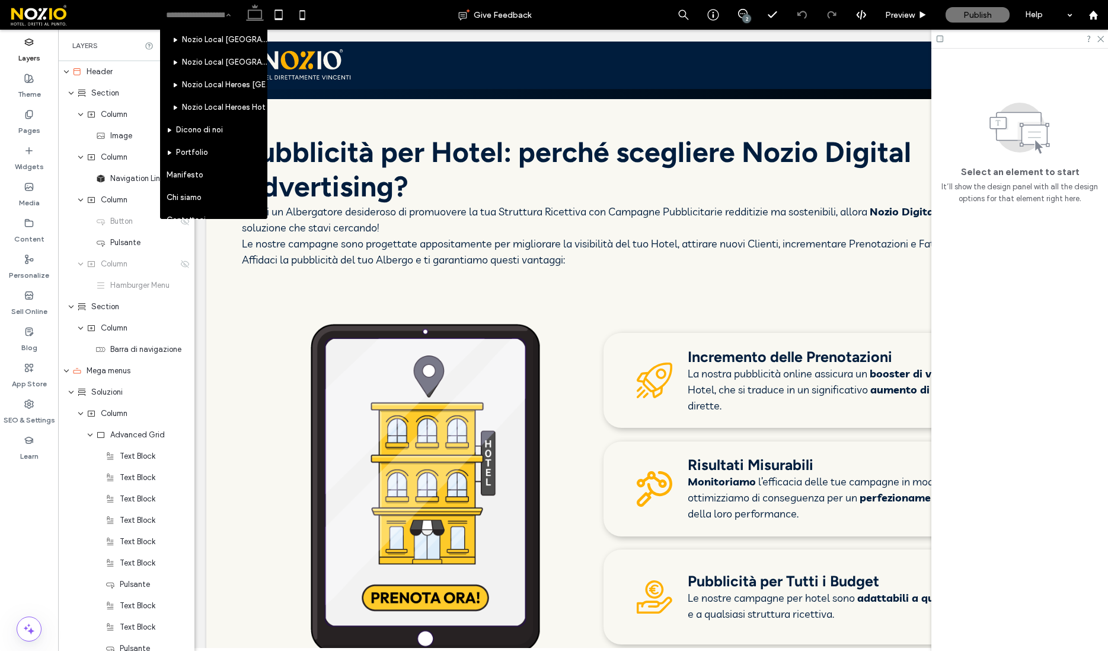
scroll to position [943, 0]
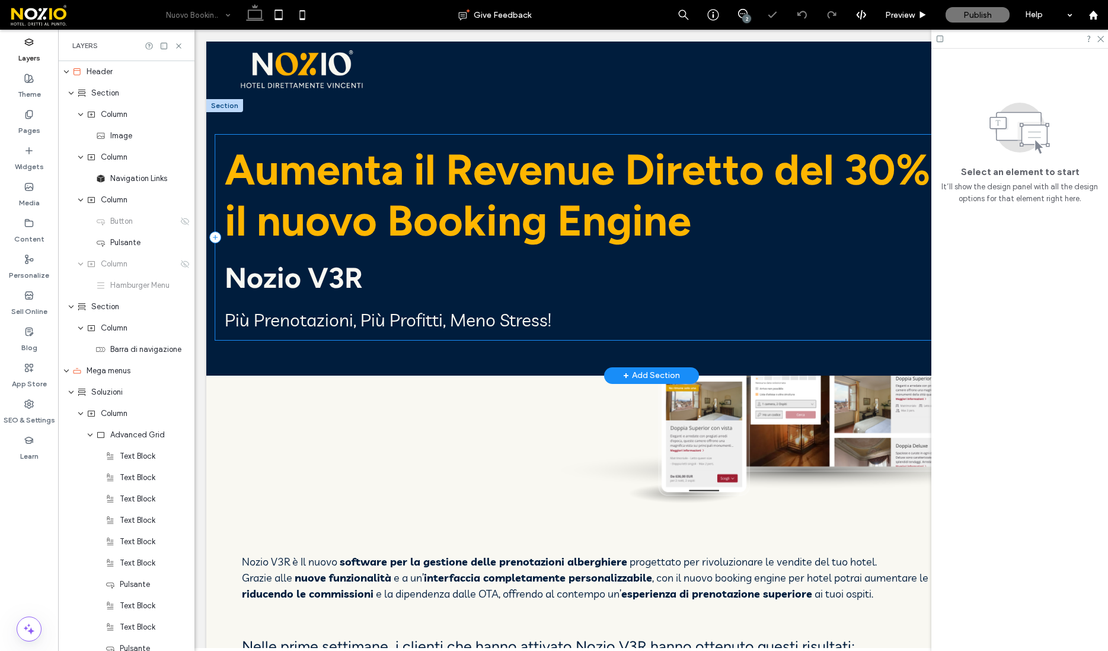
select select "**********"
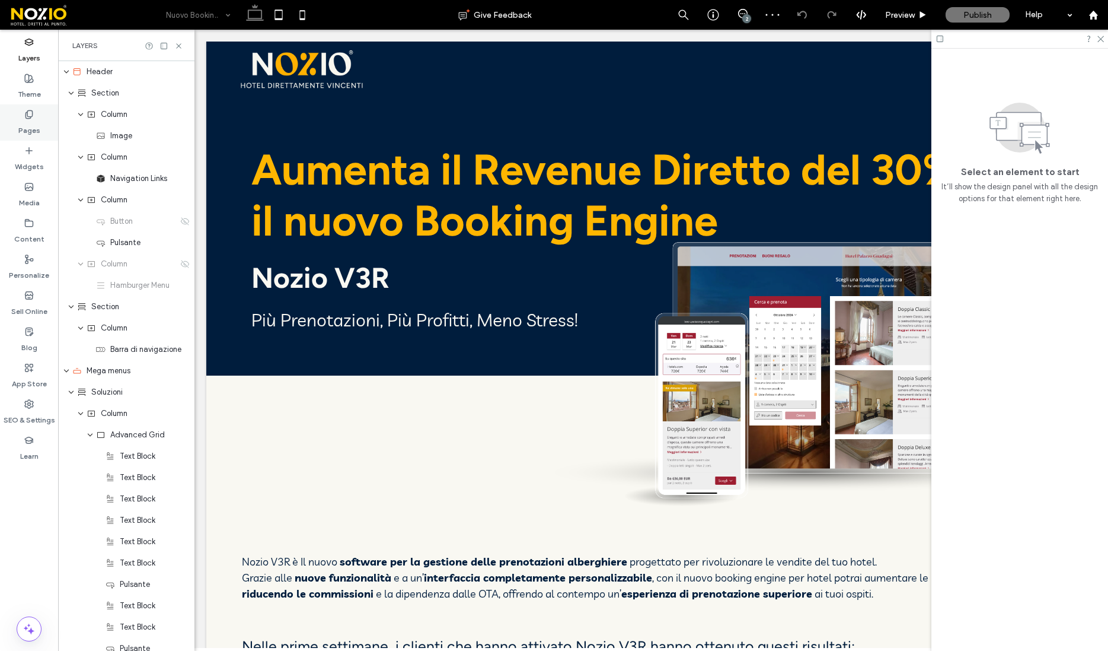
click at [31, 123] on label "Pages" at bounding box center [29, 127] width 22 height 17
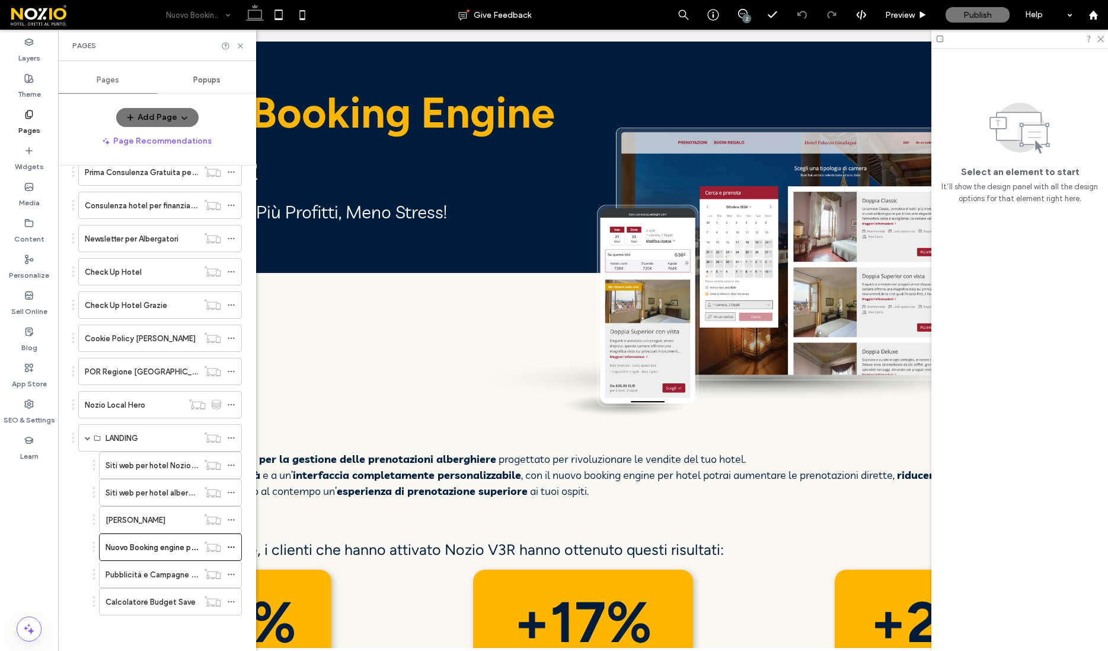
scroll to position [170, 0]
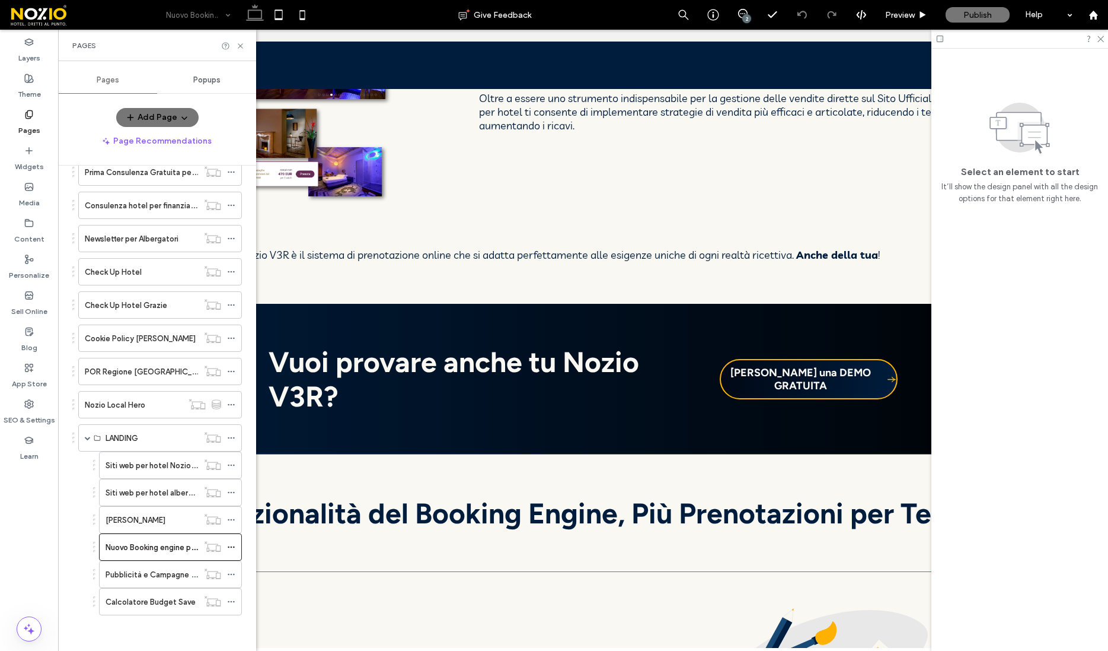
scroll to position [1769, 0]
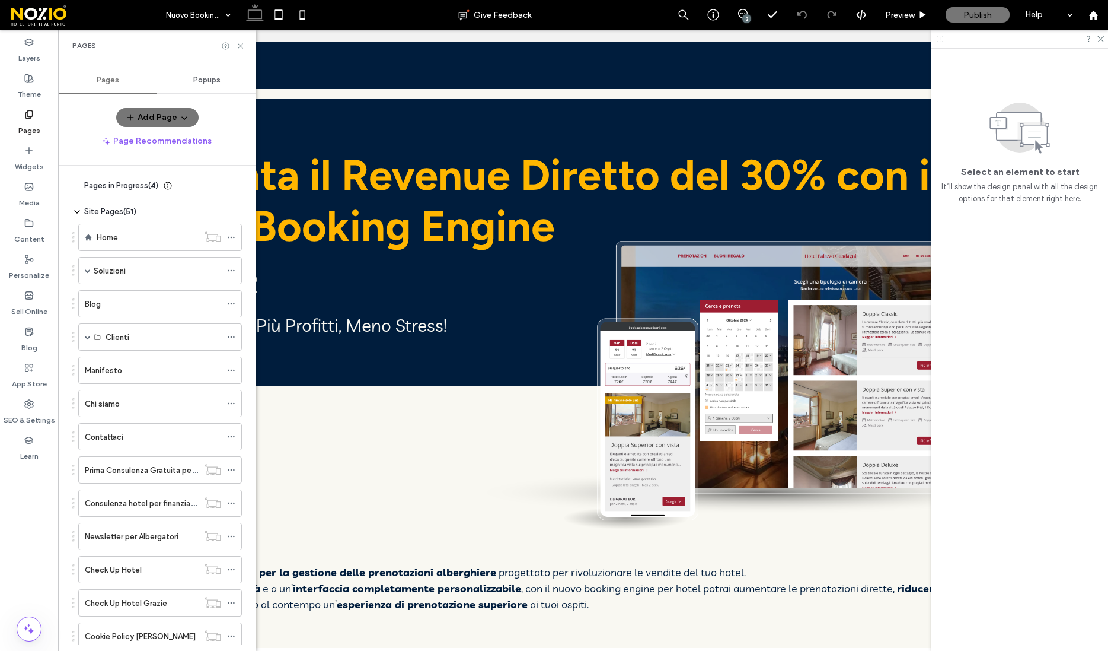
select select "**********"
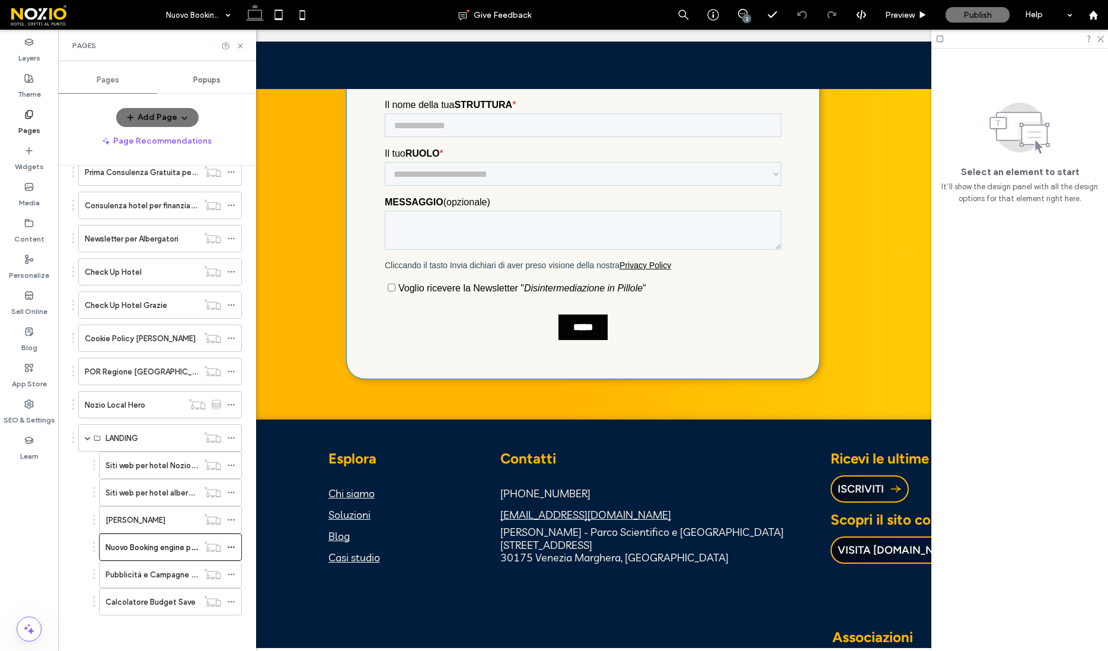
scroll to position [6411, 0]
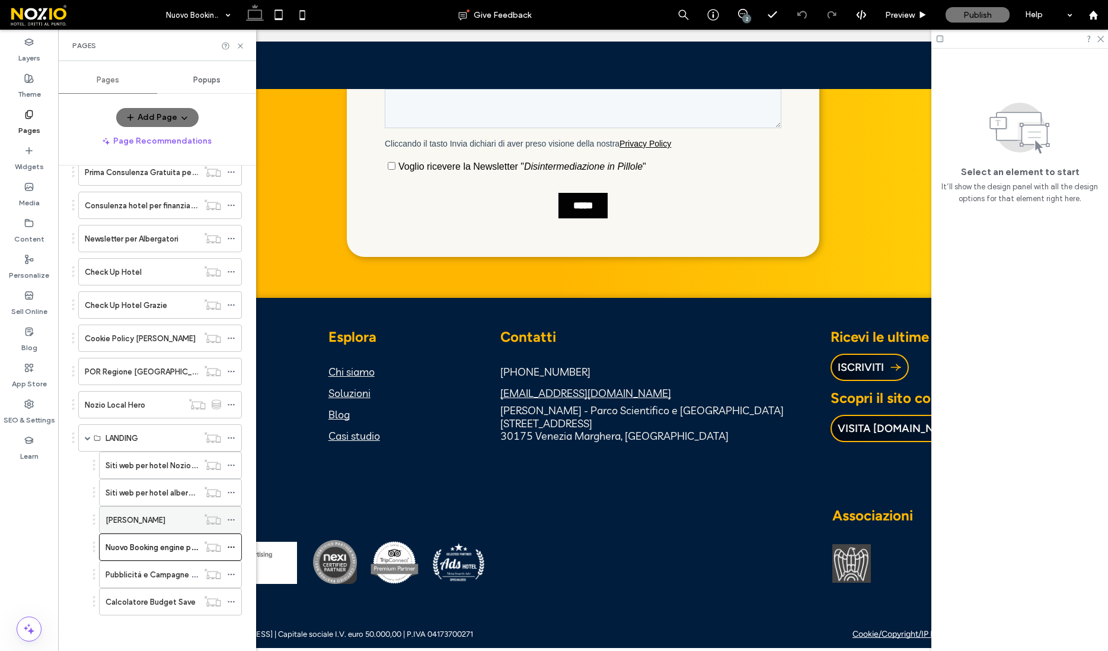
click at [158, 516] on label "Siti per alberghi" at bounding box center [136, 519] width 60 height 21
click at [237, 49] on icon at bounding box center [240, 46] width 9 height 9
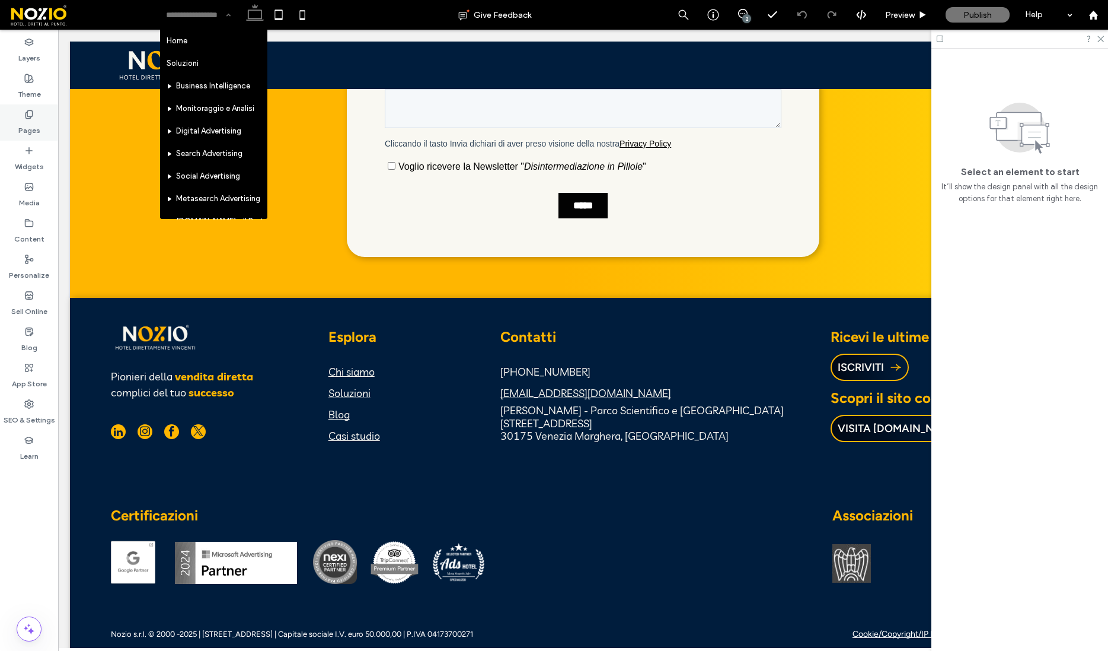
click at [33, 119] on icon at bounding box center [28, 114] width 9 height 9
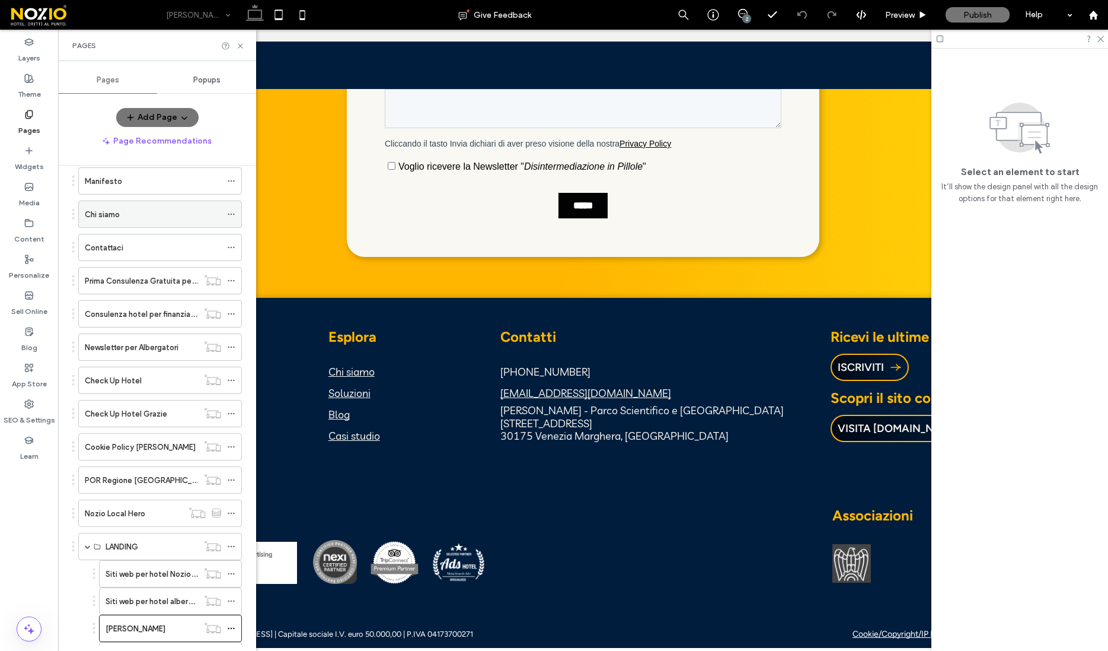
scroll to position [298, 0]
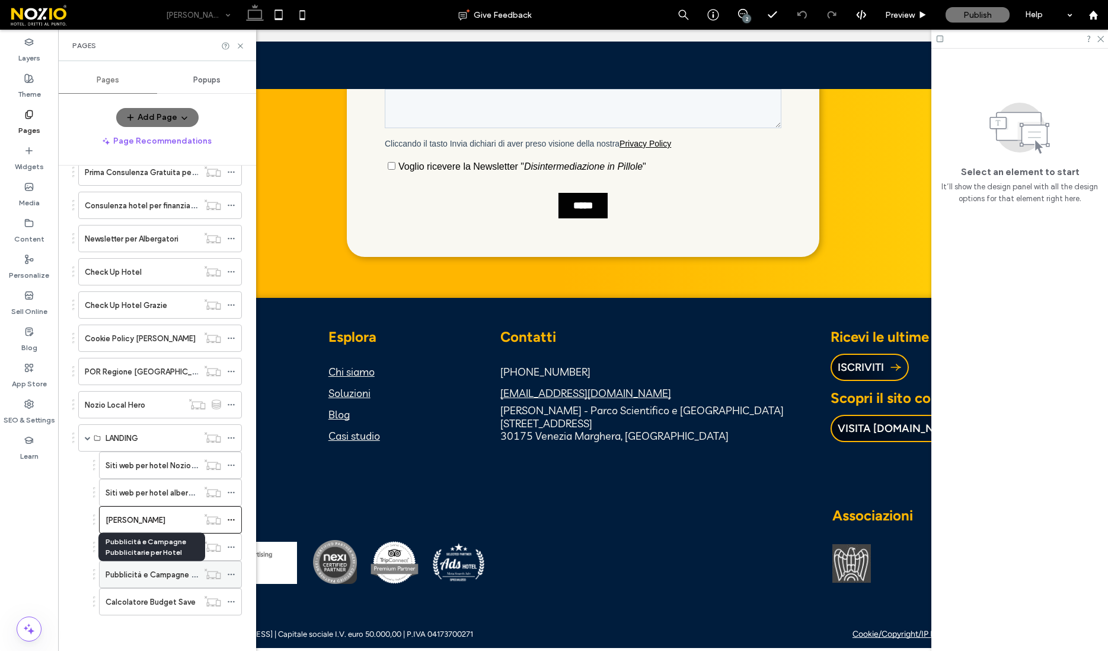
click at [132, 577] on label "Pubblicità e Campagne Pubblicitarie per Hotel" at bounding box center [189, 574] width 166 height 21
click at [243, 49] on icon at bounding box center [240, 46] width 9 height 9
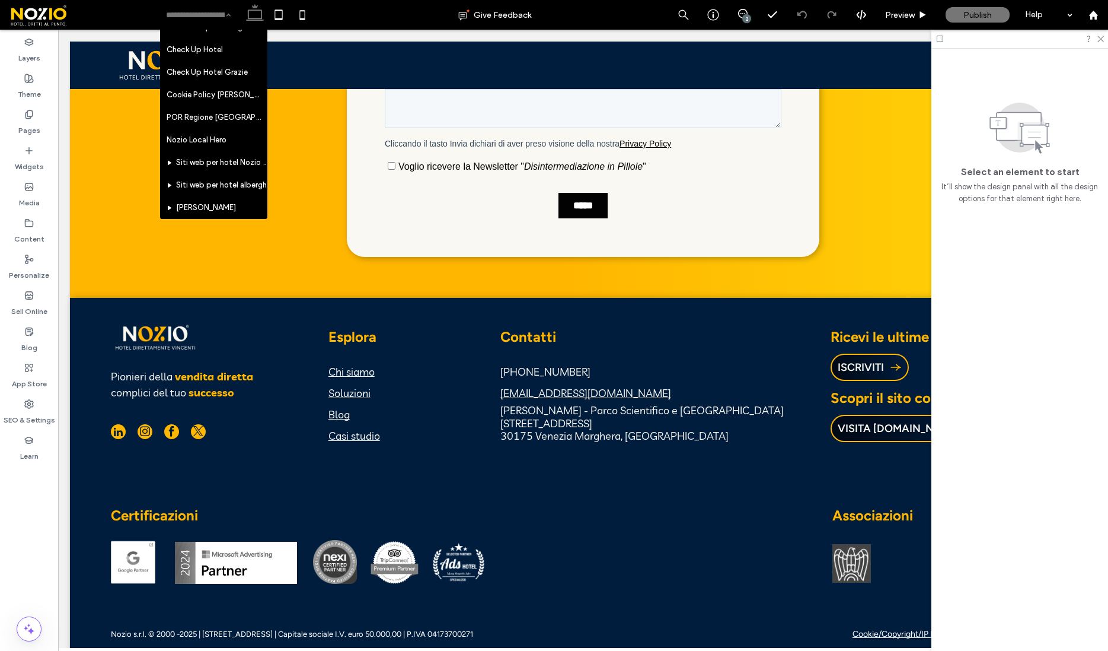
scroll to position [943, 0]
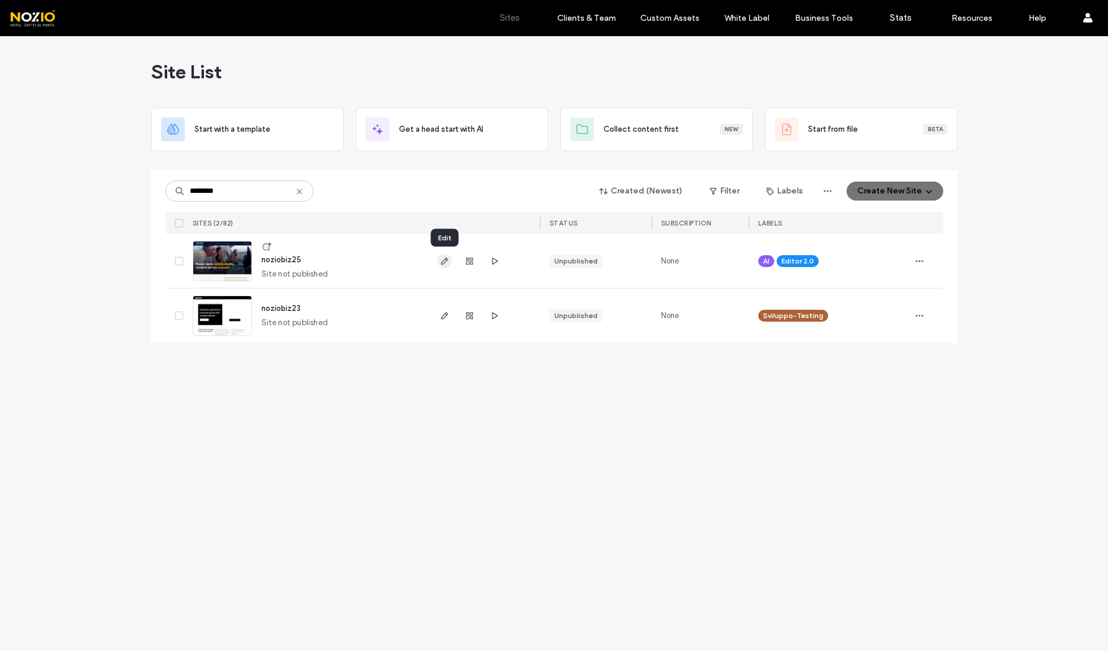
click at [442, 262] on icon "button" at bounding box center [444, 260] width 9 height 9
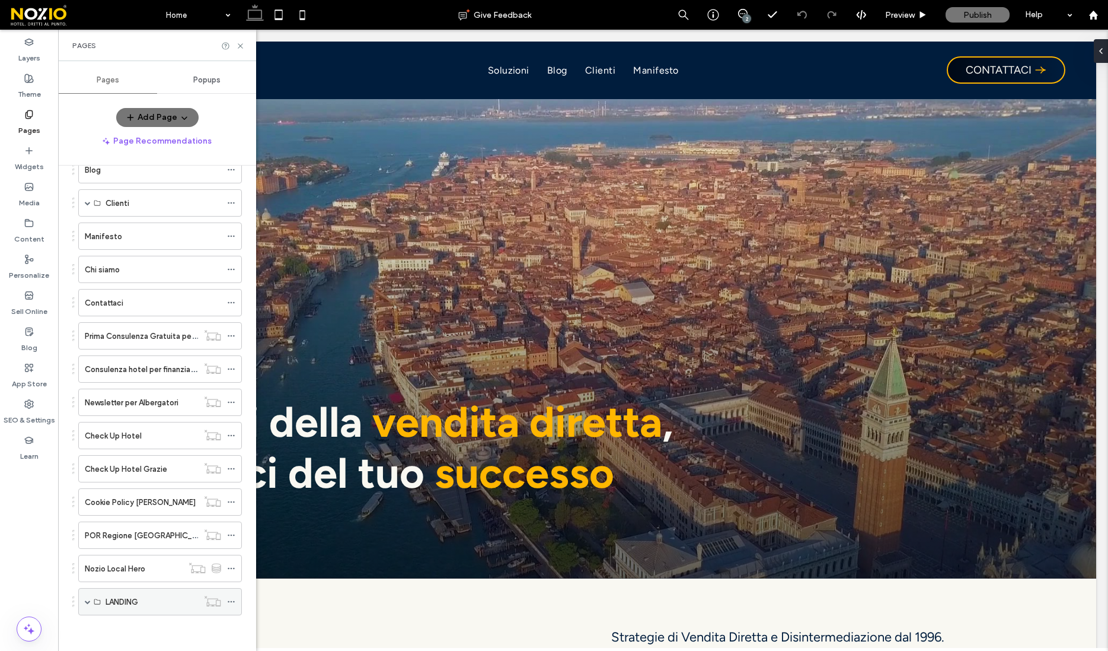
click at [88, 604] on span at bounding box center [88, 601] width 6 height 6
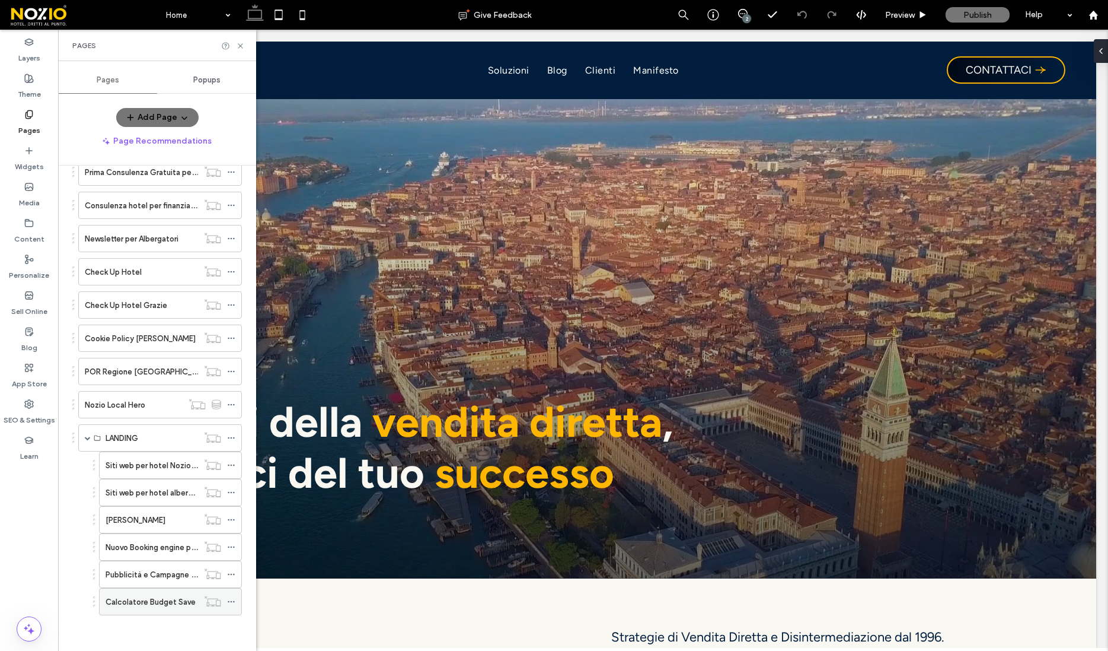
click at [131, 600] on label "Calcolatore Budget Save" at bounding box center [151, 601] width 90 height 21
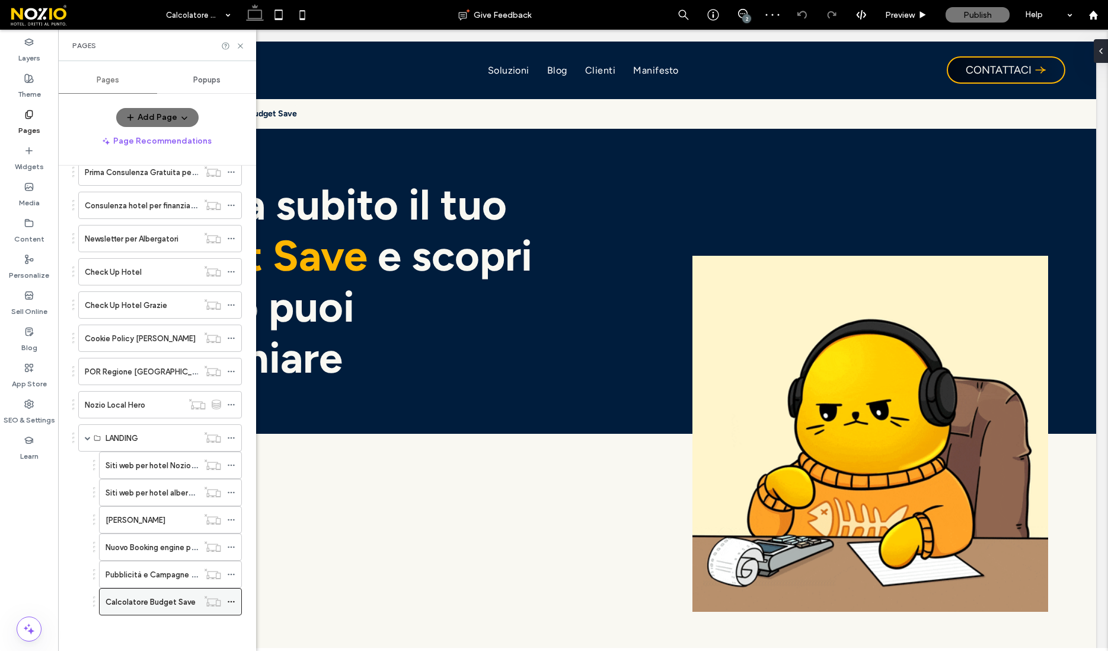
click at [228, 599] on icon at bounding box center [231, 601] width 8 height 8
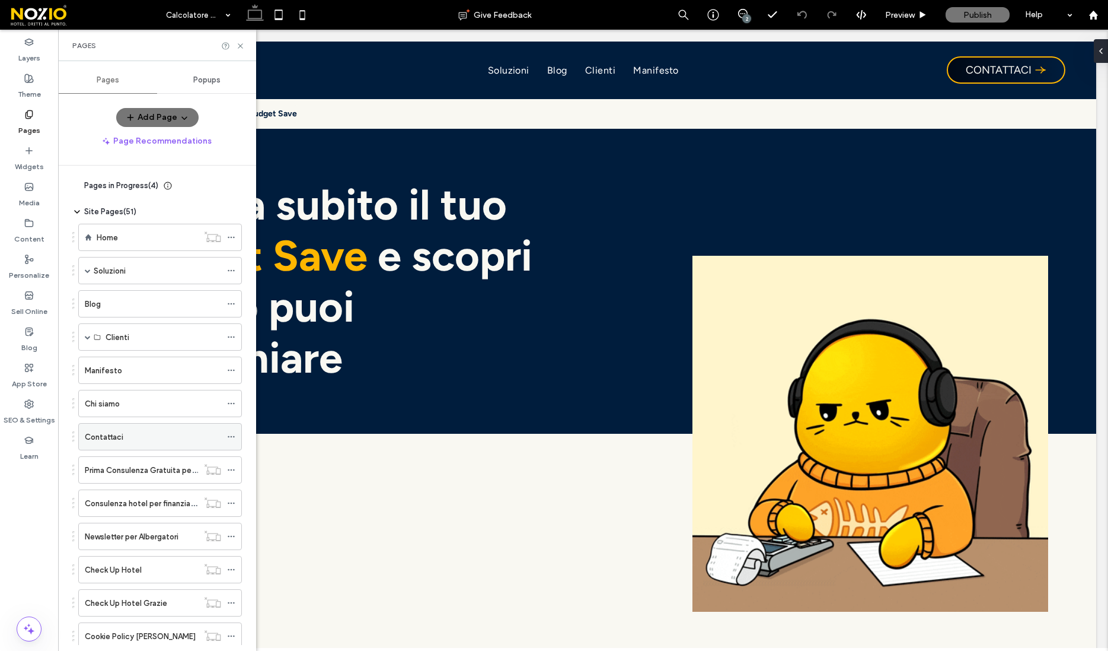
click at [129, 441] on div "Contattaci" at bounding box center [153, 437] width 136 height 12
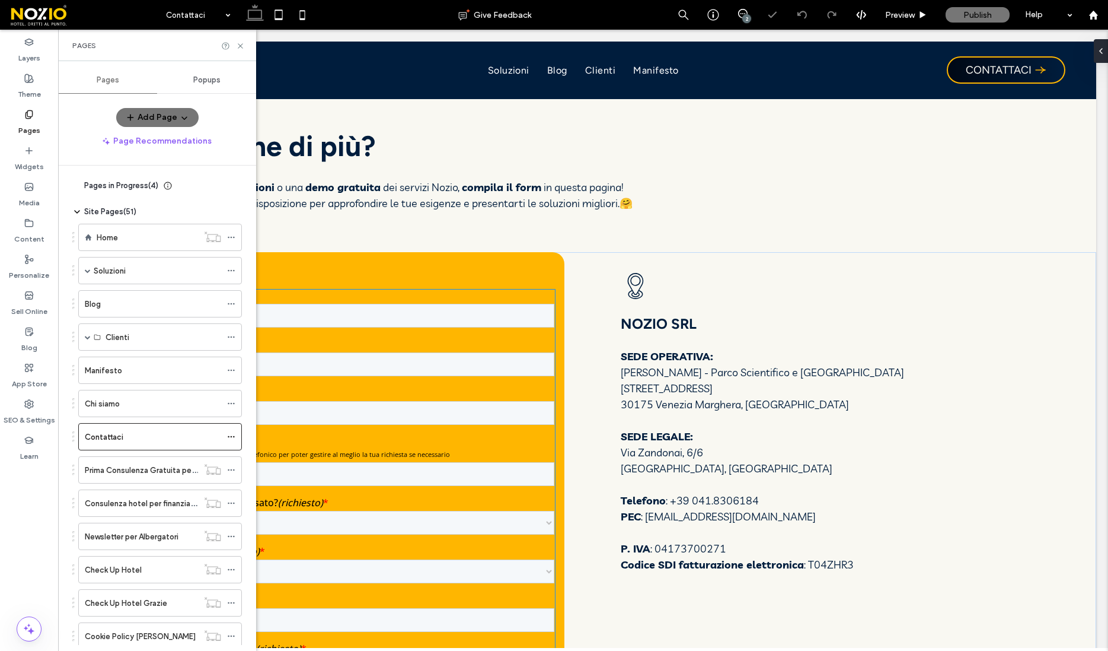
click at [392, 414] on div at bounding box center [337, 591] width 434 height 605
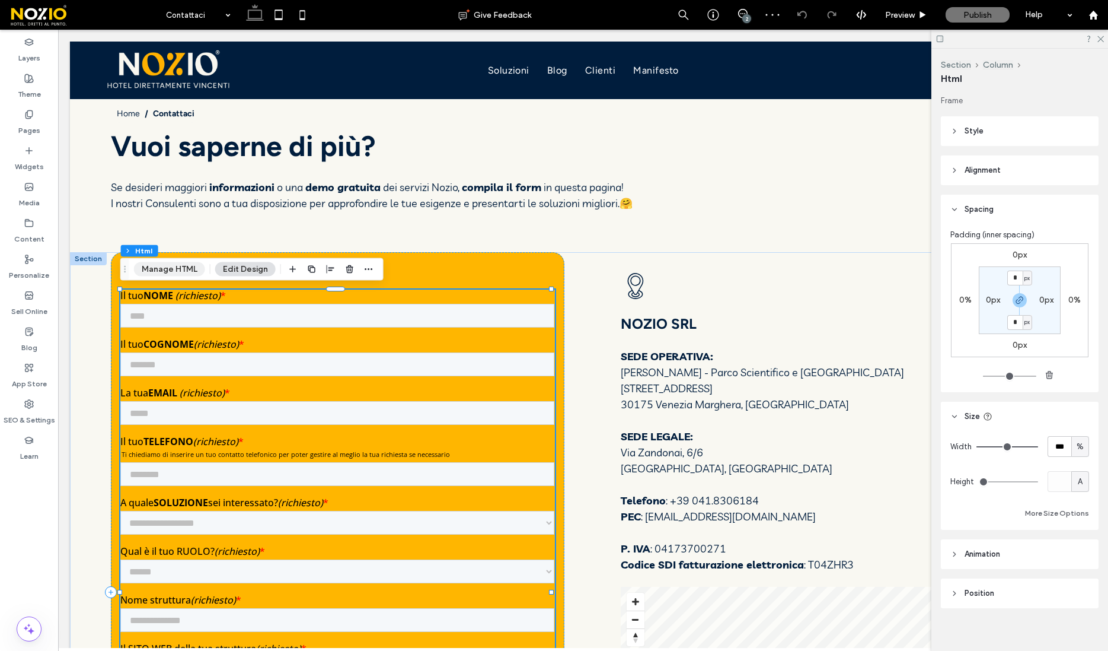
click at [183, 270] on button "Manage HTML" at bounding box center [169, 269] width 71 height 14
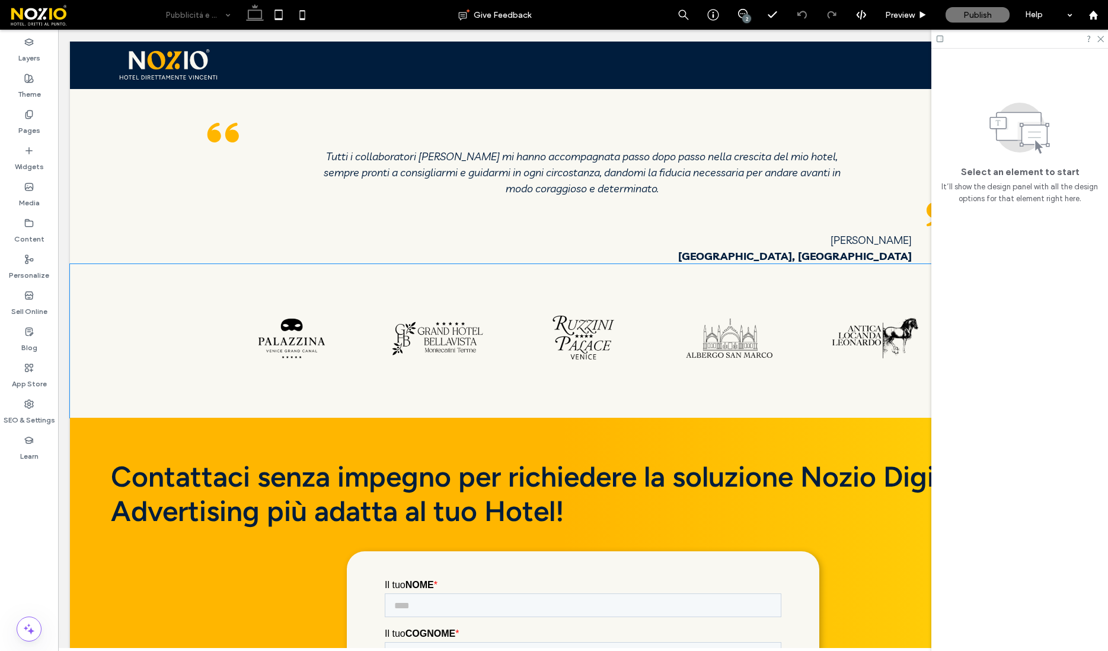
scroll to position [3975, 0]
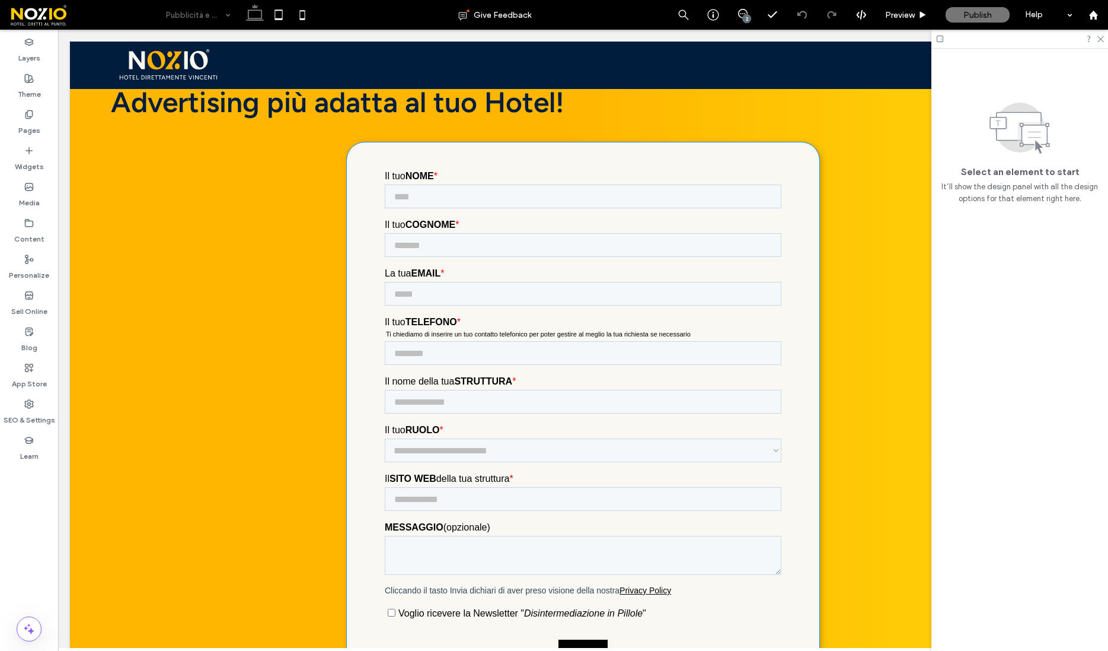
click at [493, 251] on div at bounding box center [583, 422] width 397 height 505
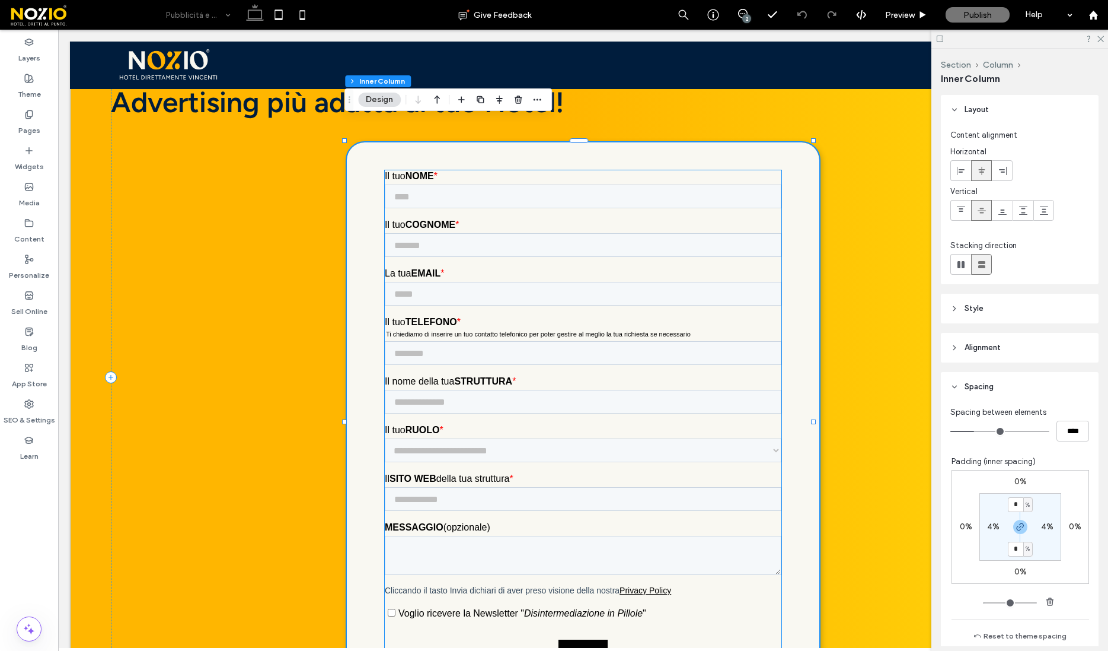
click at [439, 227] on div at bounding box center [583, 422] width 397 height 505
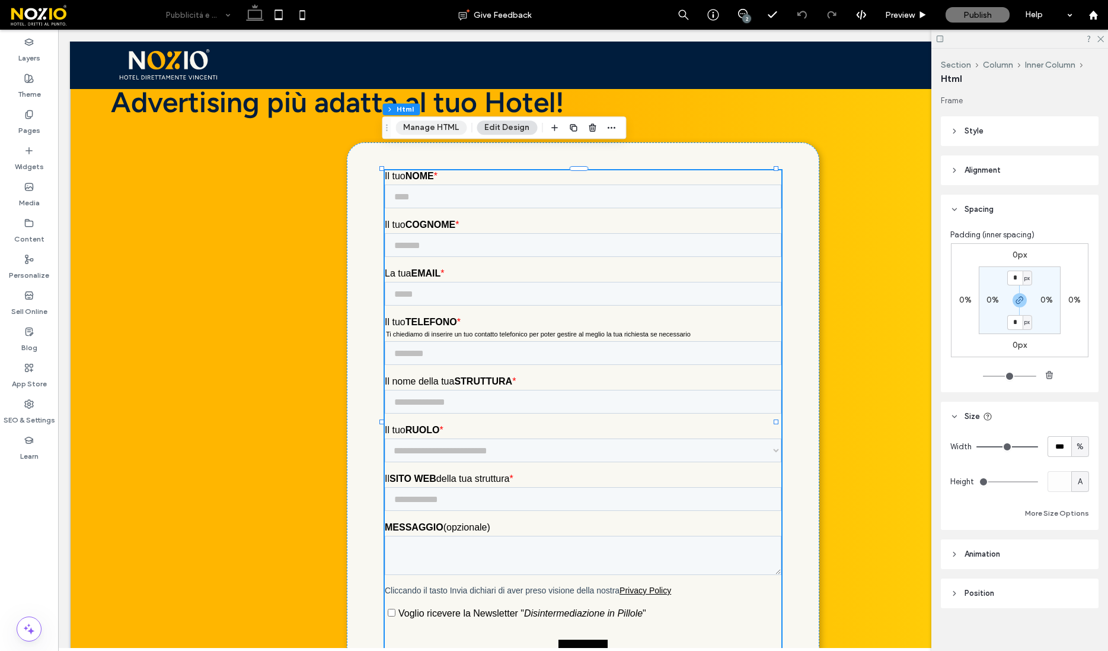
click at [431, 126] on button "Manage HTML" at bounding box center [431, 127] width 71 height 14
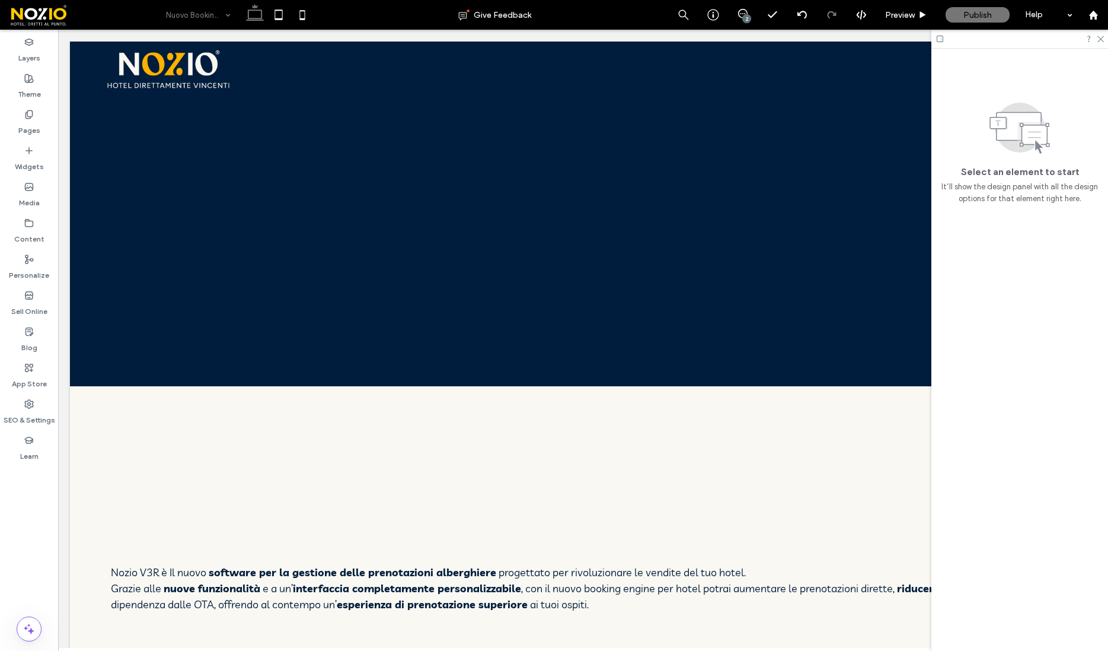
scroll to position [0, 0]
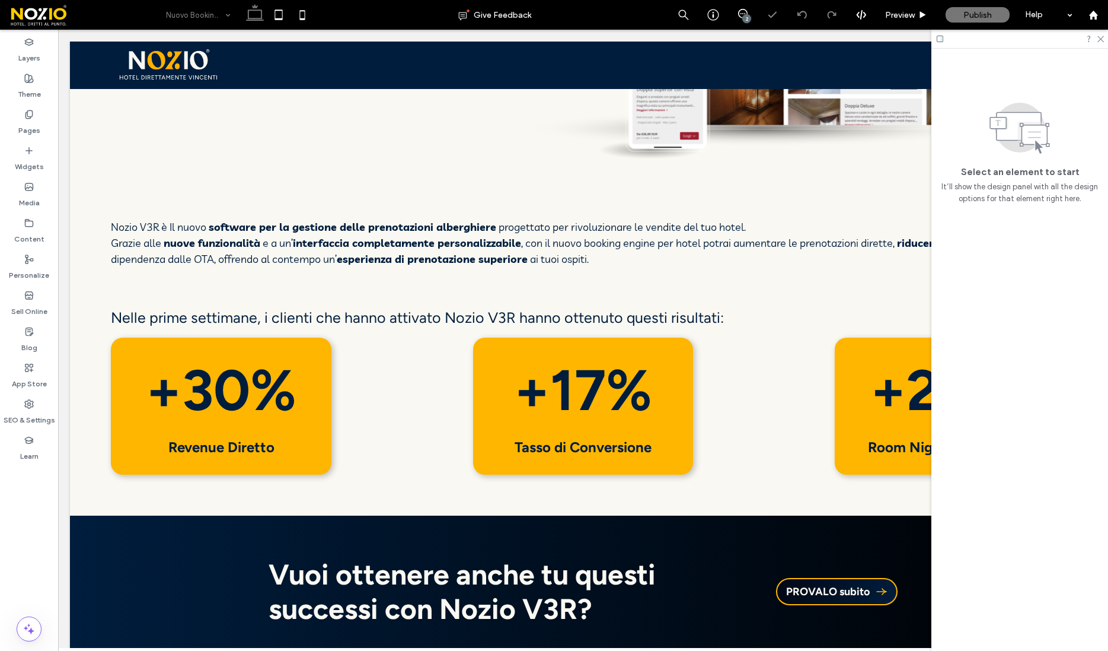
scroll to position [1304, 0]
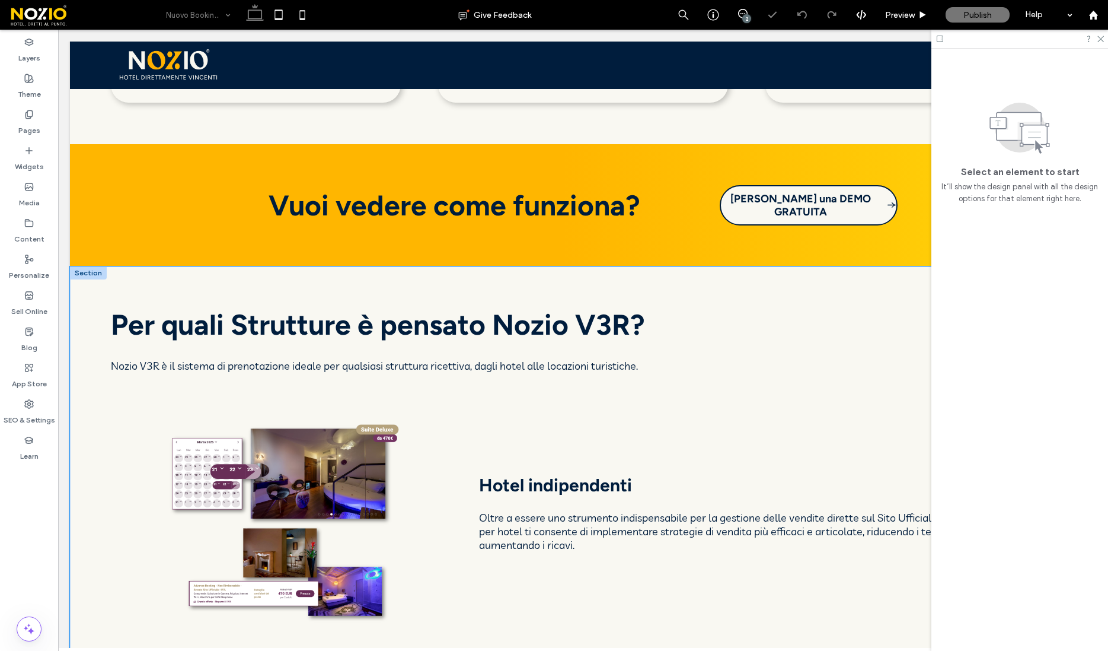
select select "**********"
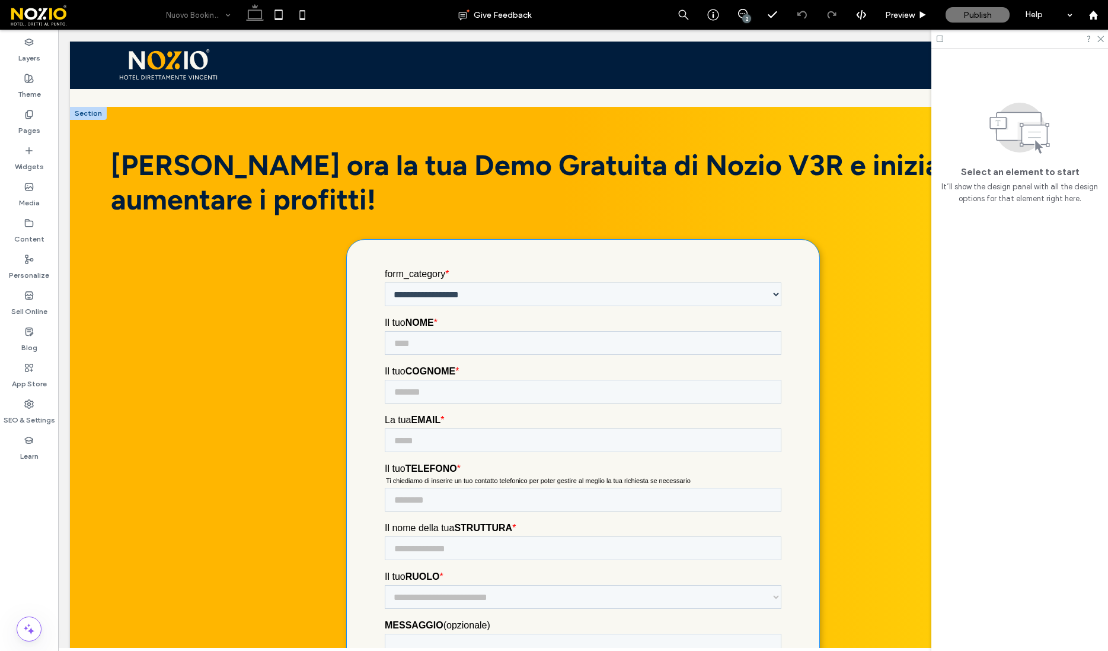
scroll to position [6039, 0]
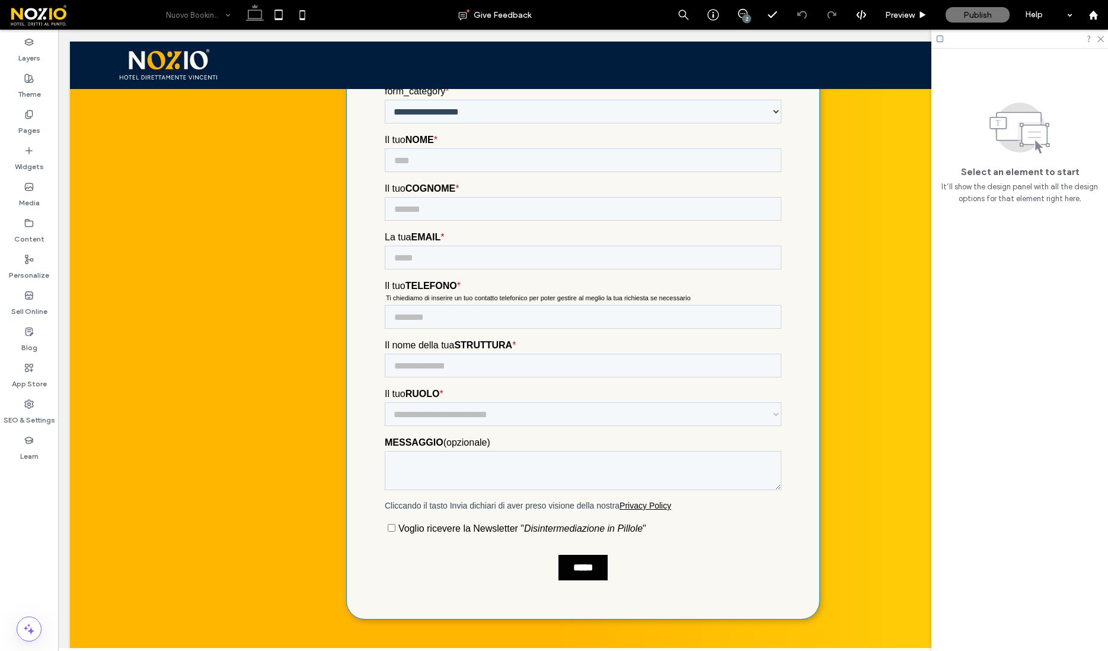
click at [480, 262] on div at bounding box center [583, 337] width 397 height 505
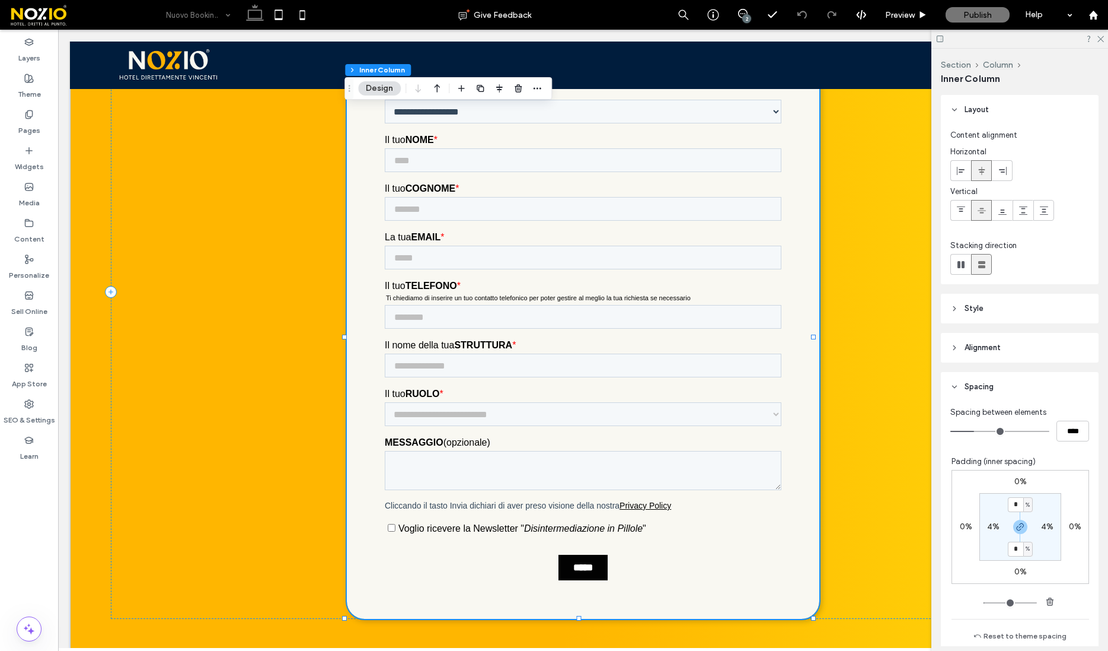
click at [481, 262] on div at bounding box center [583, 337] width 397 height 505
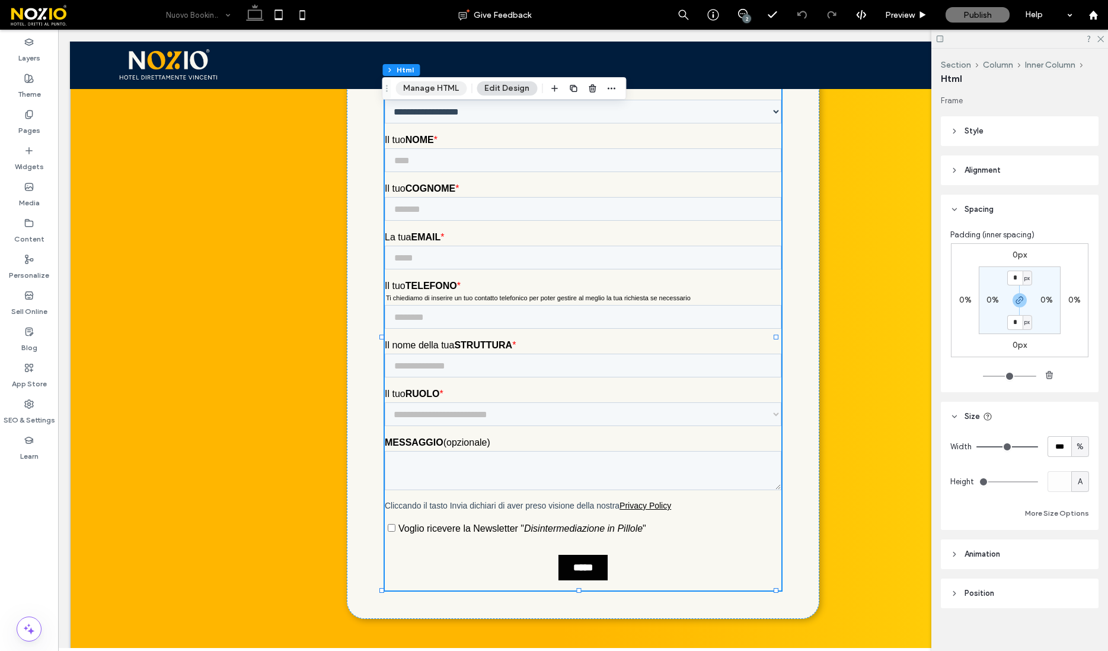
click at [415, 87] on button "Manage HTML" at bounding box center [431, 88] width 71 height 14
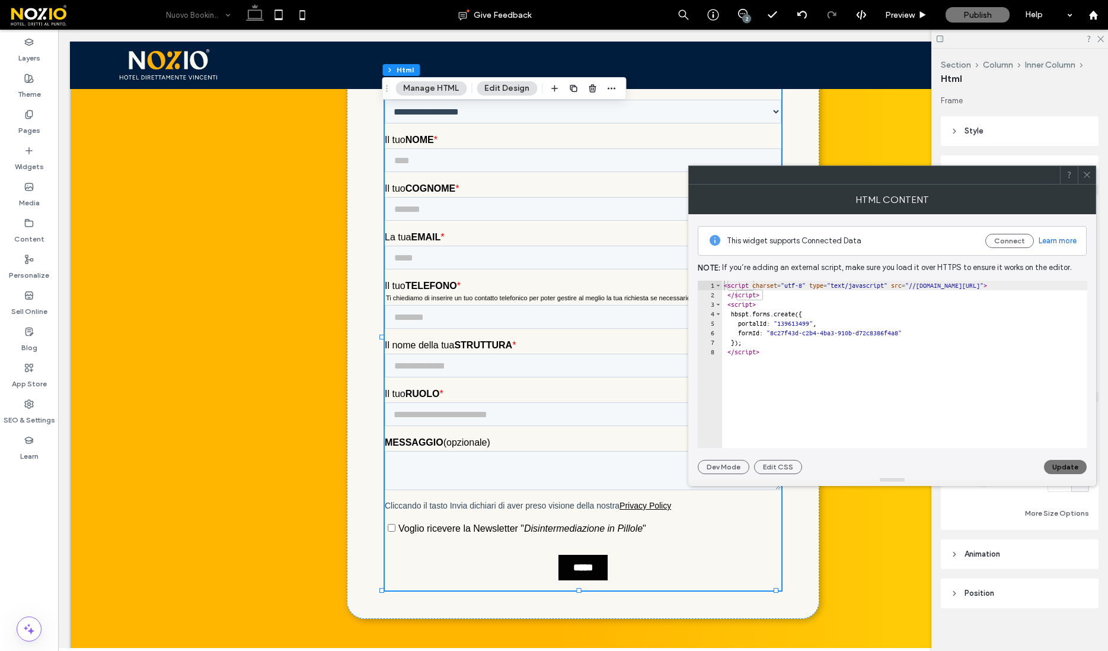
click at [1088, 179] on span at bounding box center [1087, 175] width 9 height 18
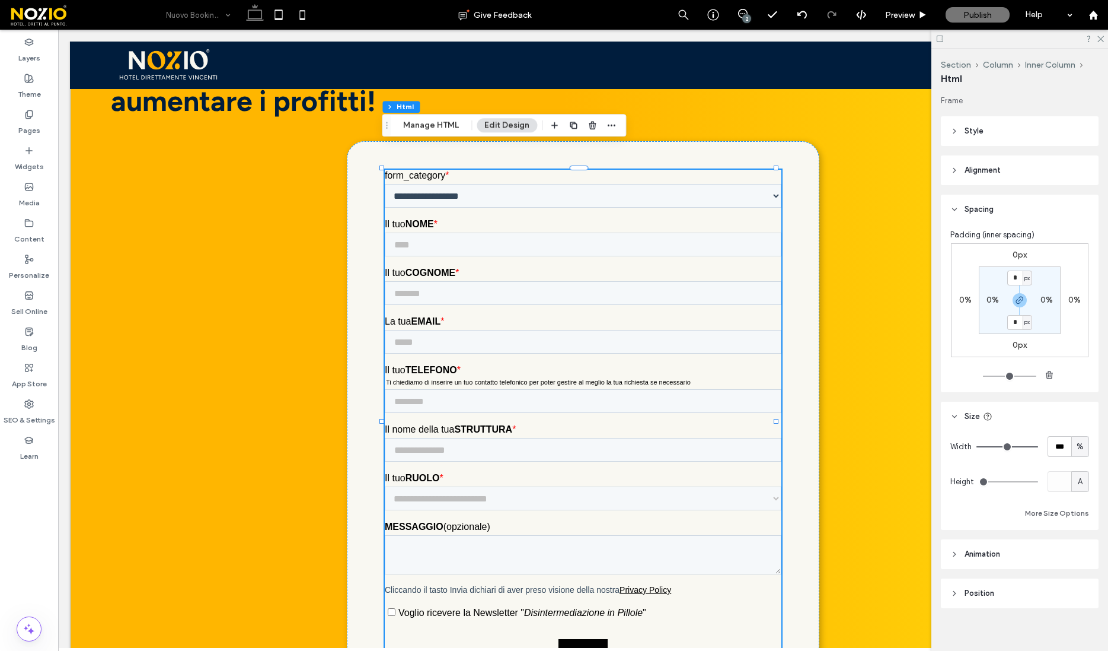
scroll to position [5947, 0]
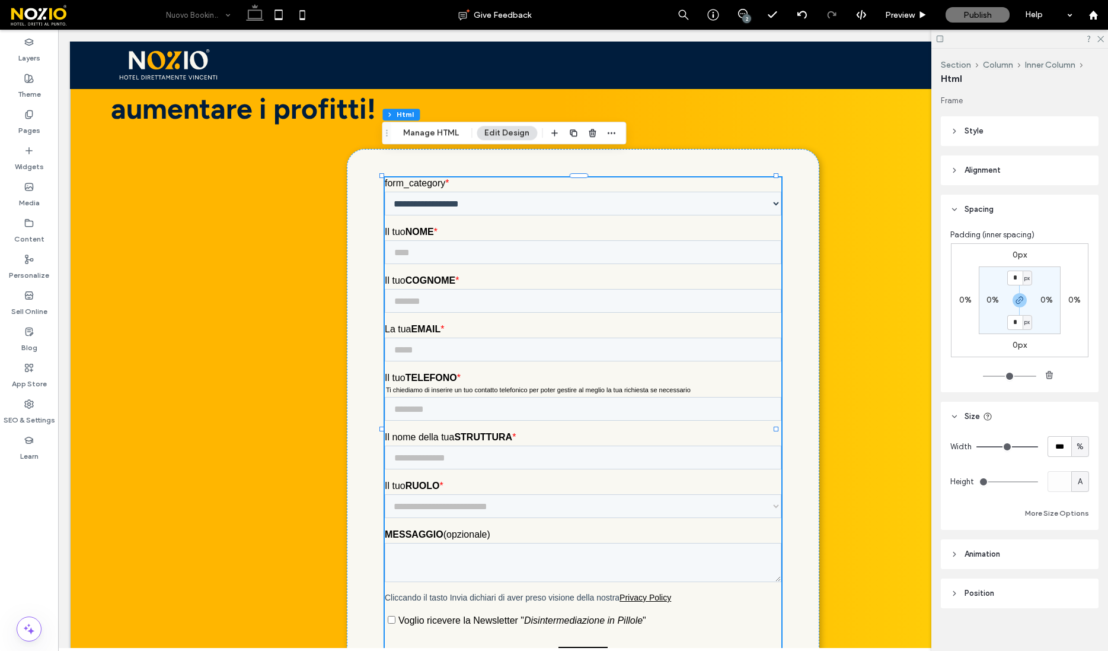
click at [521, 189] on div at bounding box center [583, 429] width 397 height 505
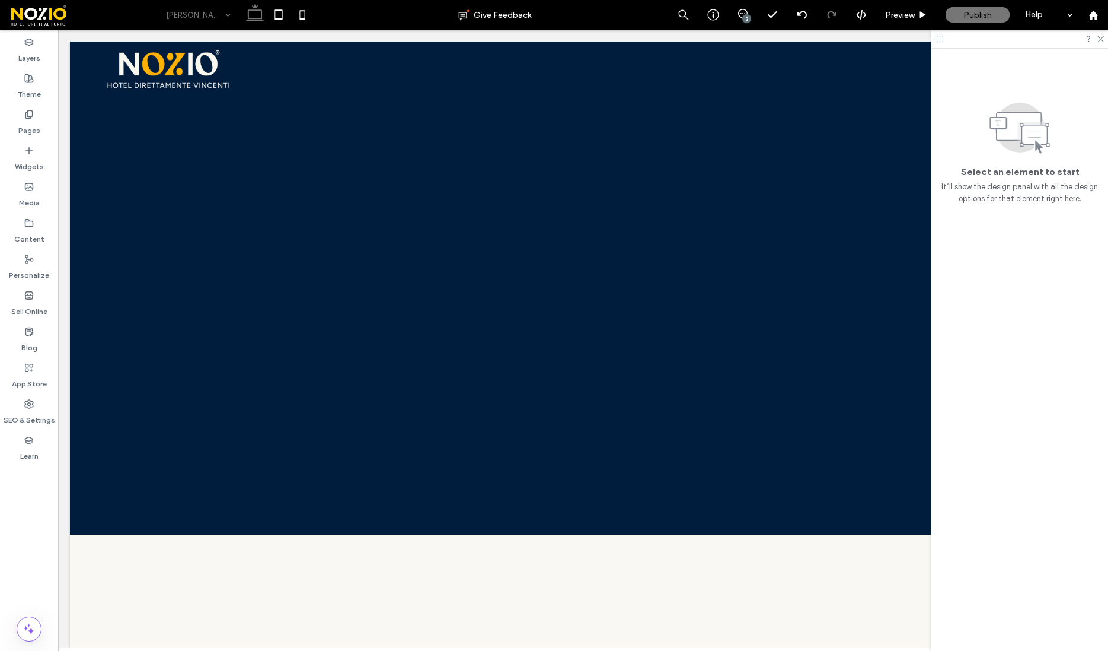
scroll to position [0, 0]
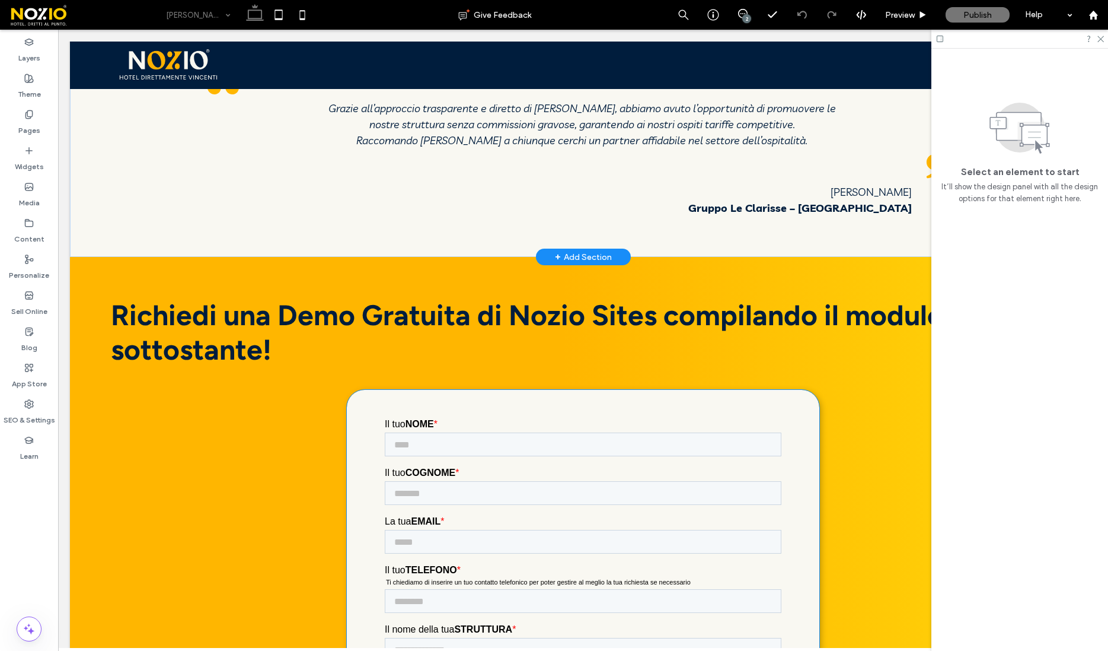
scroll to position [4528, 0]
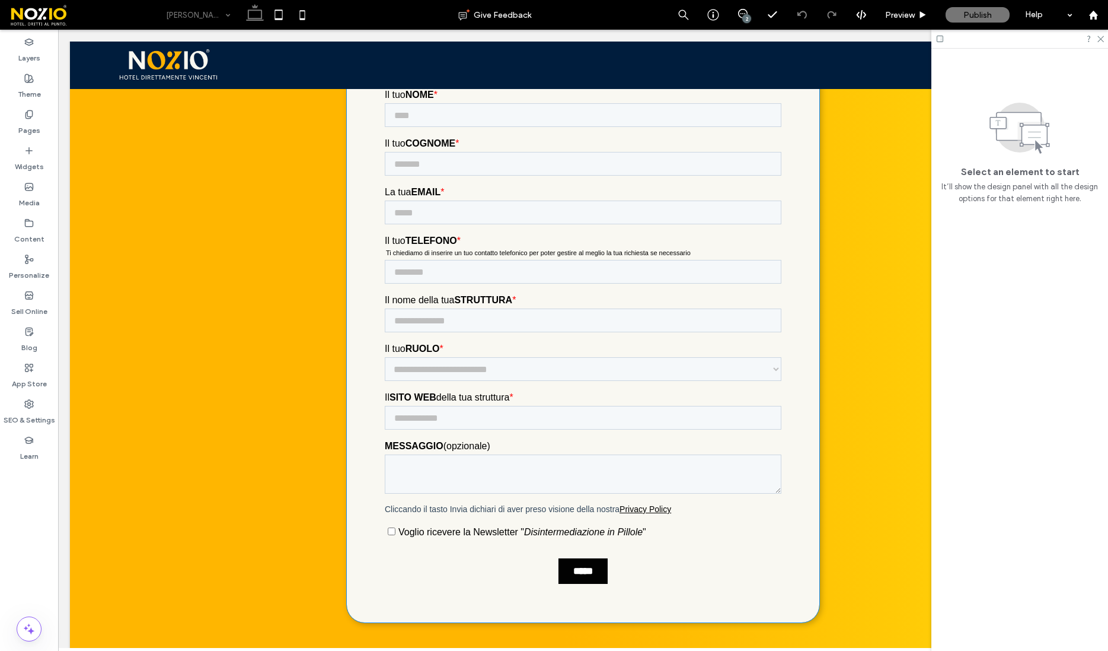
click at [537, 302] on div at bounding box center [583, 341] width 397 height 505
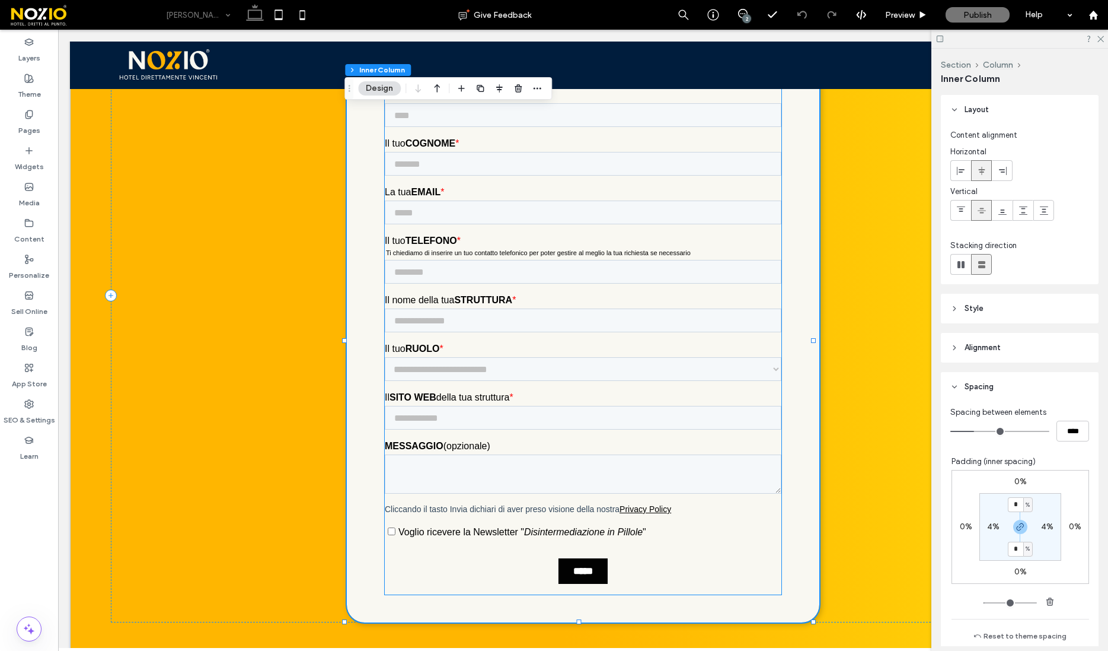
click at [447, 170] on div at bounding box center [583, 341] width 397 height 505
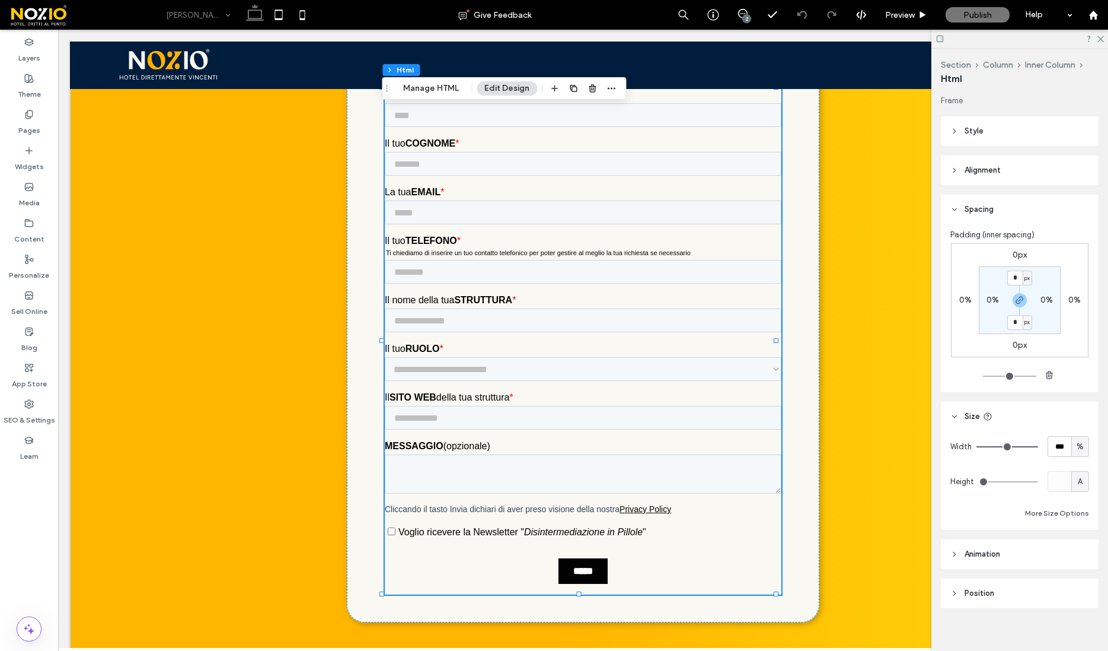
click at [436, 81] on div "Section Column Inner Column Html Manage HTML Edit Design" at bounding box center [504, 88] width 244 height 23
click at [435, 86] on button "Manage HTML" at bounding box center [431, 88] width 71 height 14
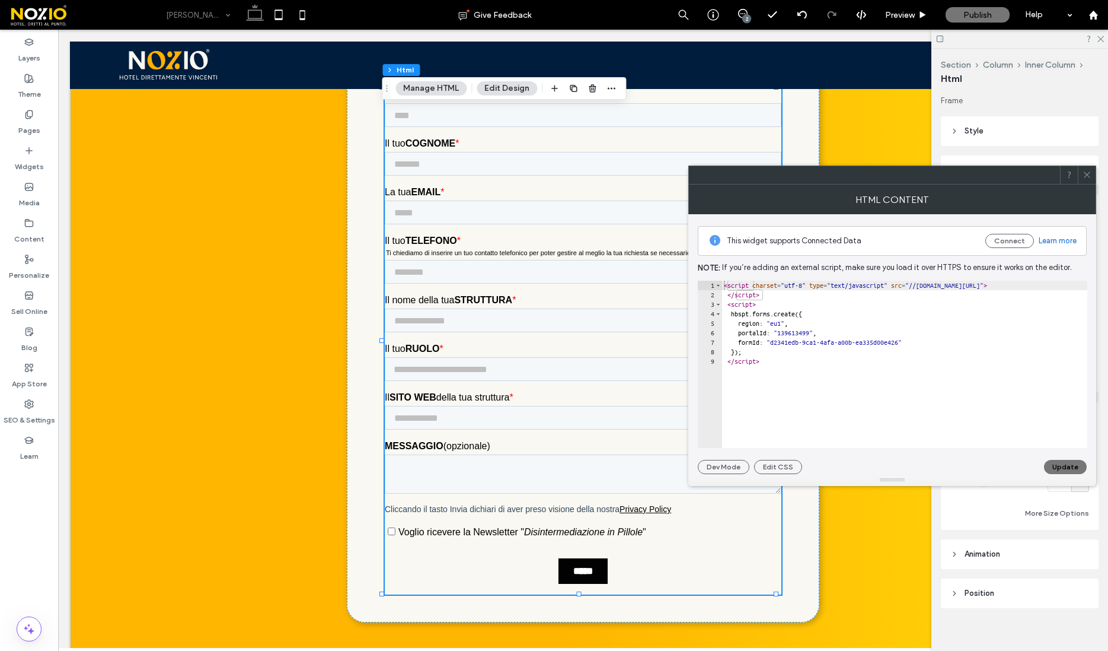
scroll to position [4223, 0]
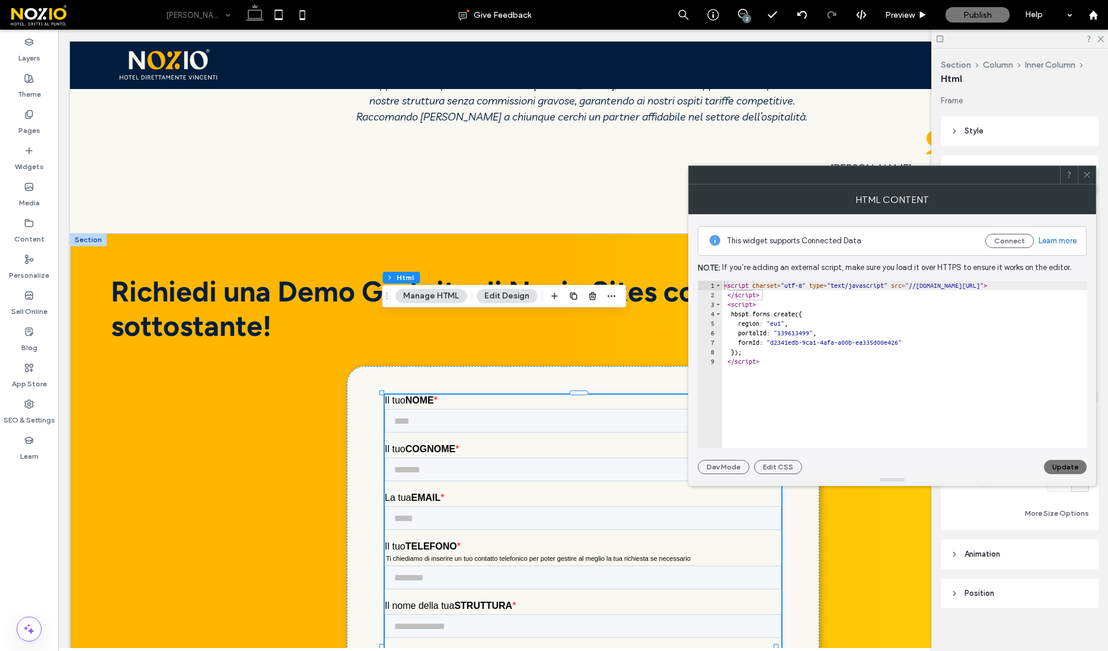
click at [1089, 175] on icon at bounding box center [1087, 174] width 9 height 9
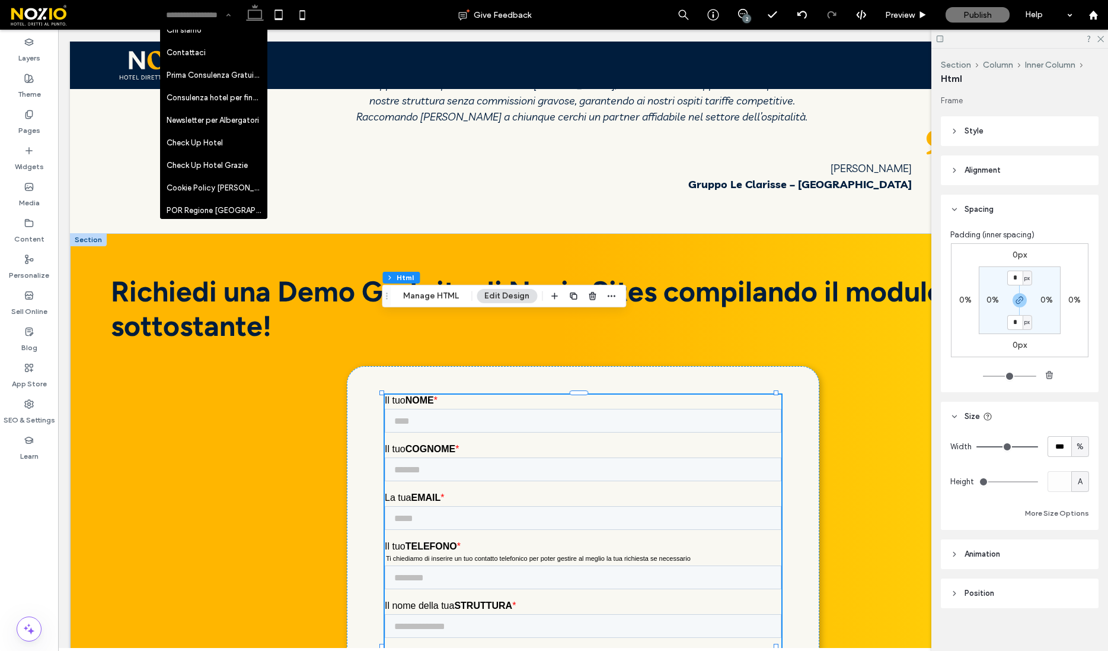
scroll to position [943, 0]
